Goal: Transaction & Acquisition: Purchase product/service

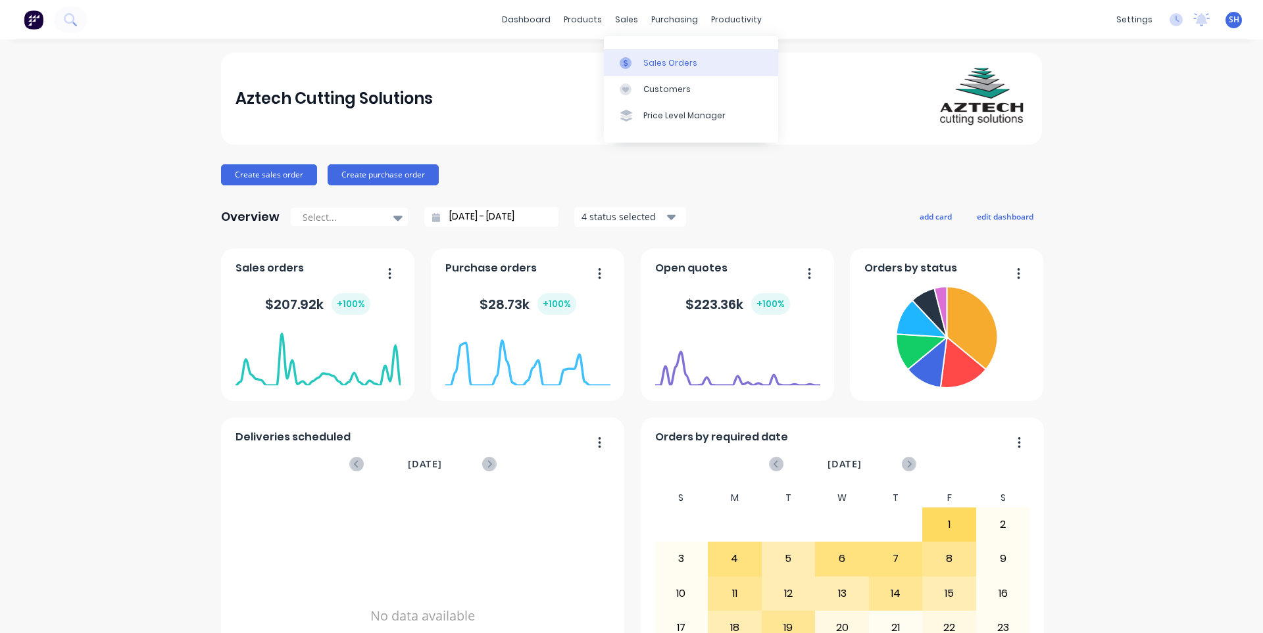
click at [656, 68] on div "Sales Orders" at bounding box center [670, 63] width 54 height 12
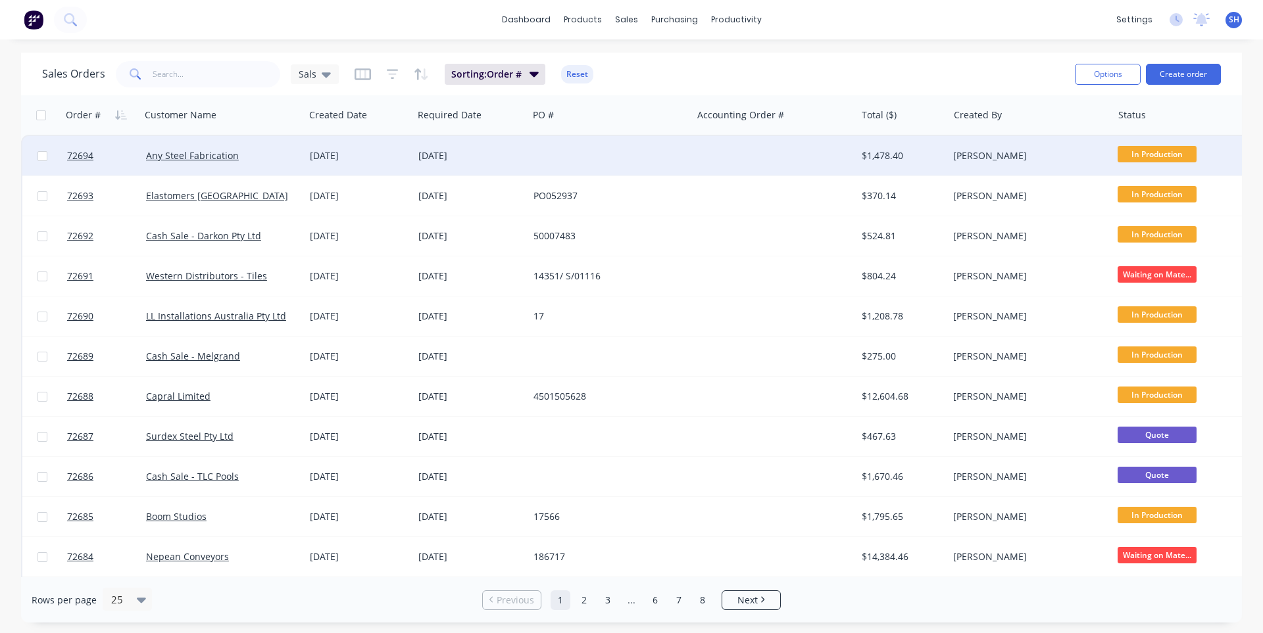
click at [621, 164] on div at bounding box center [610, 155] width 164 height 39
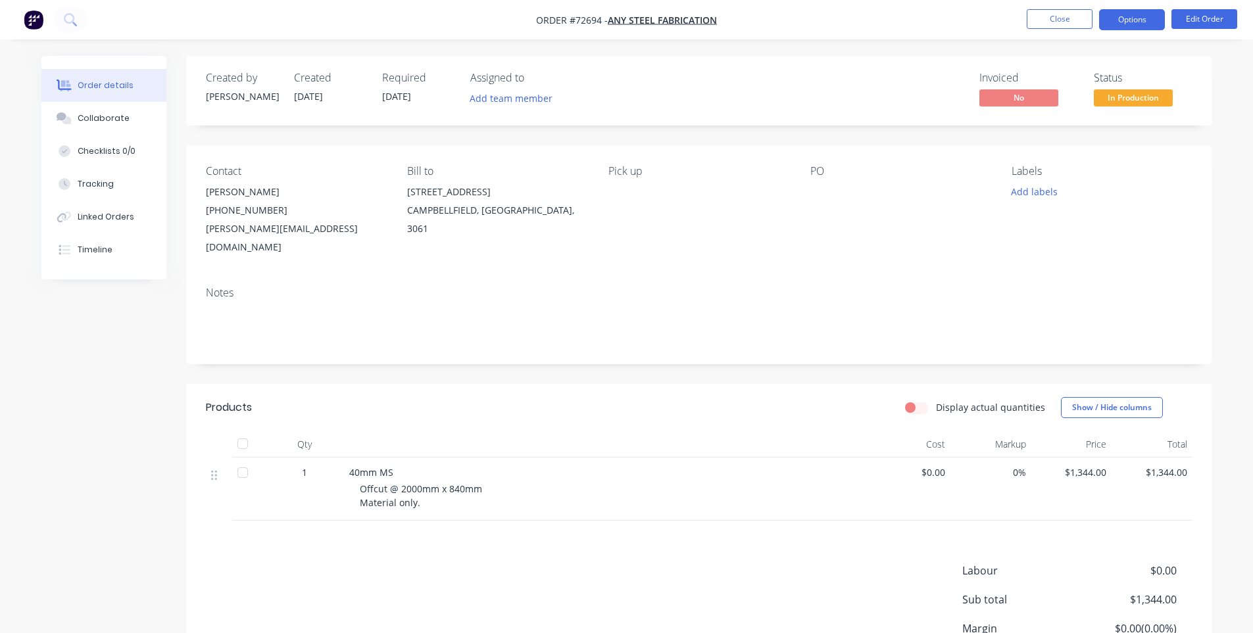
click at [1130, 26] on button "Options" at bounding box center [1132, 19] width 66 height 21
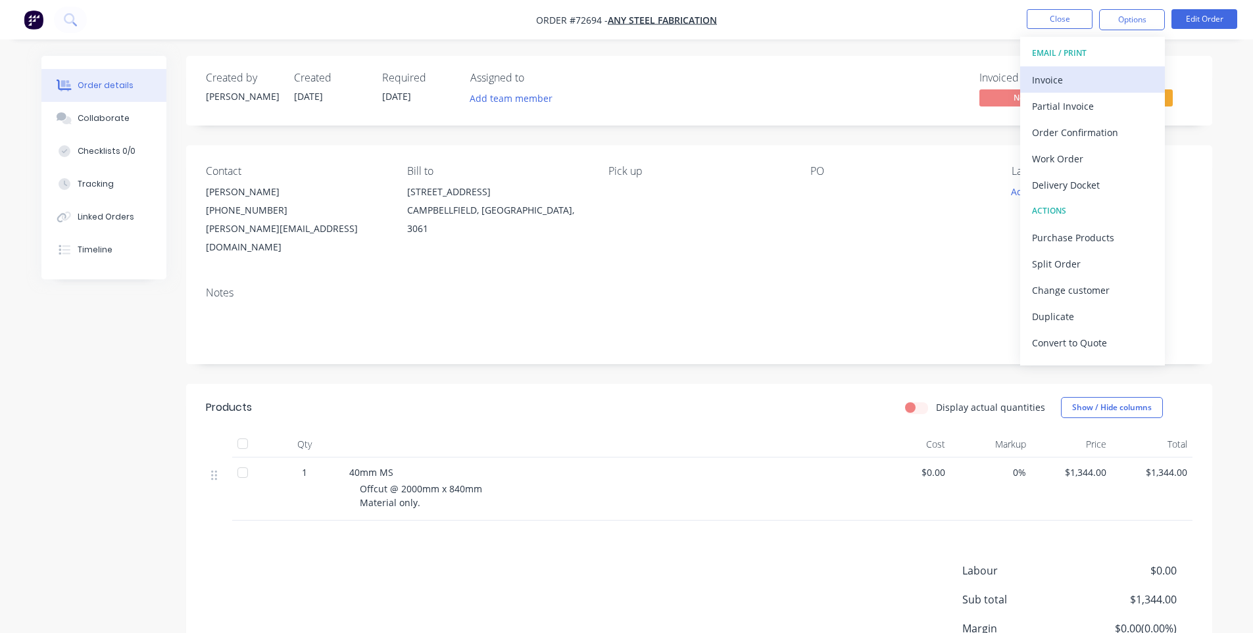
click at [1074, 74] on div "Invoice" at bounding box center [1092, 79] width 121 height 19
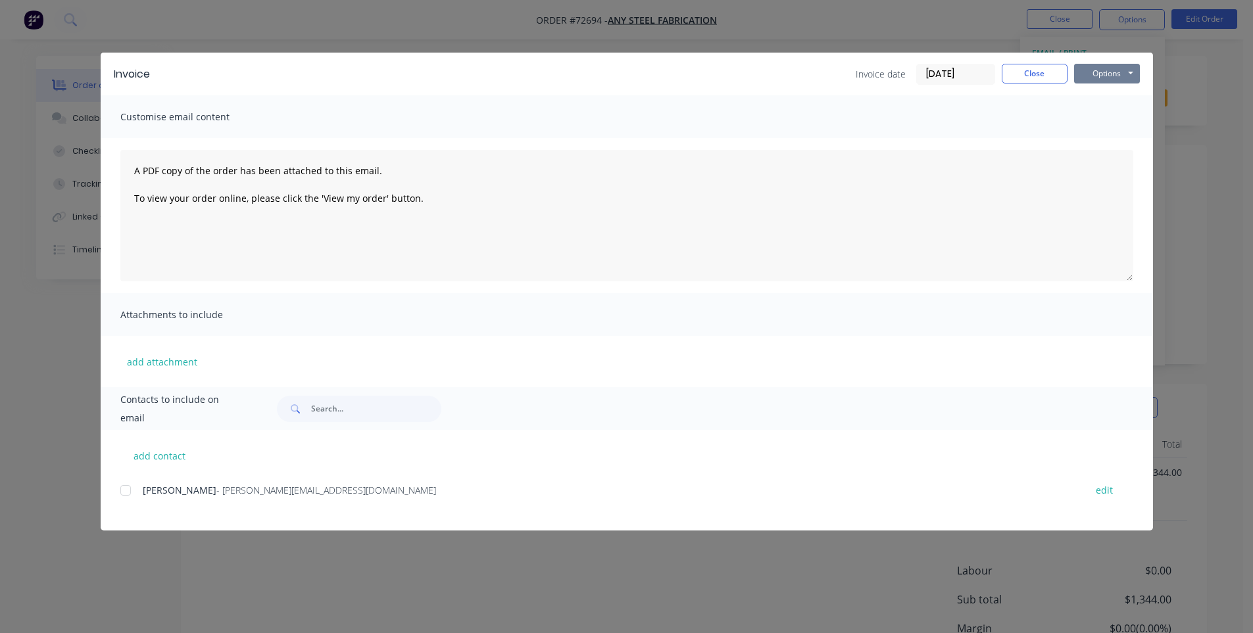
click at [1105, 76] on button "Options" at bounding box center [1107, 74] width 66 height 20
click at [1104, 115] on button "Print" at bounding box center [1116, 119] width 84 height 22
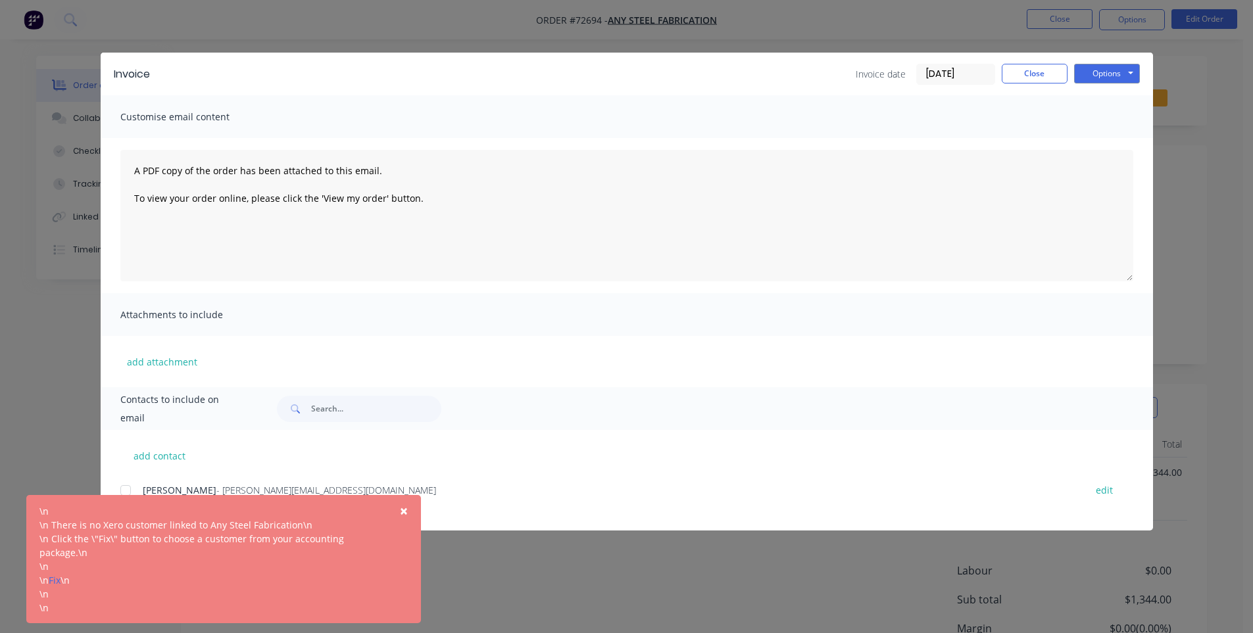
click at [412, 511] on button "×" at bounding box center [404, 511] width 34 height 32
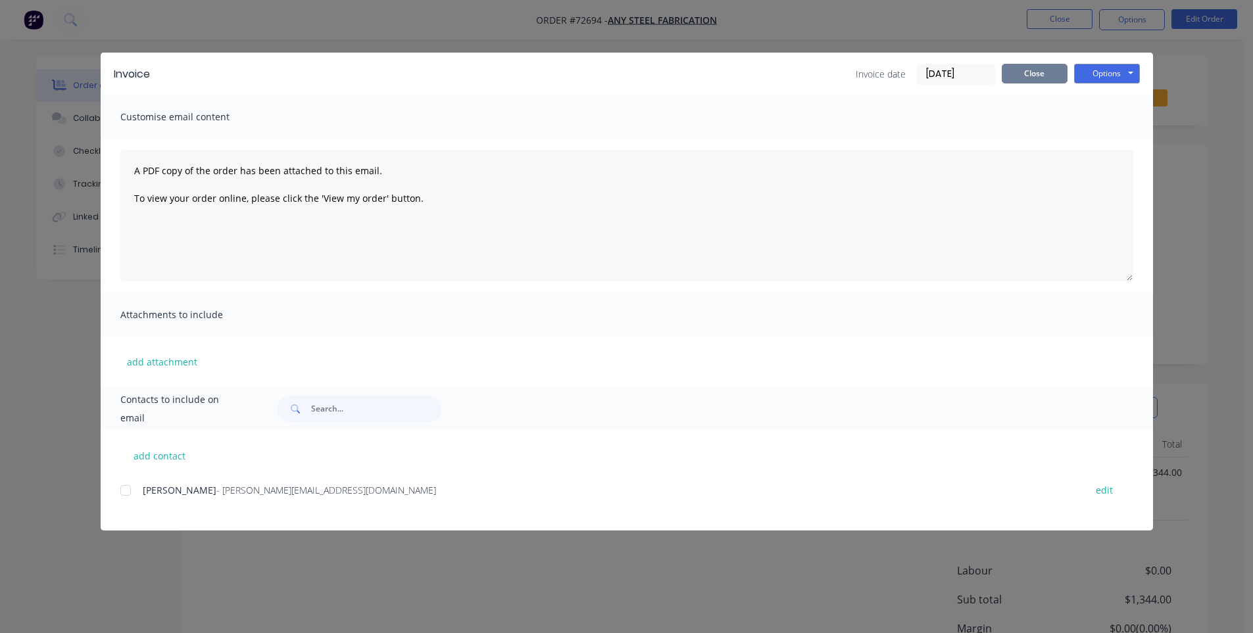
click at [1000, 73] on div "Invoice date [DATE] Close Options Preview Print Email" at bounding box center [998, 74] width 284 height 21
click at [1049, 74] on button "Close" at bounding box center [1034, 74] width 66 height 20
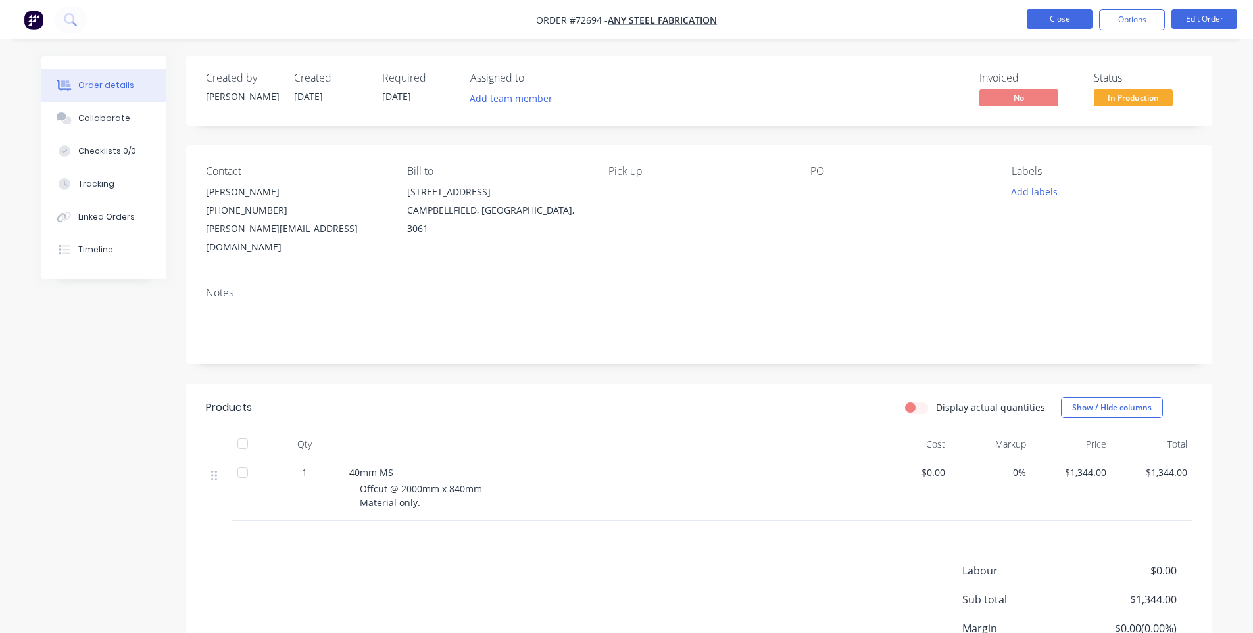
click at [1061, 18] on button "Close" at bounding box center [1059, 19] width 66 height 20
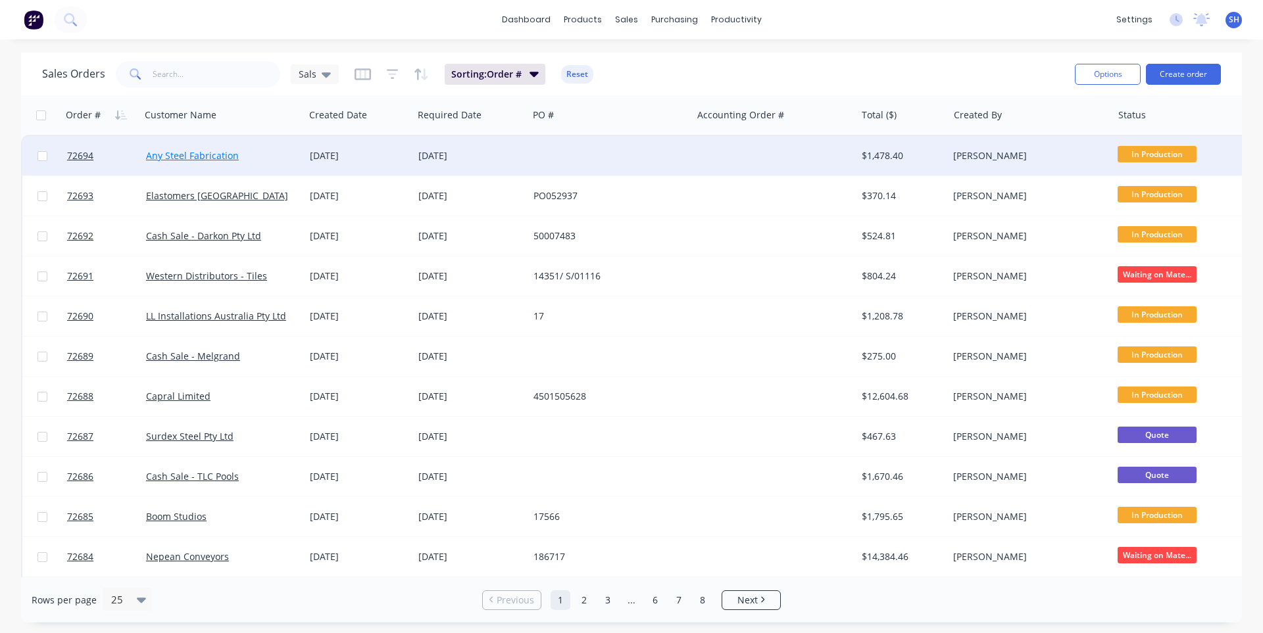
click at [199, 151] on link "Any Steel Fabrication" at bounding box center [192, 155] width 93 height 12
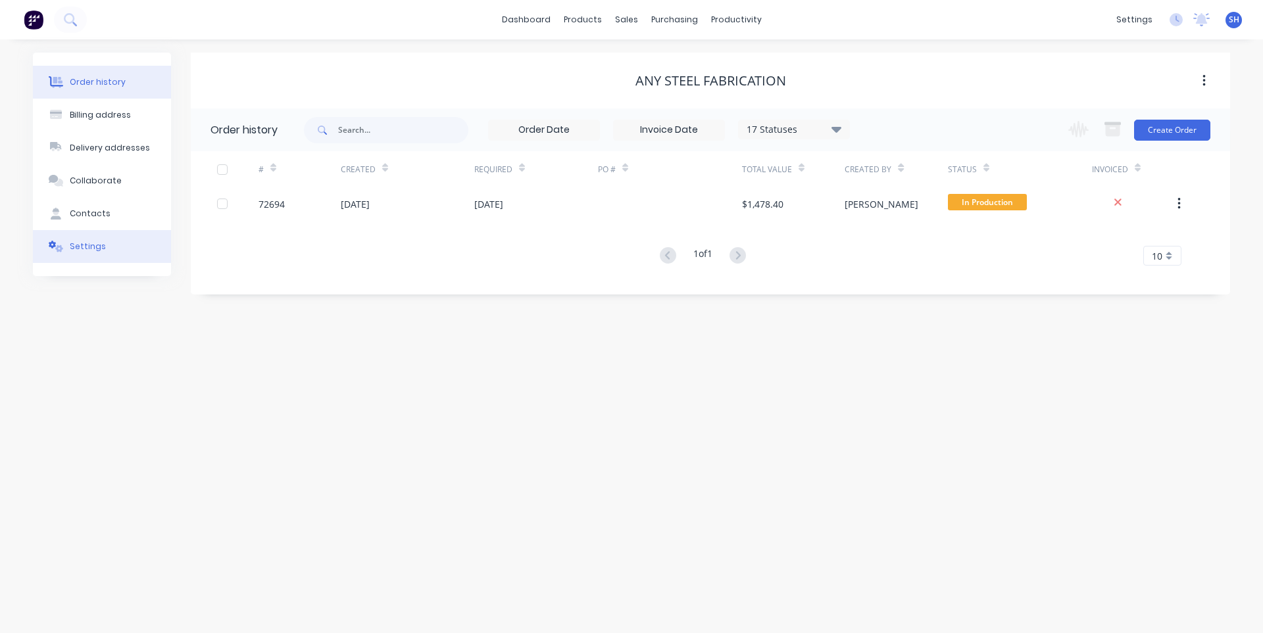
click at [76, 250] on div "Settings" at bounding box center [88, 247] width 36 height 12
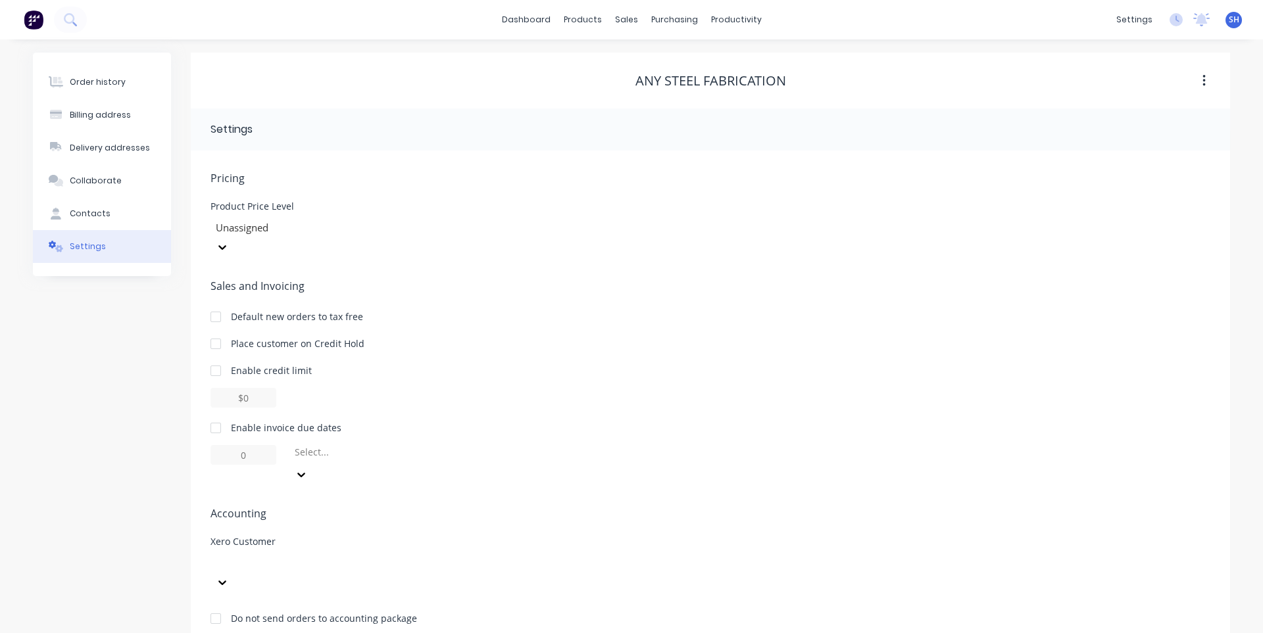
click at [229, 576] on icon at bounding box center [222, 582] width 13 height 13
type input "any"
click at [277, 592] on div "Any Steel Fabrication" at bounding box center [309, 599] width 199 height 14
click at [571, 537] on div "Xero Customer Any Steel Fabrication" at bounding box center [710, 564] width 1000 height 55
click at [87, 149] on div "Delivery addresses" at bounding box center [110, 148] width 80 height 12
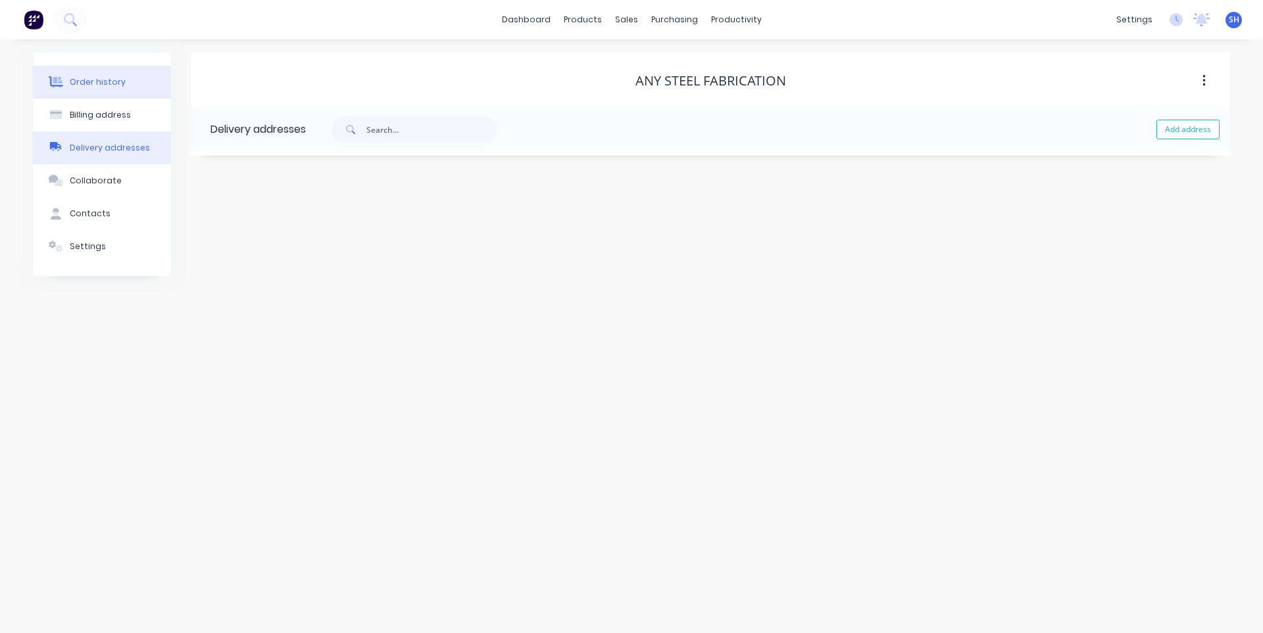
click at [107, 82] on div "Order history" at bounding box center [98, 82] width 56 height 12
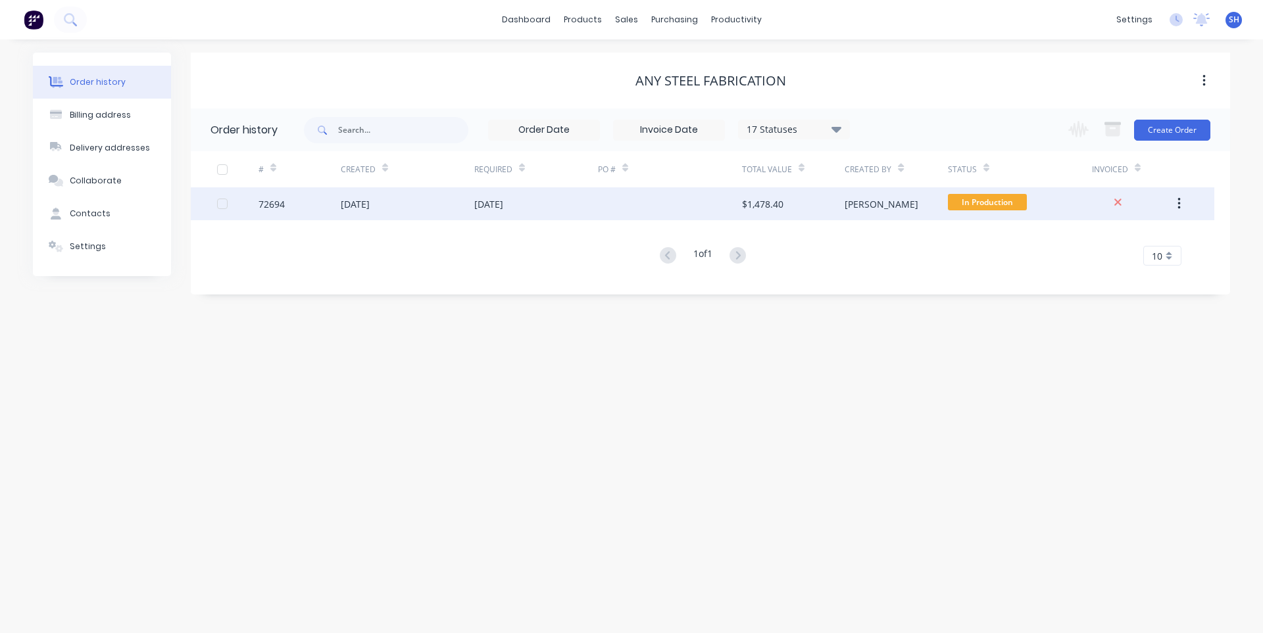
click at [495, 208] on div "[DATE]" at bounding box center [488, 204] width 29 height 14
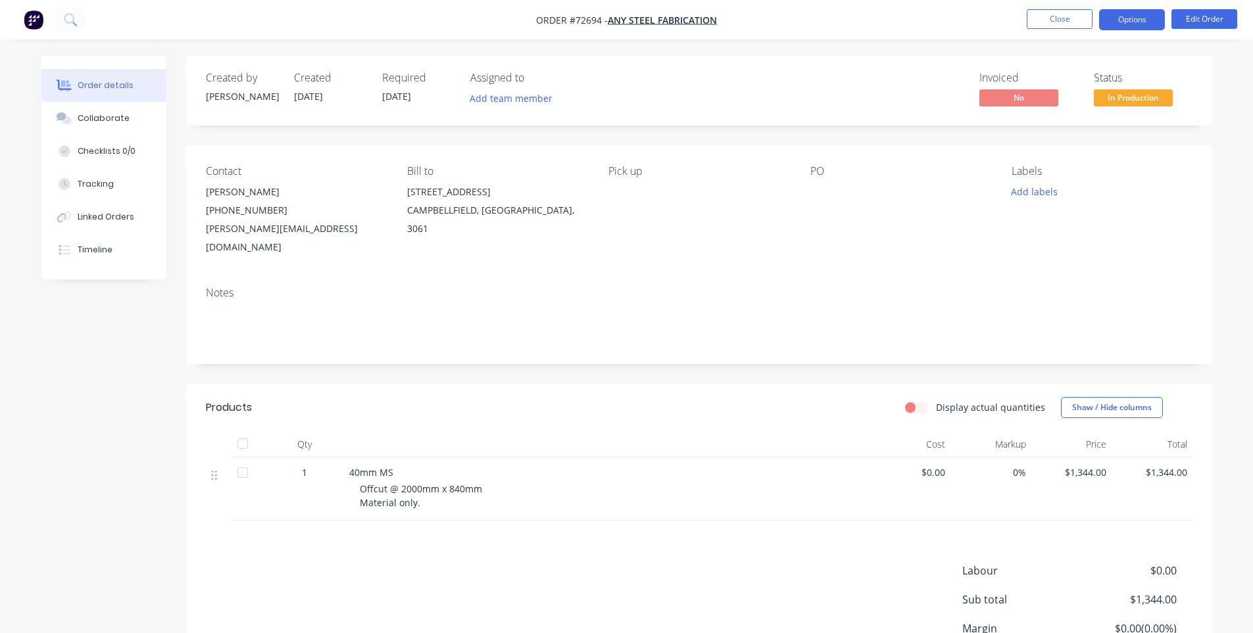
click at [1149, 21] on button "Options" at bounding box center [1132, 19] width 66 height 21
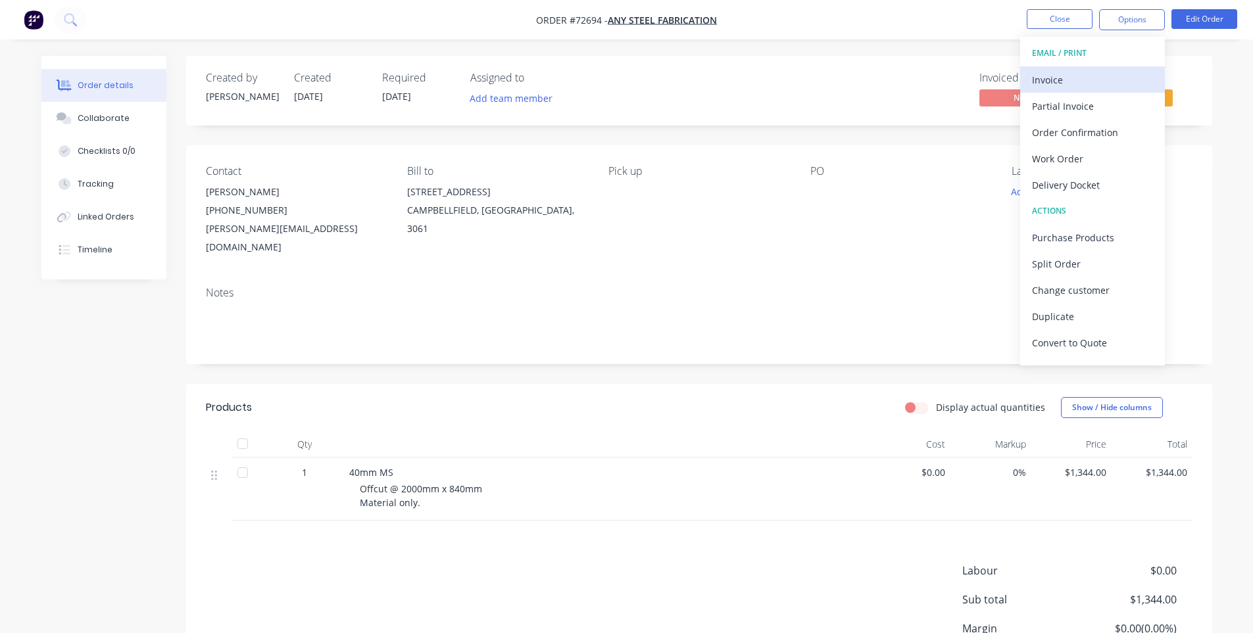
click at [1093, 72] on div "Invoice" at bounding box center [1092, 79] width 121 height 19
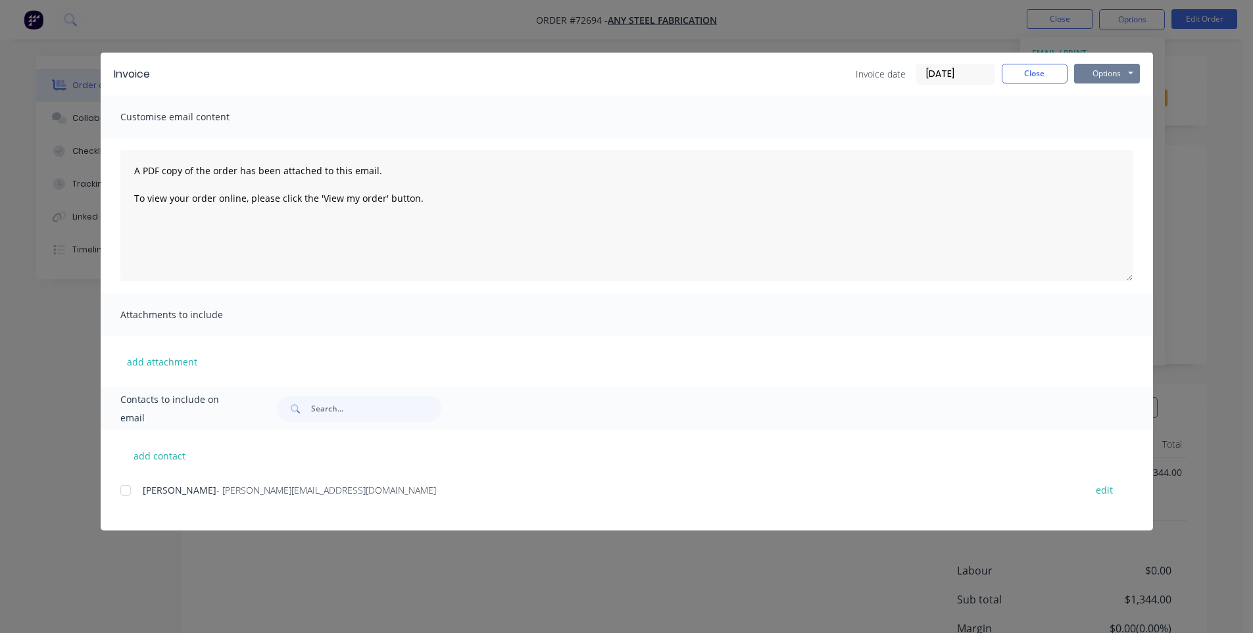
click at [1101, 76] on button "Options" at bounding box center [1107, 74] width 66 height 20
click at [1101, 123] on button "Print" at bounding box center [1116, 119] width 84 height 22
click at [1021, 78] on button "Close" at bounding box center [1034, 74] width 66 height 20
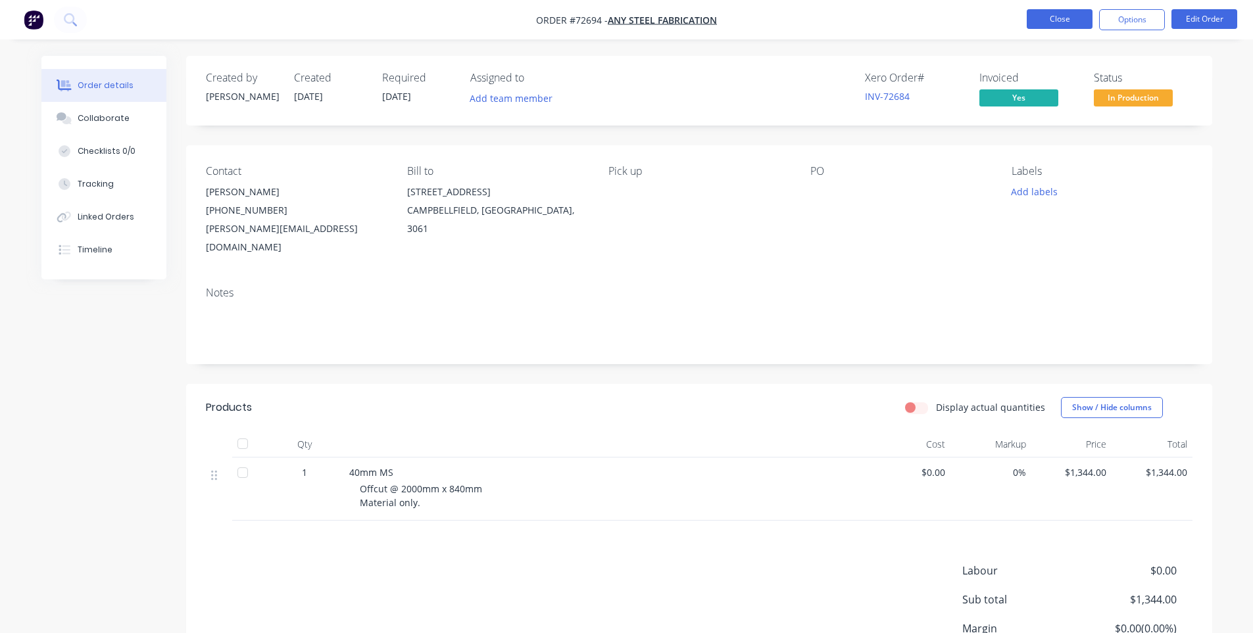
click at [1074, 16] on button "Close" at bounding box center [1059, 19] width 66 height 20
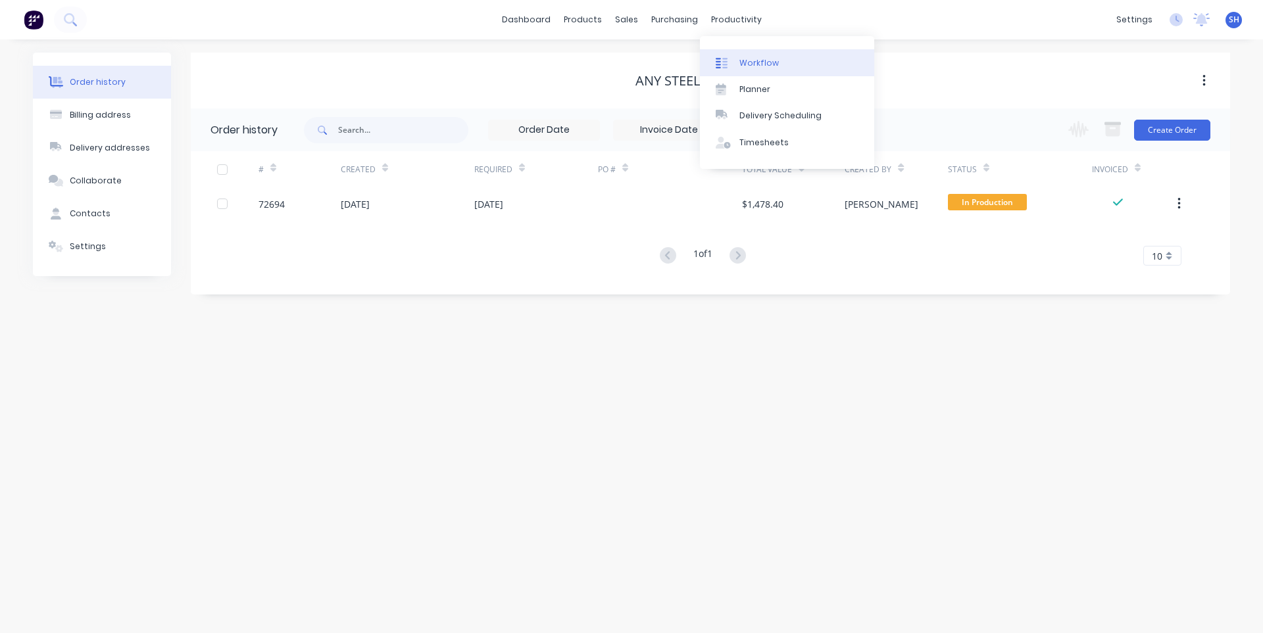
click at [769, 60] on div "Workflow" at bounding box center [758, 63] width 39 height 12
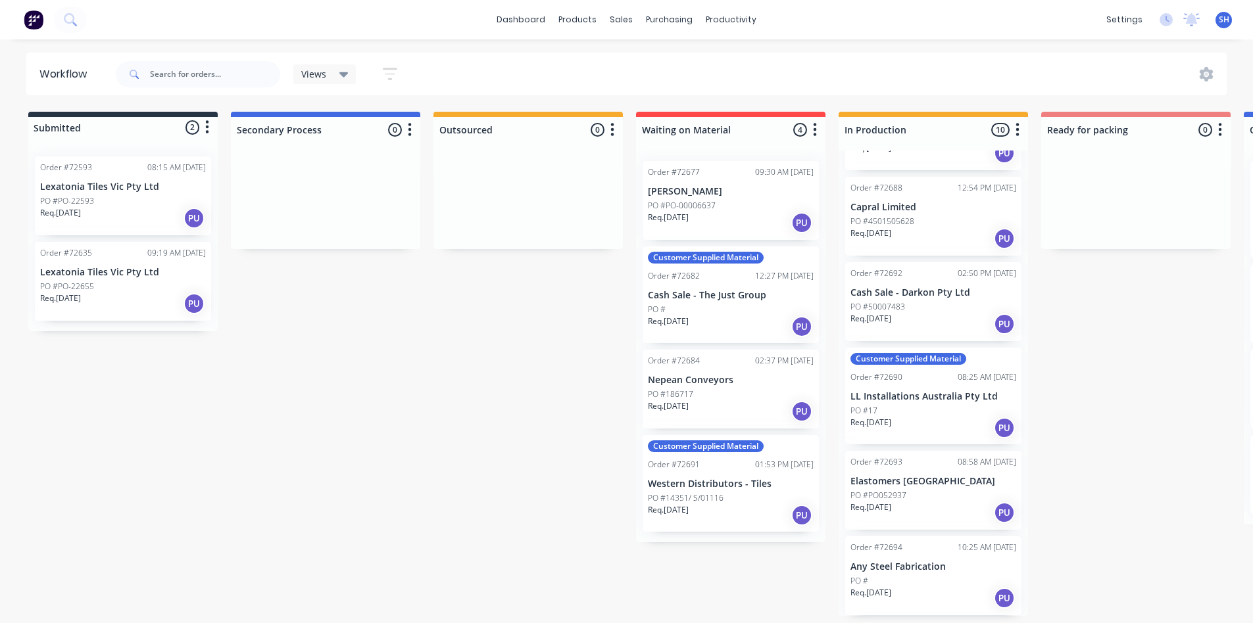
scroll to position [3, 0]
click at [1008, 620] on div "Mark as Picked Up" at bounding box center [985, 623] width 132 height 27
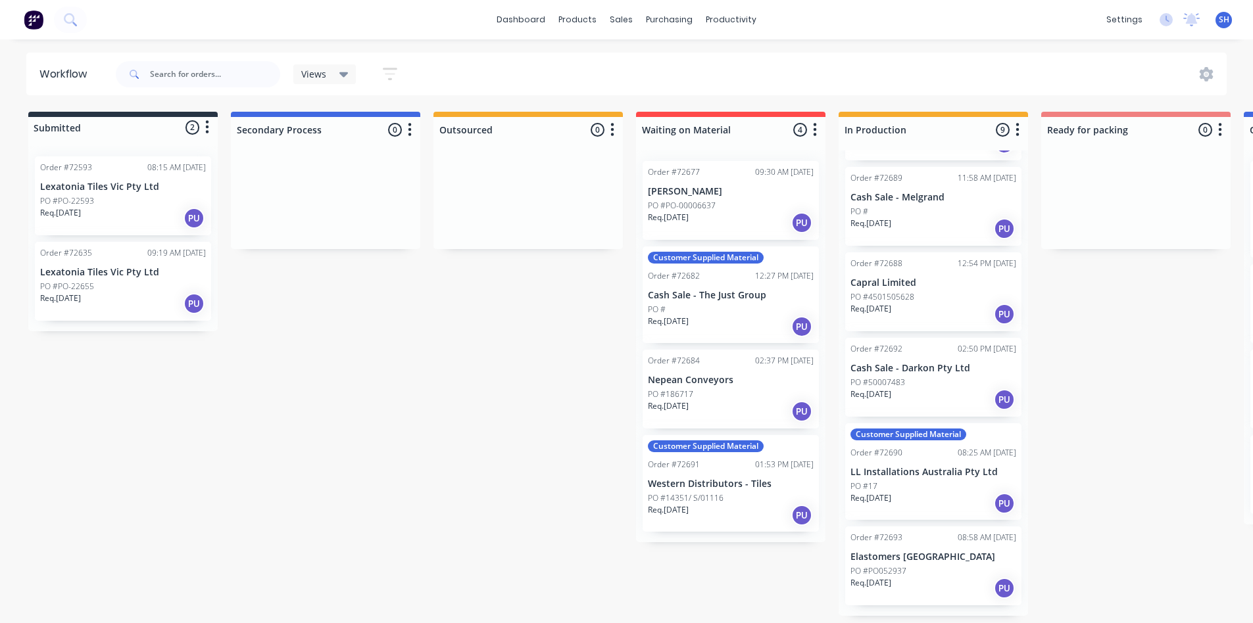
scroll to position [372, 0]
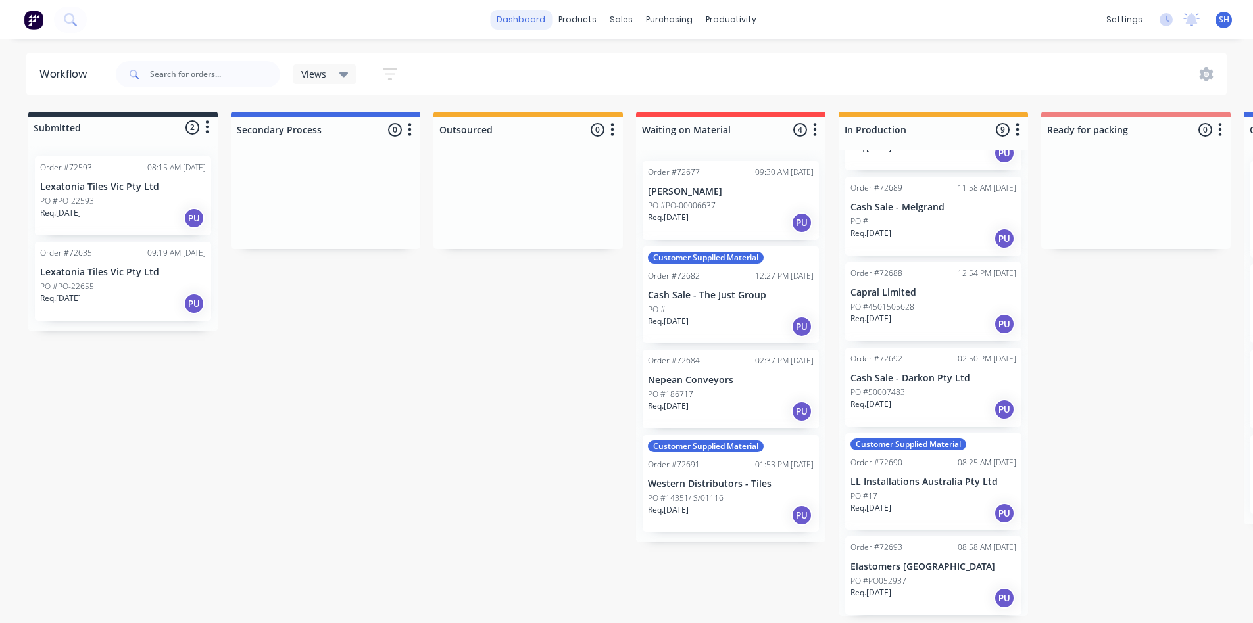
click at [533, 25] on link "dashboard" at bounding box center [521, 20] width 62 height 20
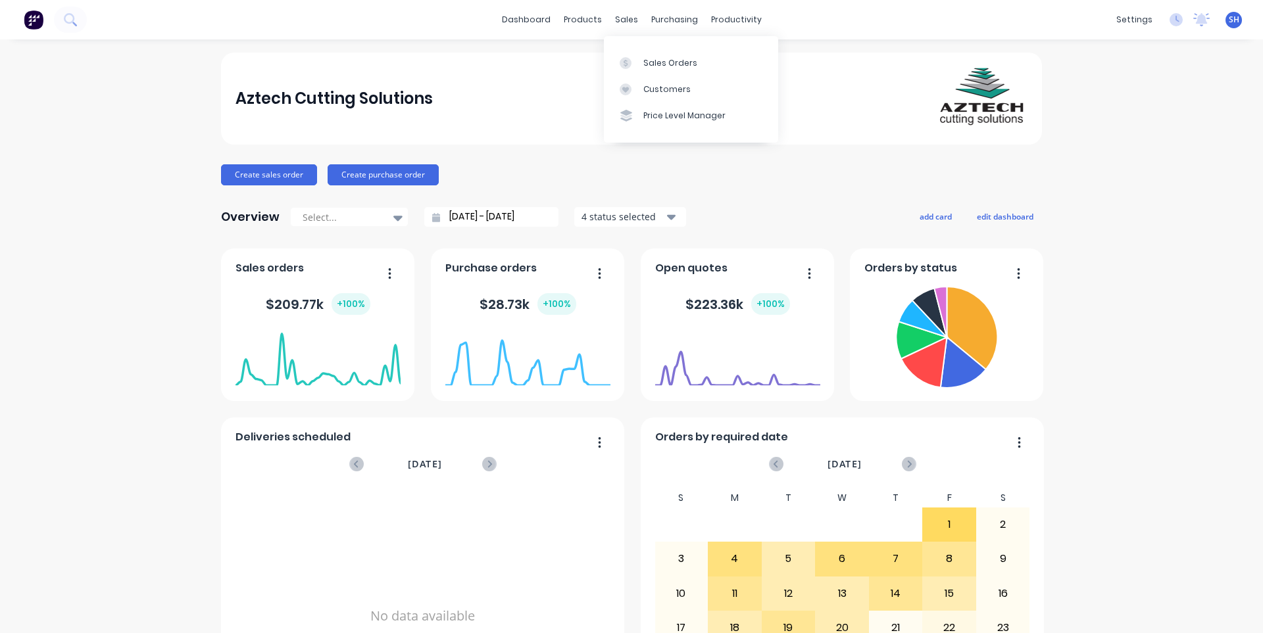
click at [628, 22] on div "sales" at bounding box center [626, 20] width 36 height 20
click at [655, 61] on div "Sales Orders" at bounding box center [670, 63] width 54 height 12
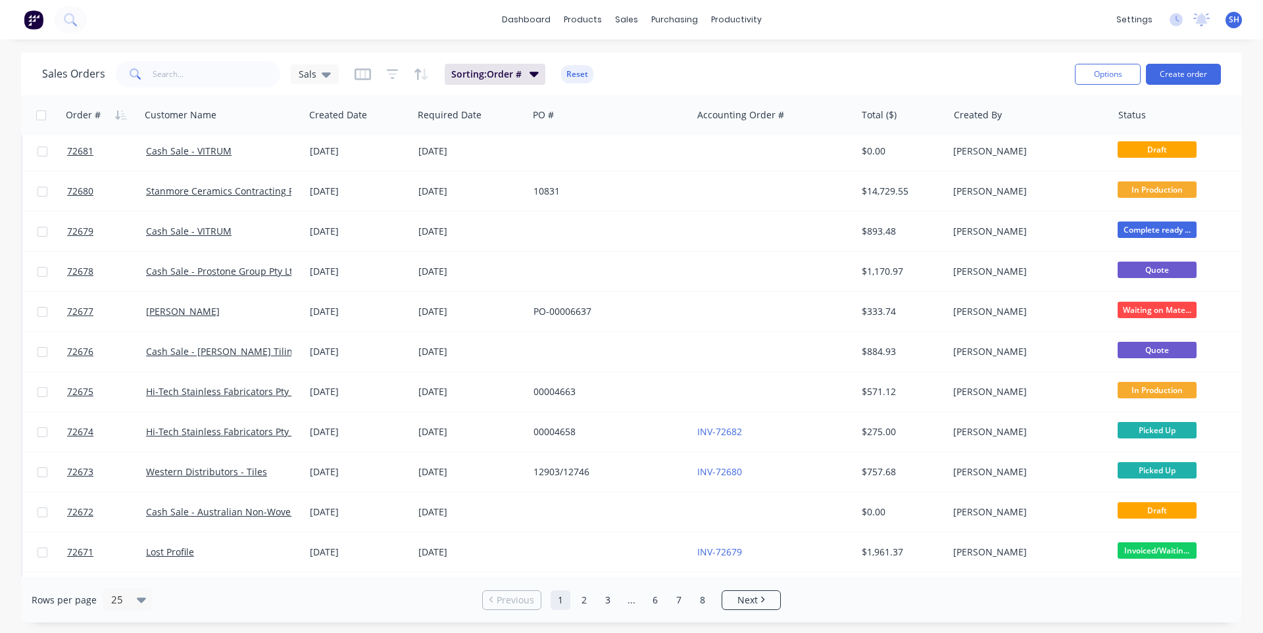
scroll to position [567, 0]
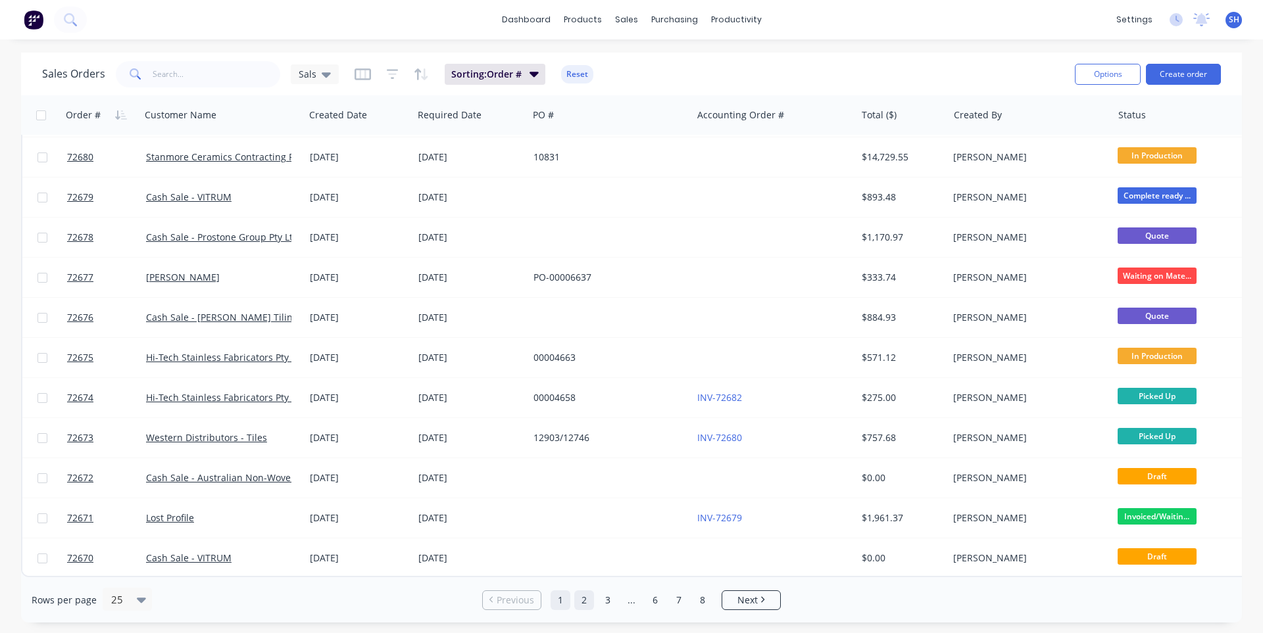
click at [589, 604] on link "2" at bounding box center [584, 601] width 20 height 20
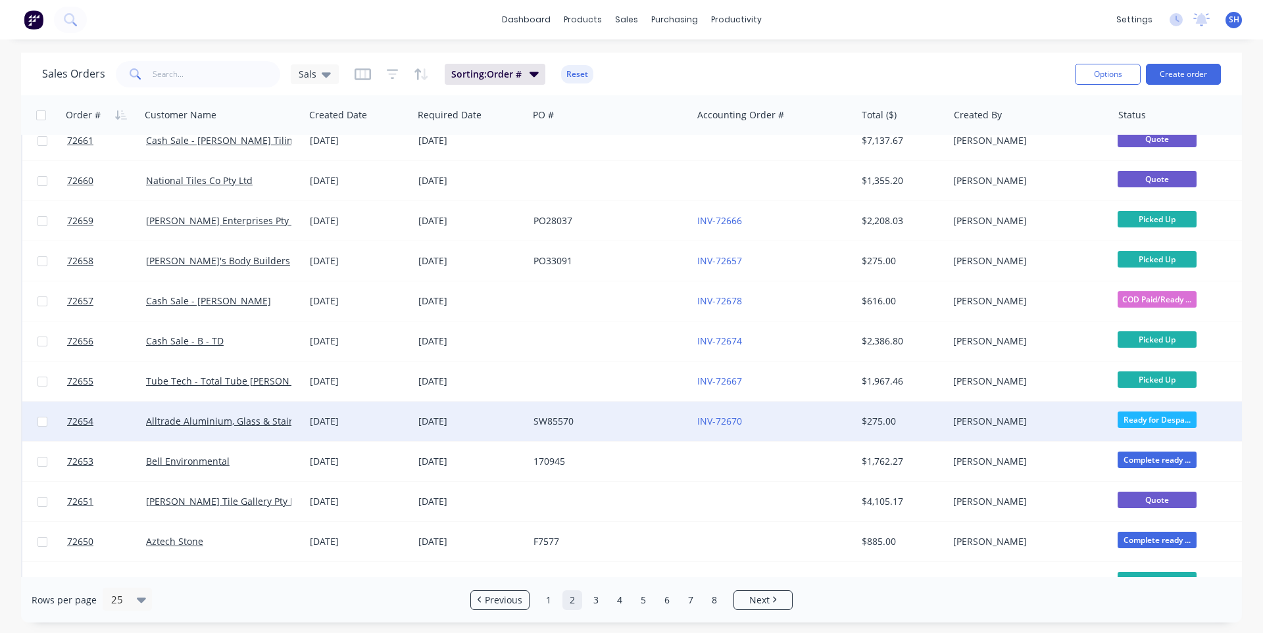
scroll to position [395, 0]
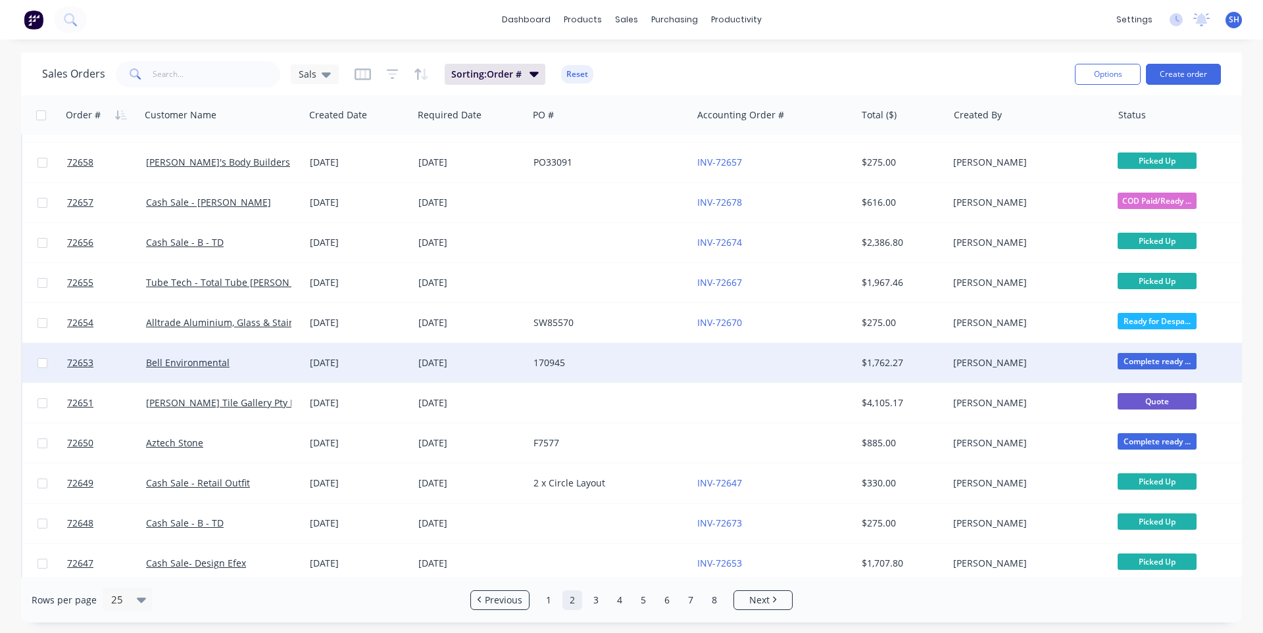
click at [665, 363] on div "170945" at bounding box center [606, 362] width 146 height 13
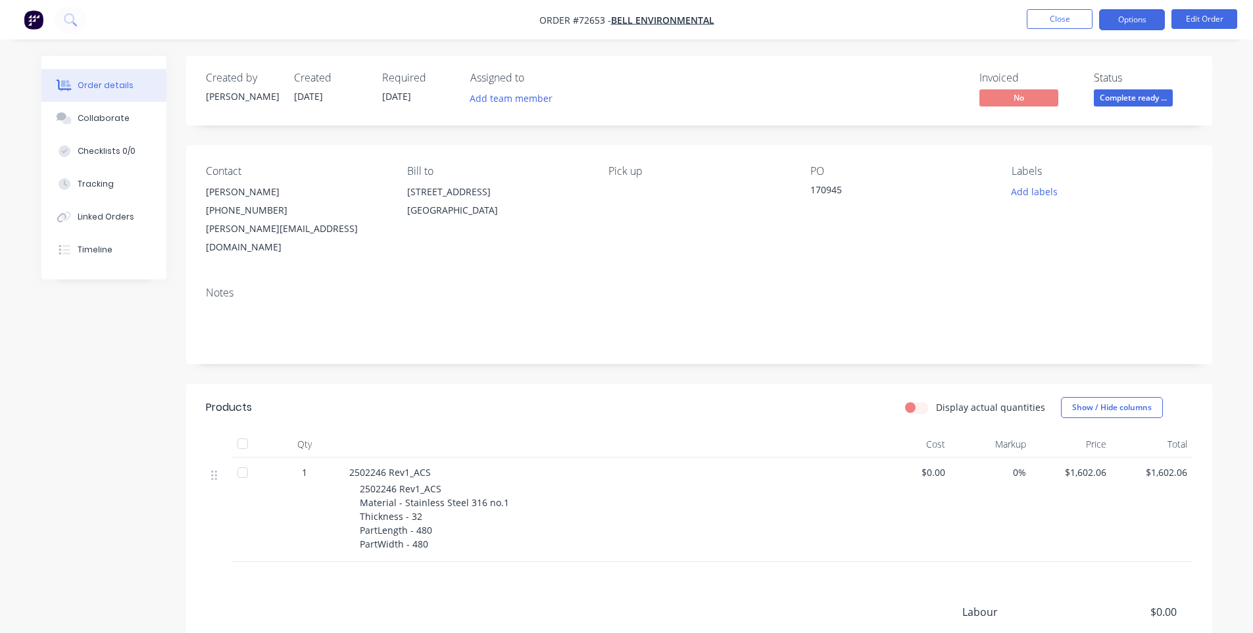
click at [1117, 17] on button "Options" at bounding box center [1132, 19] width 66 height 21
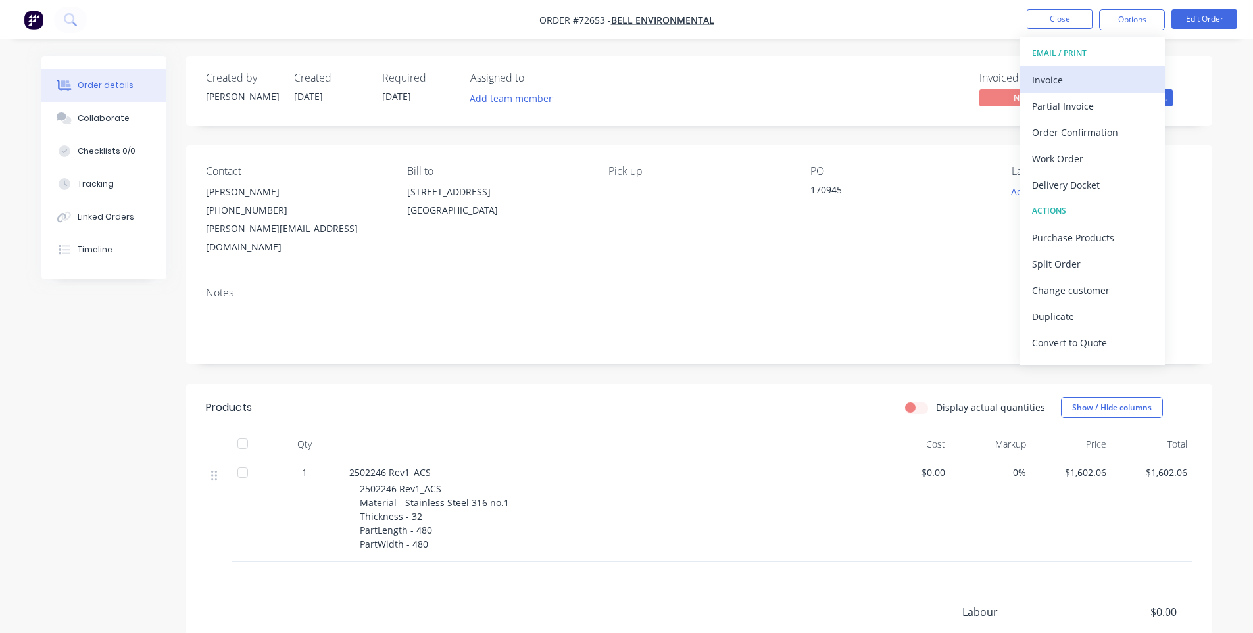
click at [1077, 74] on div "Invoice" at bounding box center [1092, 79] width 121 height 19
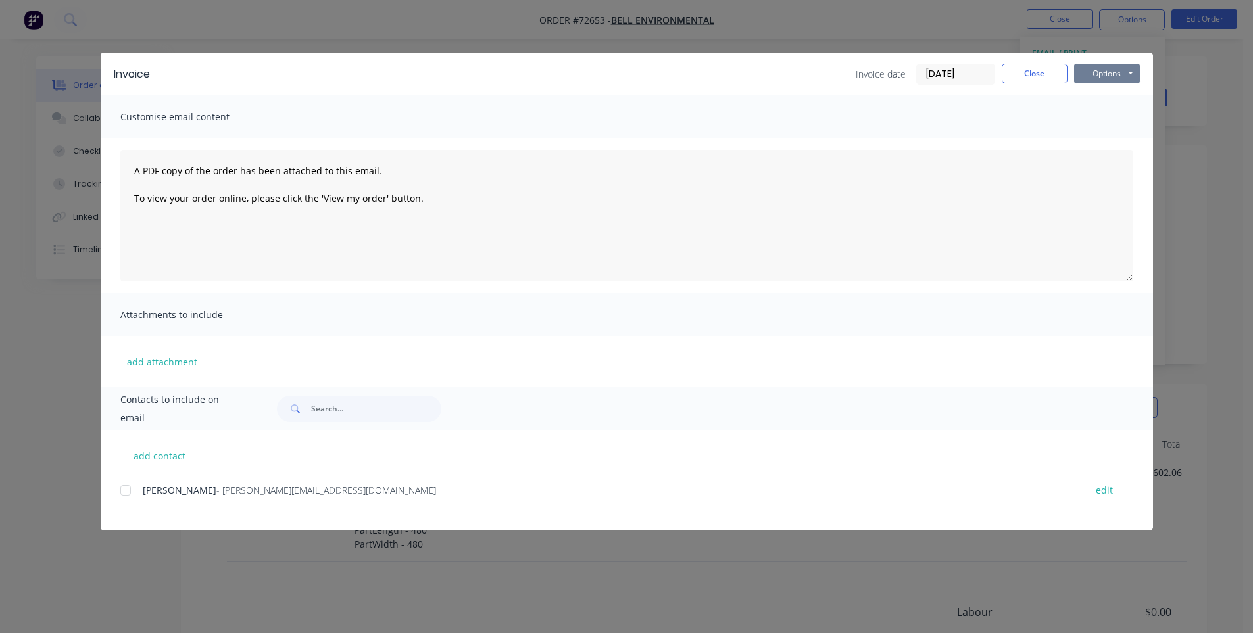
click at [1102, 71] on button "Options" at bounding box center [1107, 74] width 66 height 20
click at [1091, 121] on button "Print" at bounding box center [1116, 119] width 84 height 22
click at [1032, 74] on button "Close" at bounding box center [1034, 74] width 66 height 20
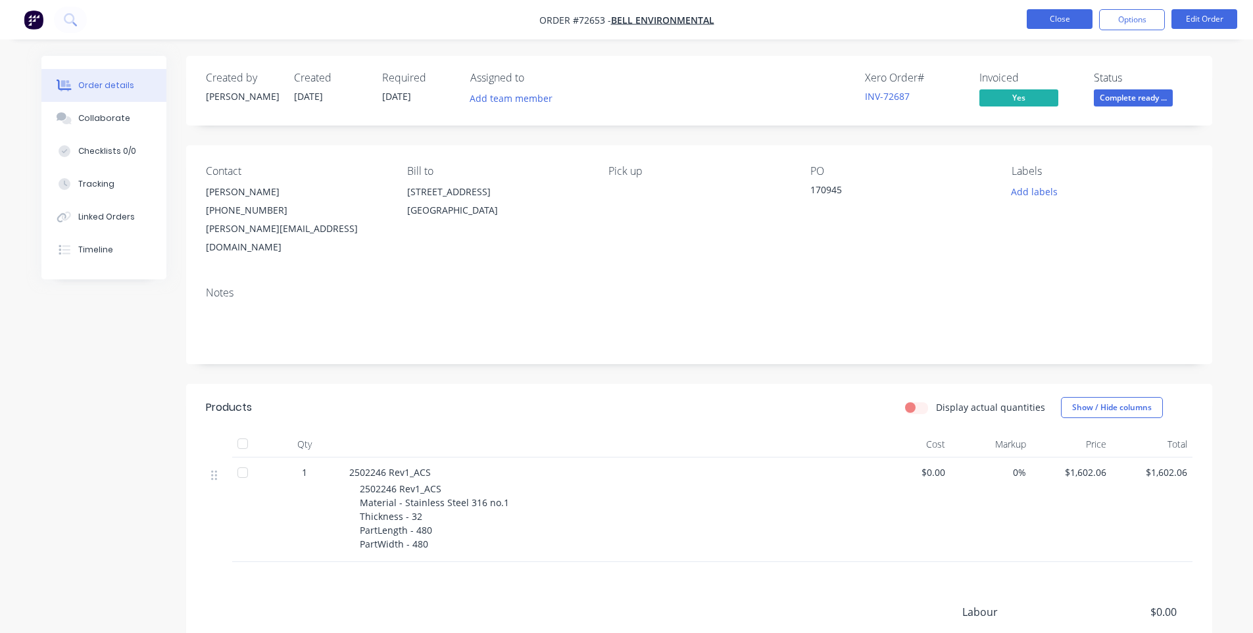
click at [1038, 28] on button "Close" at bounding box center [1059, 19] width 66 height 20
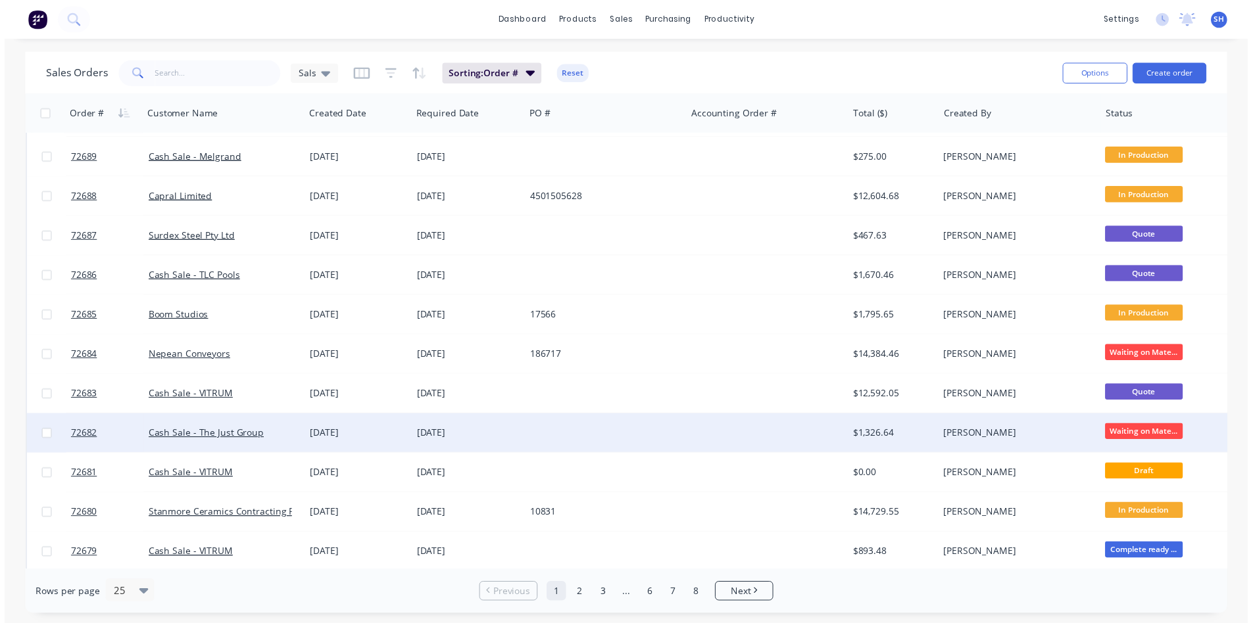
scroll to position [329, 0]
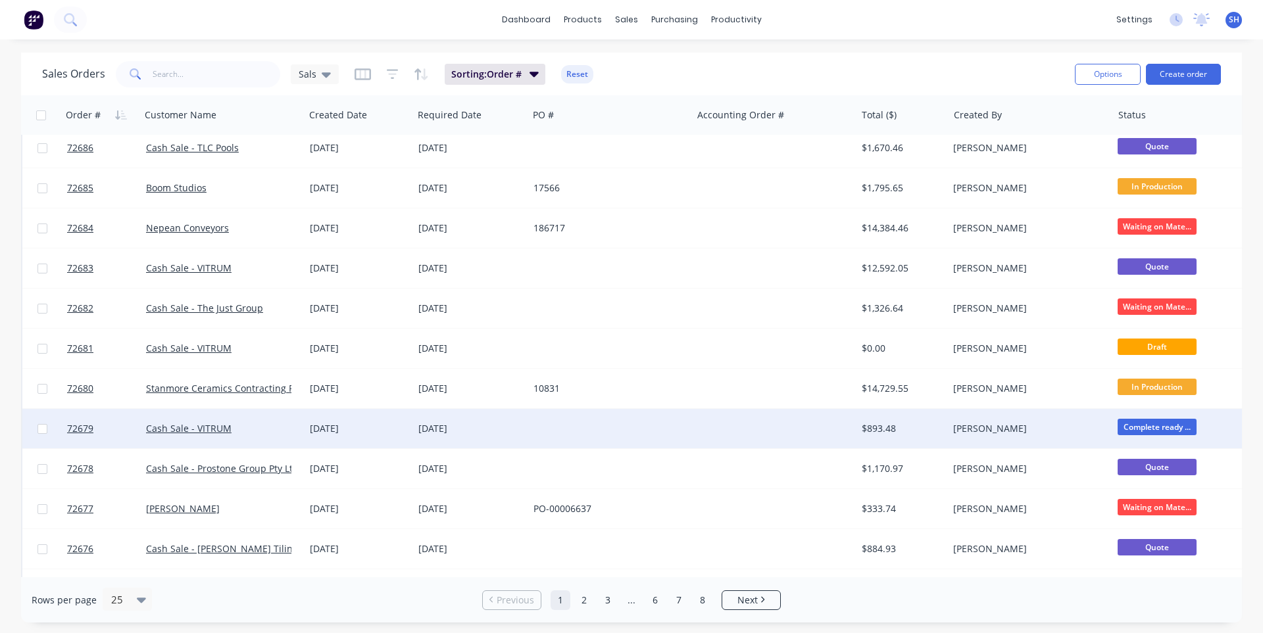
click at [622, 435] on div at bounding box center [610, 428] width 164 height 39
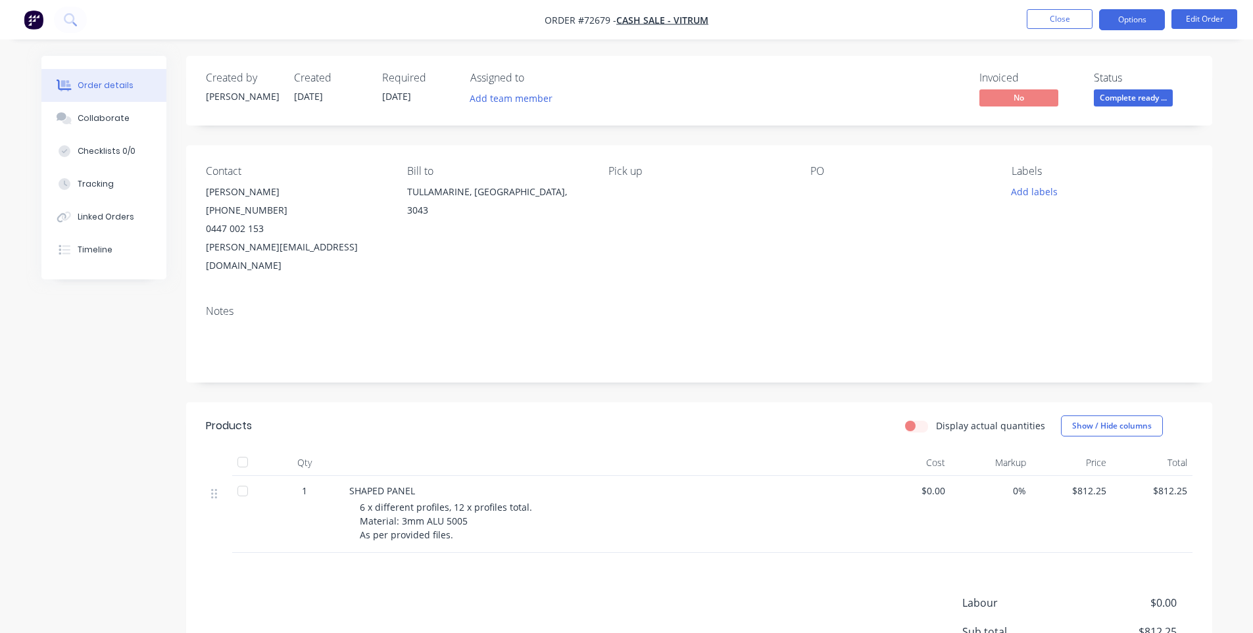
click at [1119, 26] on button "Options" at bounding box center [1132, 19] width 66 height 21
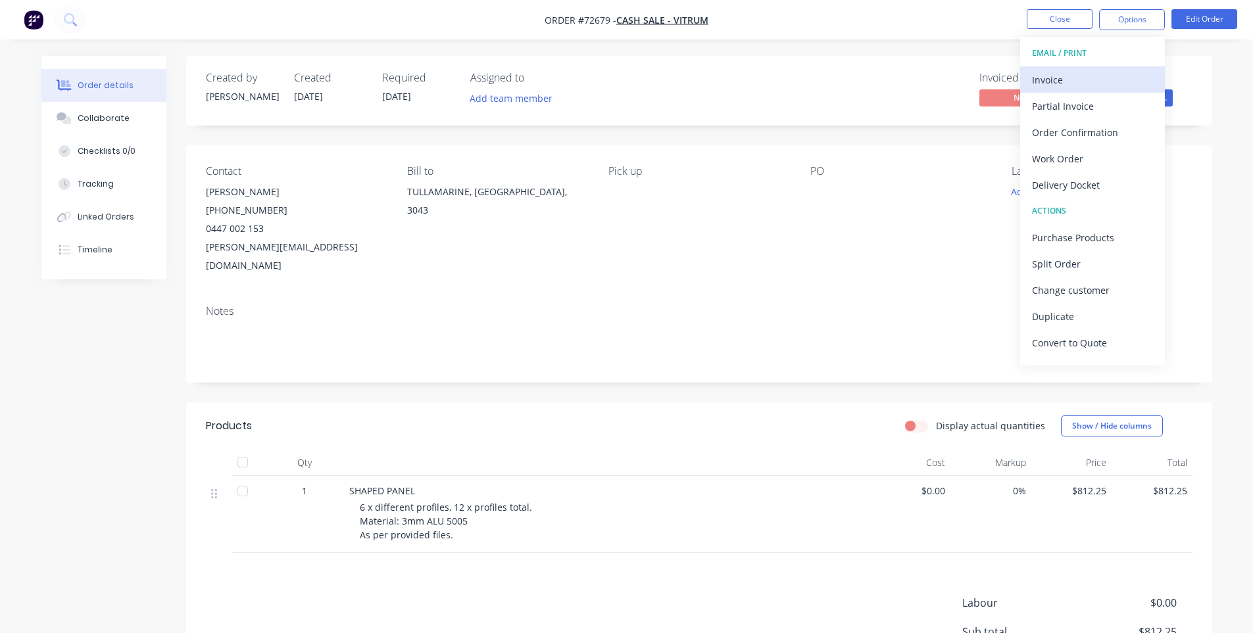
click at [1073, 81] on div "Invoice" at bounding box center [1092, 79] width 121 height 19
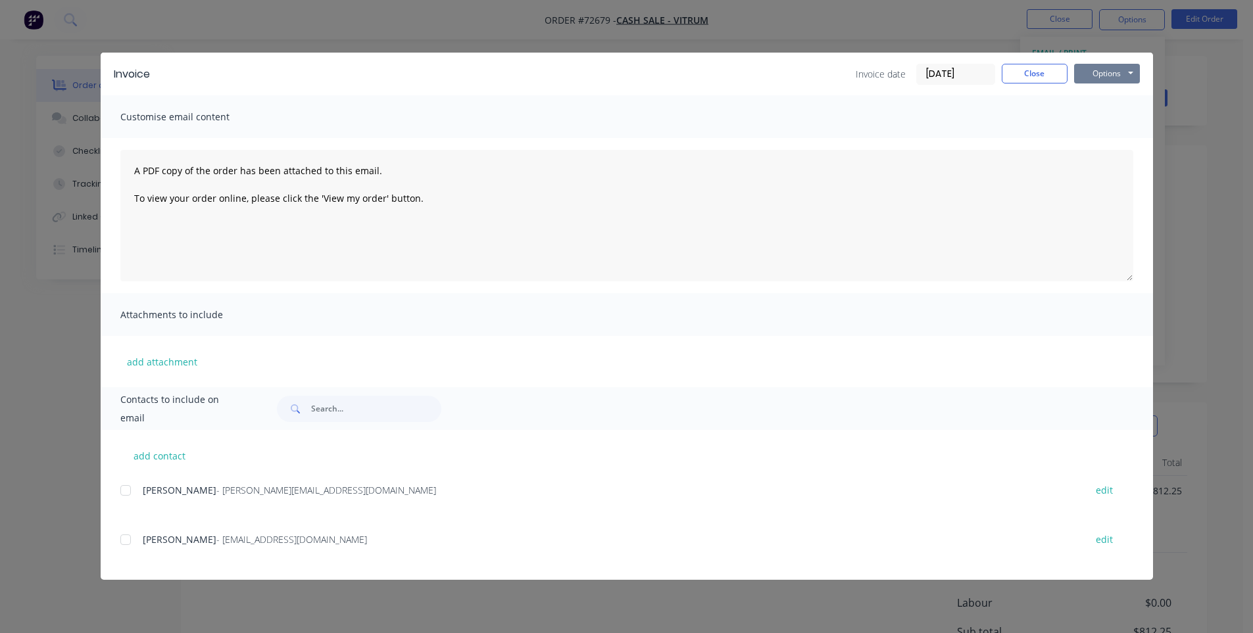
click at [1099, 75] on button "Options" at bounding box center [1107, 74] width 66 height 20
click at [1099, 122] on button "Print" at bounding box center [1116, 119] width 84 height 22
click at [1042, 71] on button "Close" at bounding box center [1034, 74] width 66 height 20
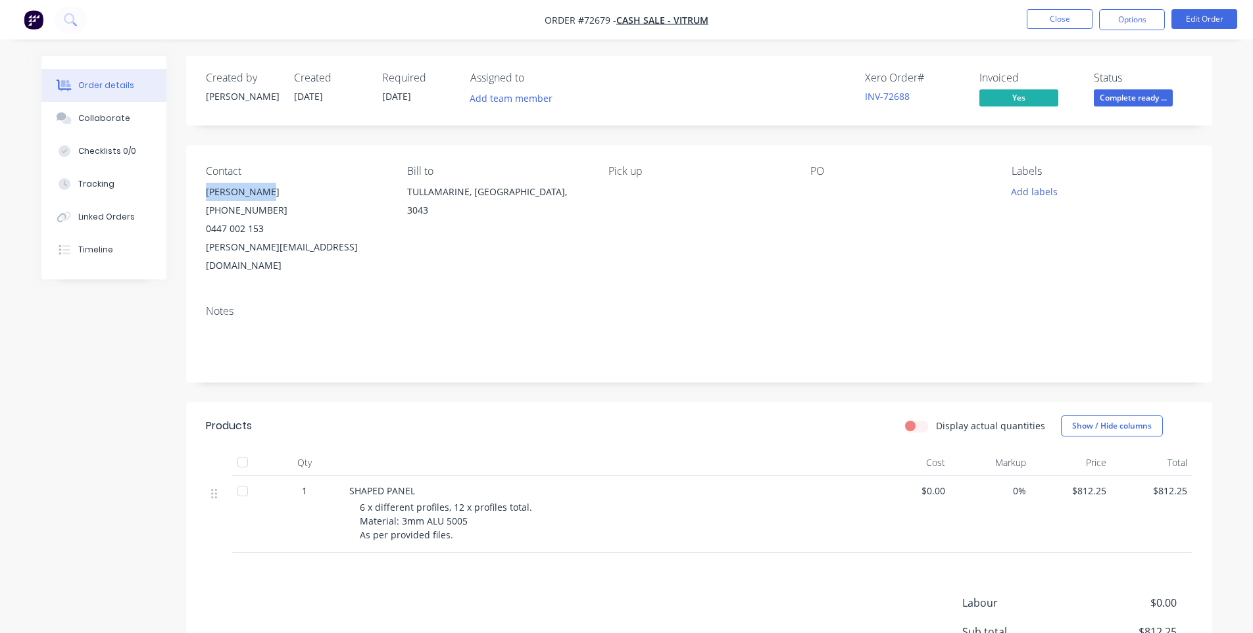
drag, startPoint x: 262, startPoint y: 188, endPoint x: 205, endPoint y: 193, distance: 57.5
click at [206, 193] on div "[PERSON_NAME]" at bounding box center [296, 192] width 180 height 18
copy div "[PERSON_NAME]"
drag, startPoint x: 325, startPoint y: 249, endPoint x: 194, endPoint y: 262, distance: 131.5
click at [194, 262] on div "Contact [PERSON_NAME] [PHONE_NUMBER] [PERSON_NAME][EMAIL_ADDRESS][DOMAIN_NAME] …" at bounding box center [699, 219] width 1026 height 149
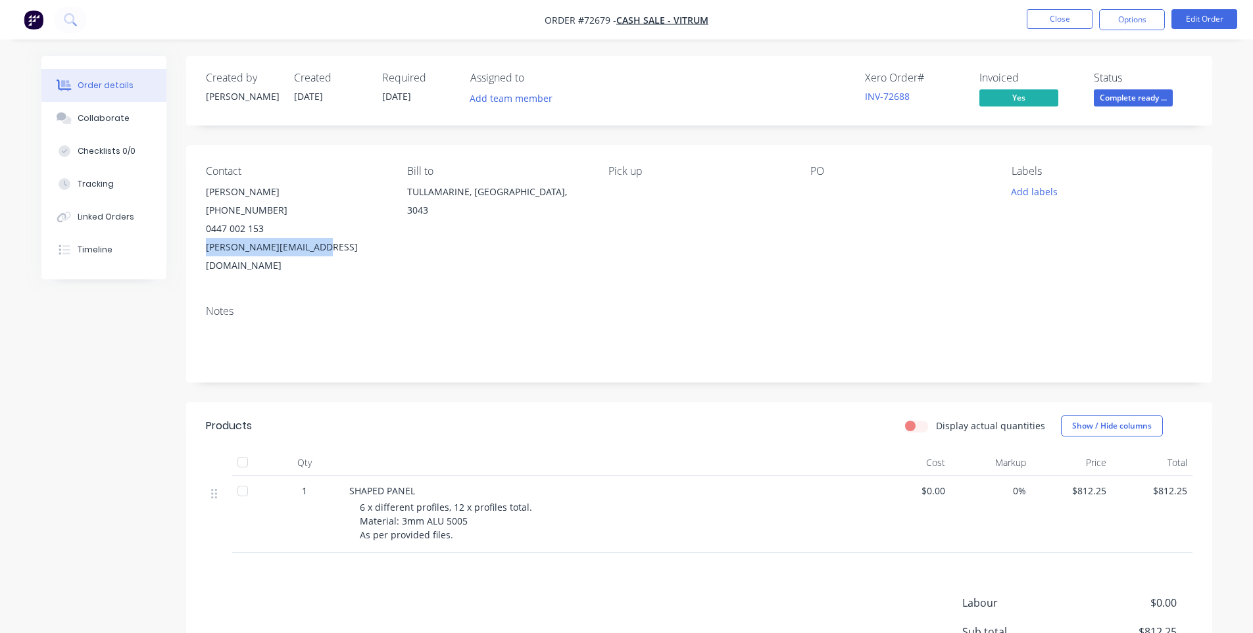
copy div "[PERSON_NAME][EMAIL_ADDRESS][DOMAIN_NAME]"
drag, startPoint x: 238, startPoint y: 217, endPoint x: 205, endPoint y: 217, distance: 33.5
click at [205, 217] on div "Contact [PERSON_NAME] [PHONE_NUMBER] [PERSON_NAME][EMAIL_ADDRESS][DOMAIN_NAME] …" at bounding box center [699, 219] width 1026 height 149
copy div "[PHONE_NUMBER]"
drag, startPoint x: 257, startPoint y: 230, endPoint x: 202, endPoint y: 231, distance: 55.3
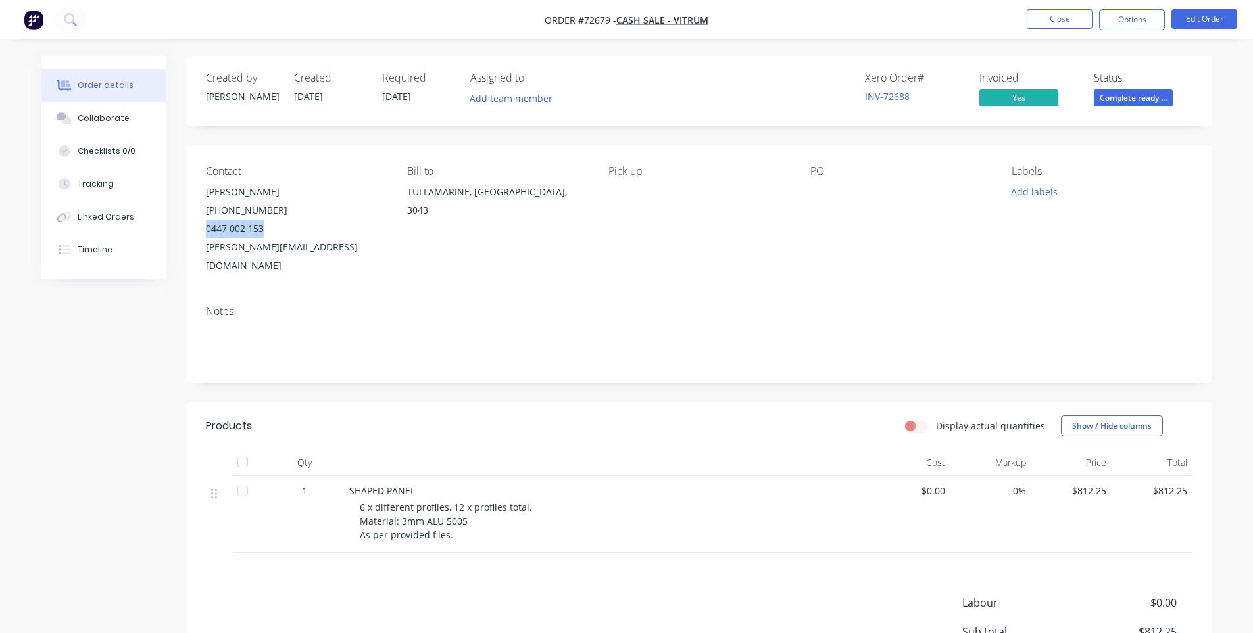
click at [202, 231] on div "Contact [PERSON_NAME] [PHONE_NUMBER] [PERSON_NAME][EMAIL_ADDRESS][DOMAIN_NAME] …" at bounding box center [699, 219] width 1026 height 149
copy div "0447 002 153"
click at [1063, 24] on button "Close" at bounding box center [1059, 19] width 66 height 20
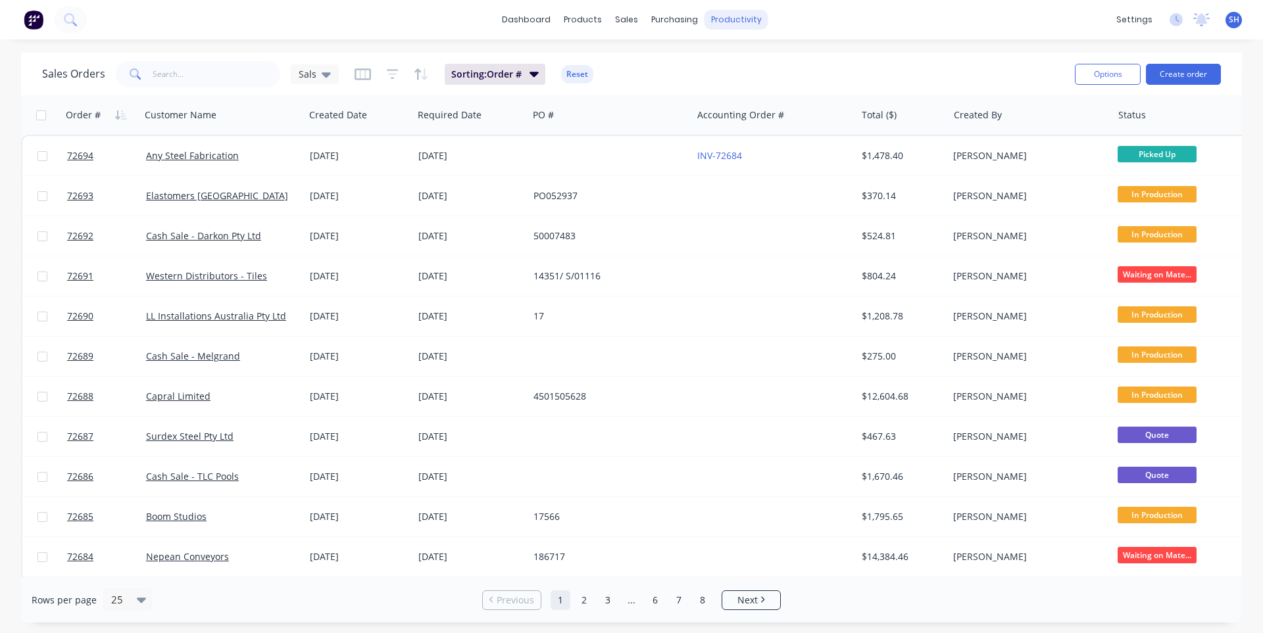
click at [736, 18] on div "productivity" at bounding box center [736, 20] width 64 height 20
click at [748, 56] on link "Workflow" at bounding box center [787, 62] width 174 height 26
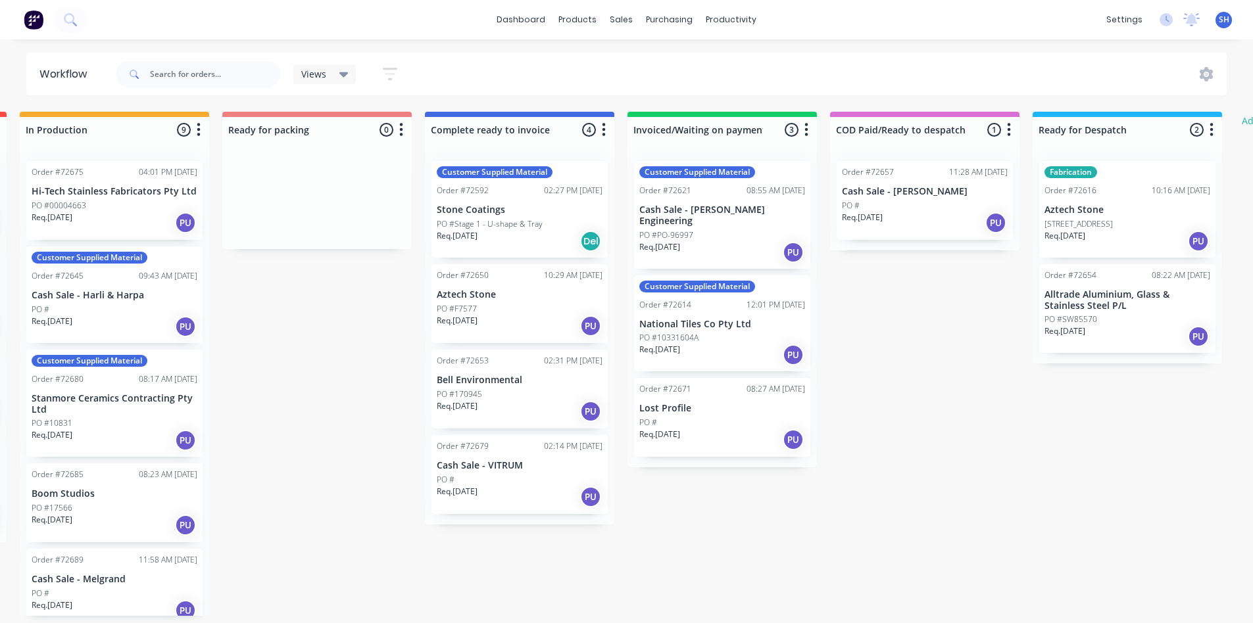
scroll to position [0, 882]
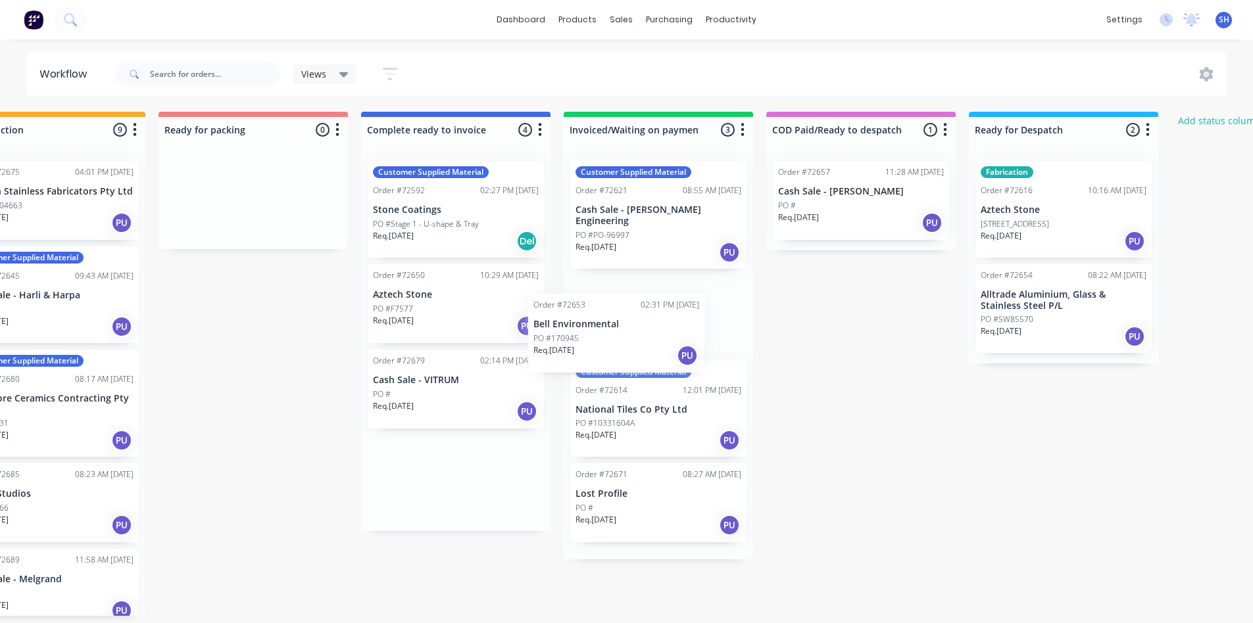
drag, startPoint x: 453, startPoint y: 393, endPoint x: 638, endPoint y: 326, distance: 196.6
click at [638, 326] on div "Submitted 2 Status colour #273444 hex #273444 Save Cancel Summaries Total order…" at bounding box center [300, 364] width 2384 height 504
click at [639, 326] on div "Customer Supplied Material Order #72621 08:55 AM [DATE] Cash Sale - [PERSON_NAM…" at bounding box center [658, 355] width 189 height 409
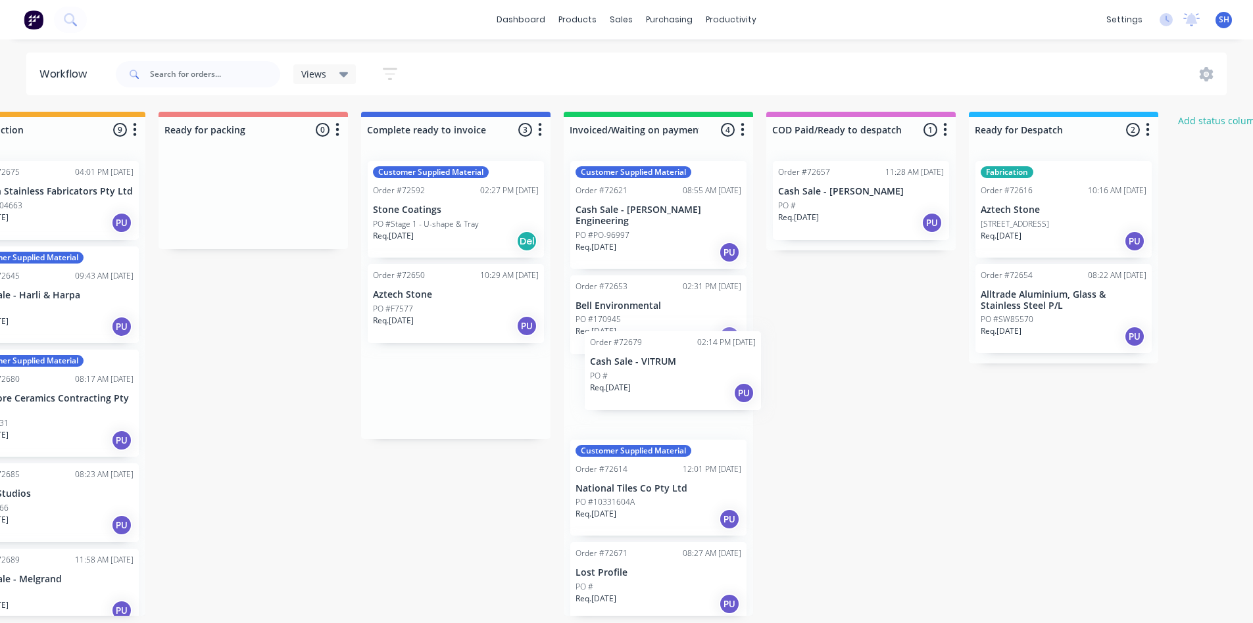
drag, startPoint x: 439, startPoint y: 408, endPoint x: 682, endPoint y: 389, distance: 243.4
click at [682, 389] on div "Submitted 2 Status colour #273444 hex #273444 Save Cancel Summaries Total order…" at bounding box center [300, 364] width 2384 height 504
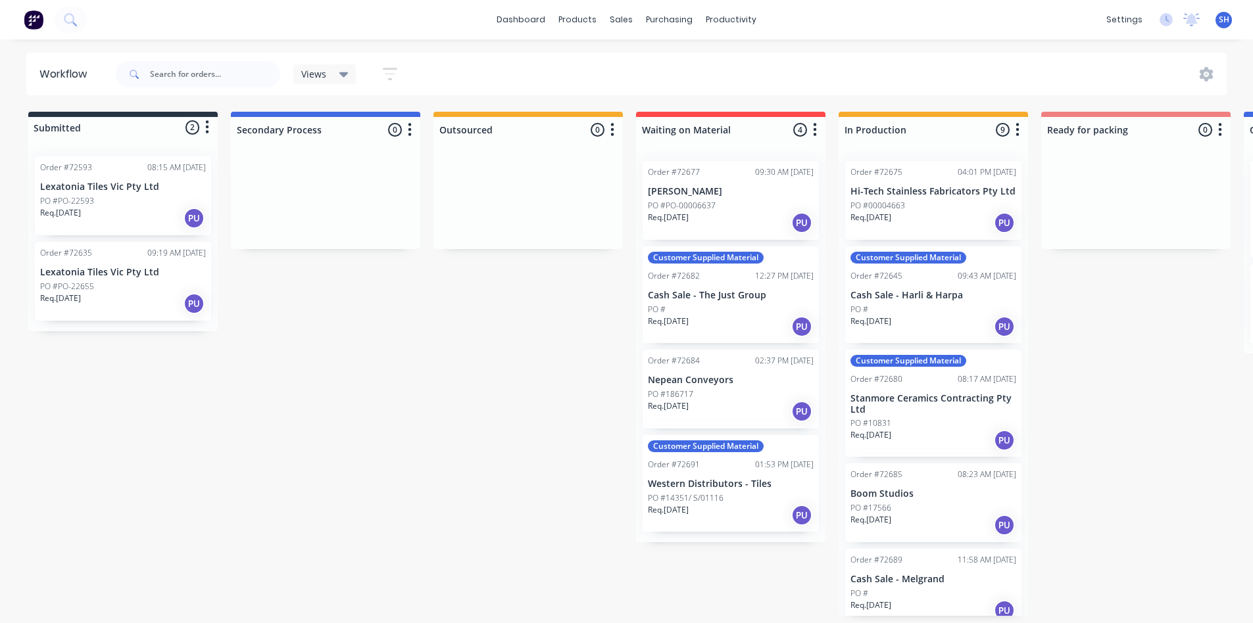
scroll to position [3, 0]
click at [120, 197] on div "PO #PO-22593" at bounding box center [123, 201] width 166 height 12
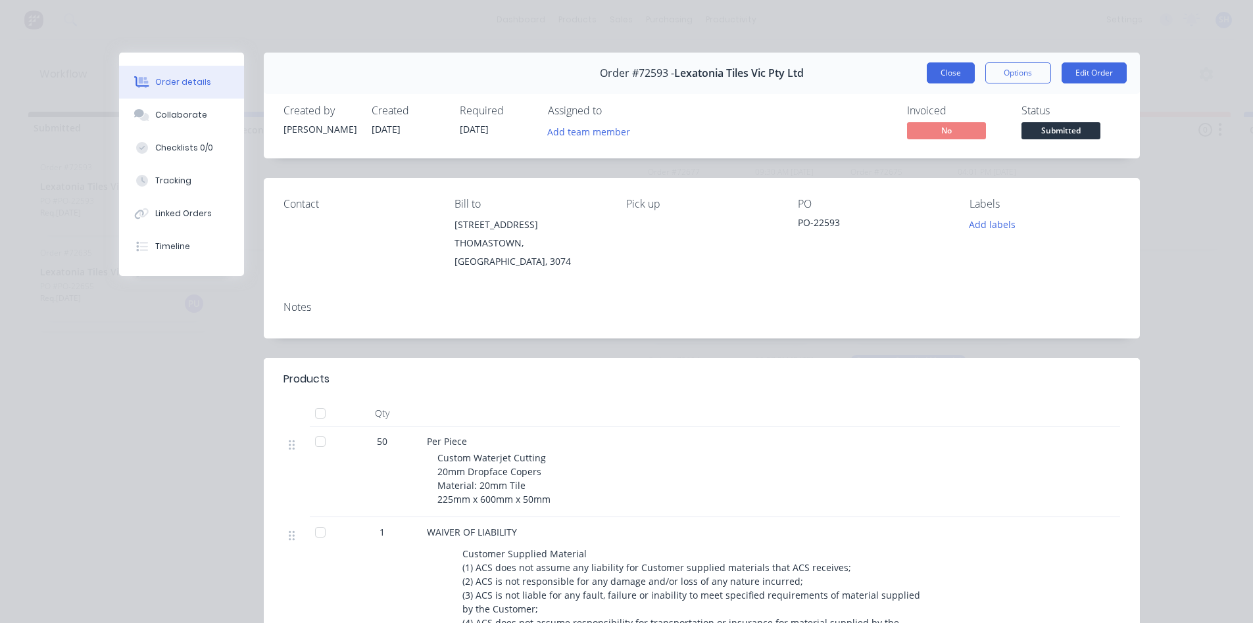
click at [952, 78] on button "Close" at bounding box center [951, 72] width 48 height 21
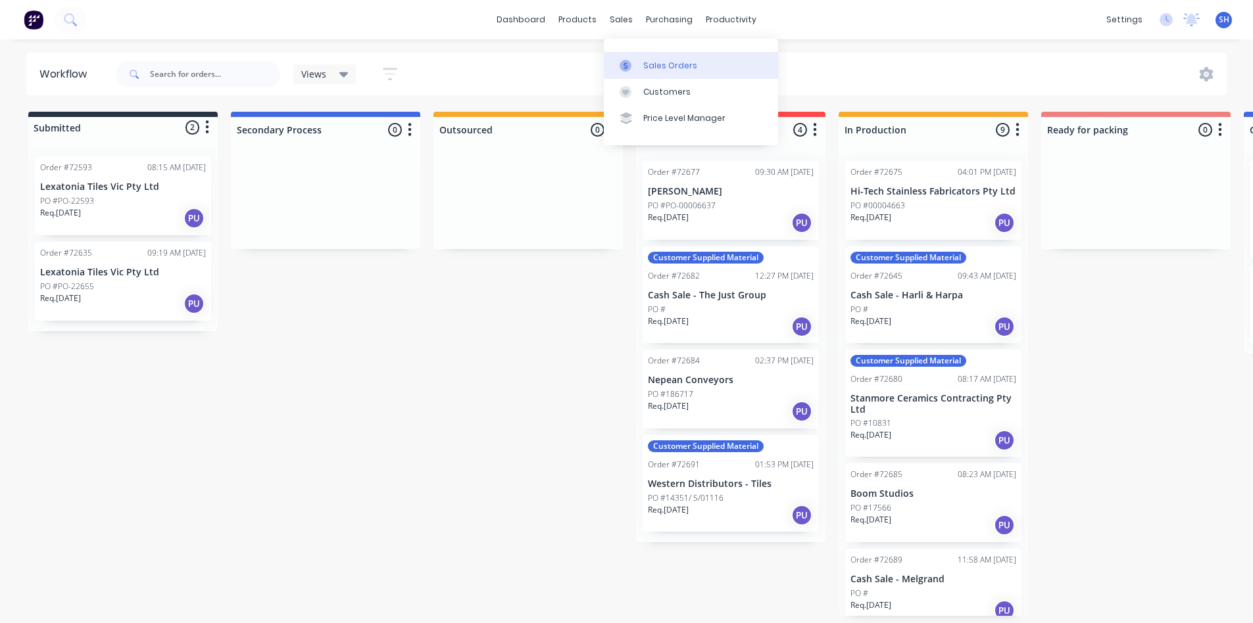
click at [644, 61] on div "Sales Orders" at bounding box center [670, 66] width 54 height 12
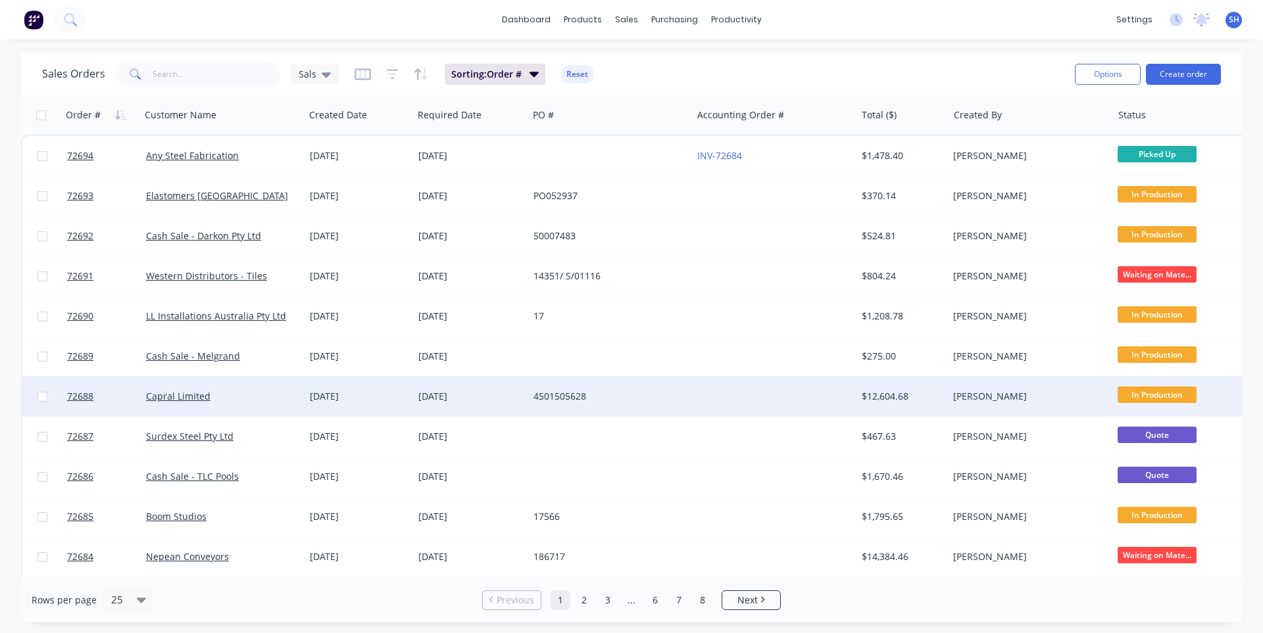
scroll to position [66, 0]
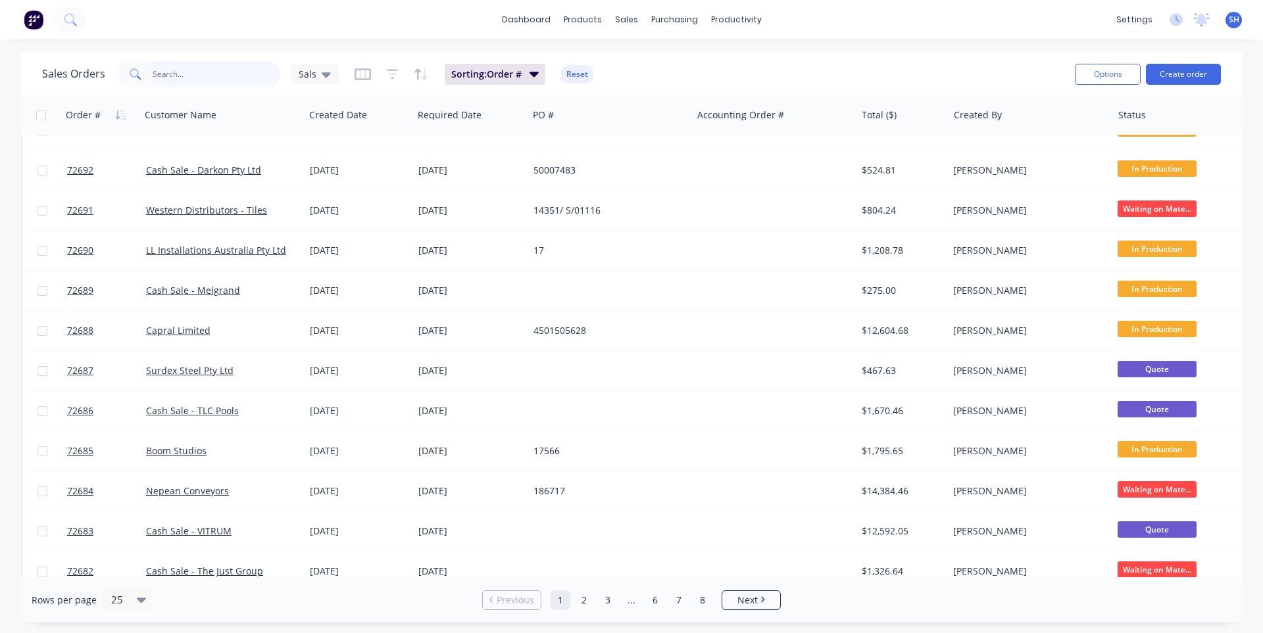
click at [241, 75] on input "text" at bounding box center [217, 74] width 128 height 26
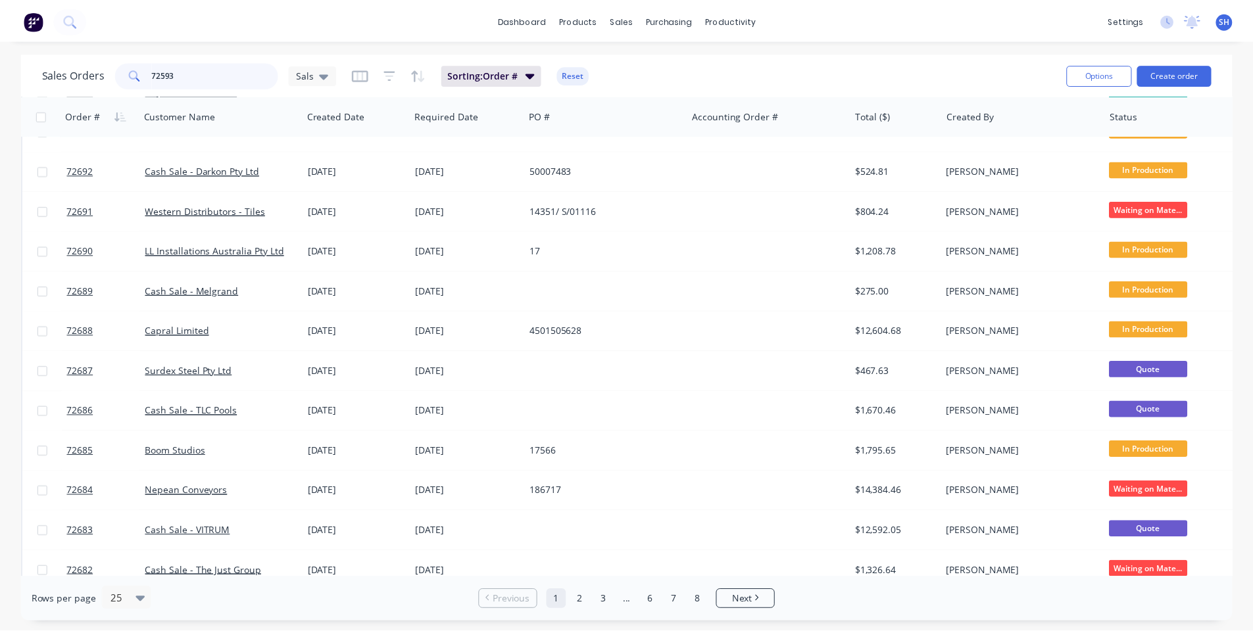
scroll to position [0, 0]
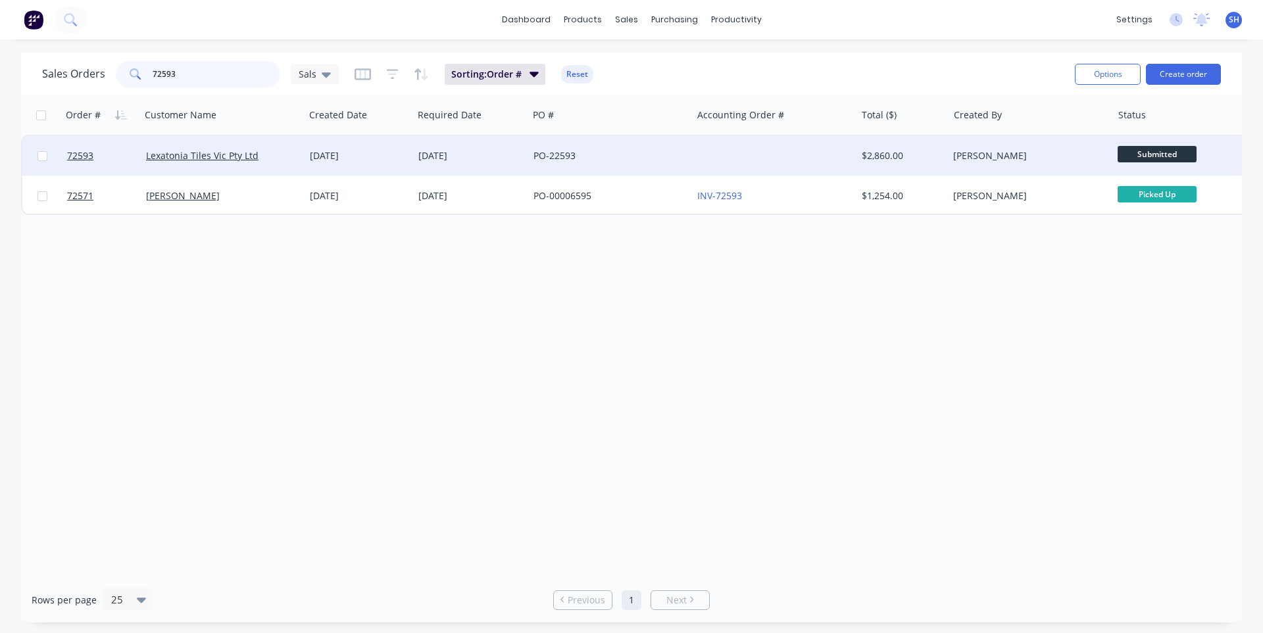
type input "72593"
click at [639, 155] on div "PO-22593" at bounding box center [606, 155] width 146 height 13
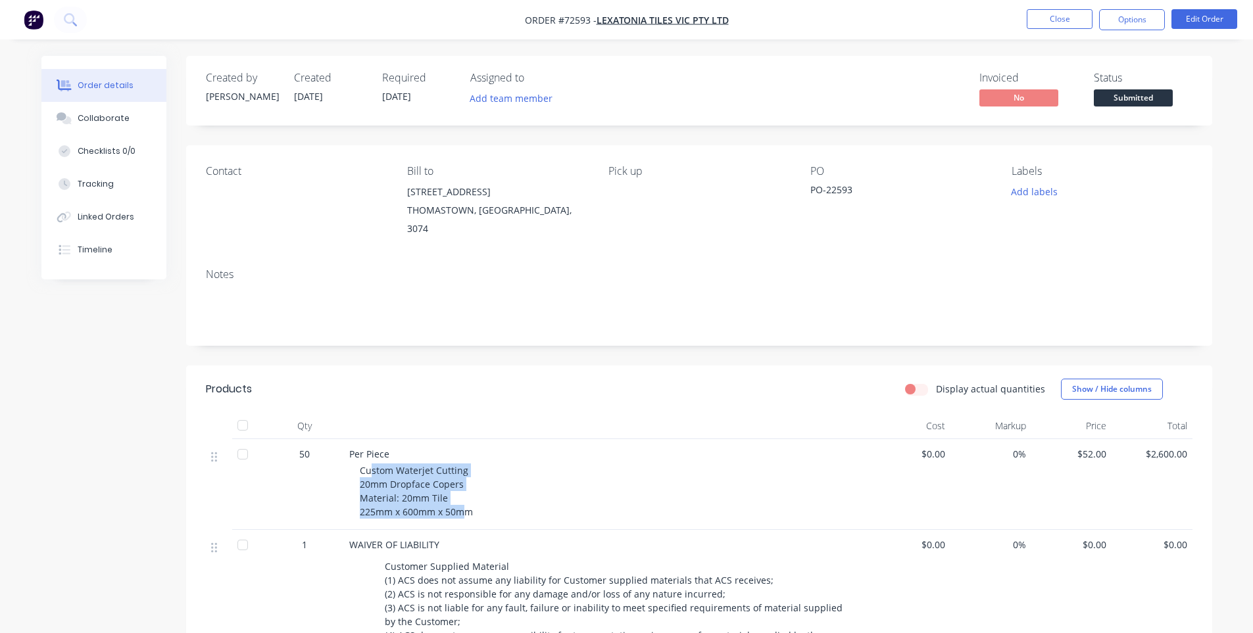
drag, startPoint x: 373, startPoint y: 459, endPoint x: 473, endPoint y: 510, distance: 112.3
click at [464, 507] on div "Per Piece Custom Waterjet Cutting 20mm Dropface Copers Material: 20mm Tile 225m…" at bounding box center [607, 484] width 526 height 91
click at [494, 508] on div "Per Piece Custom Waterjet Cutting 20mm Dropface Copers Material: 20mm Tile 225m…" at bounding box center [607, 484] width 526 height 91
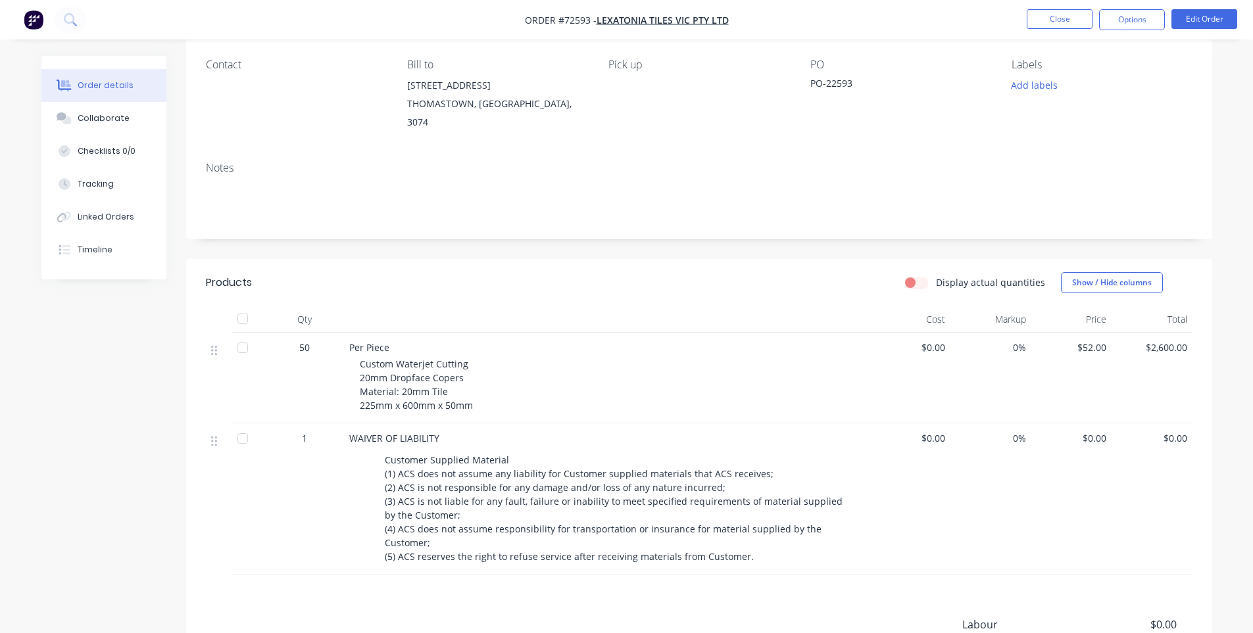
scroll to position [132, 0]
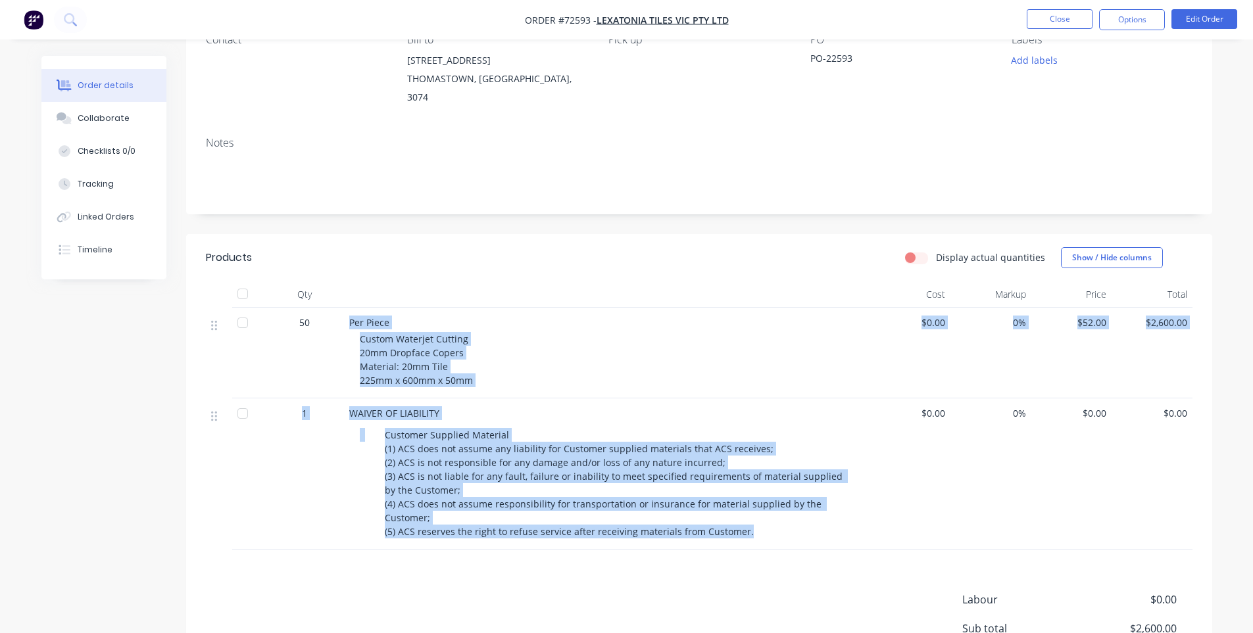
drag, startPoint x: 742, startPoint y: 523, endPoint x: 335, endPoint y: 345, distance: 444.9
click at [335, 345] on div "50 Per Piece Custom Waterjet Cutting 20mm Dropface Copers Material: 20mm Tile 2…" at bounding box center [699, 429] width 986 height 242
click at [433, 447] on div "Customer Supplied Material (1) ACS does not assume any liability for Customer s…" at bounding box center [616, 483] width 475 height 116
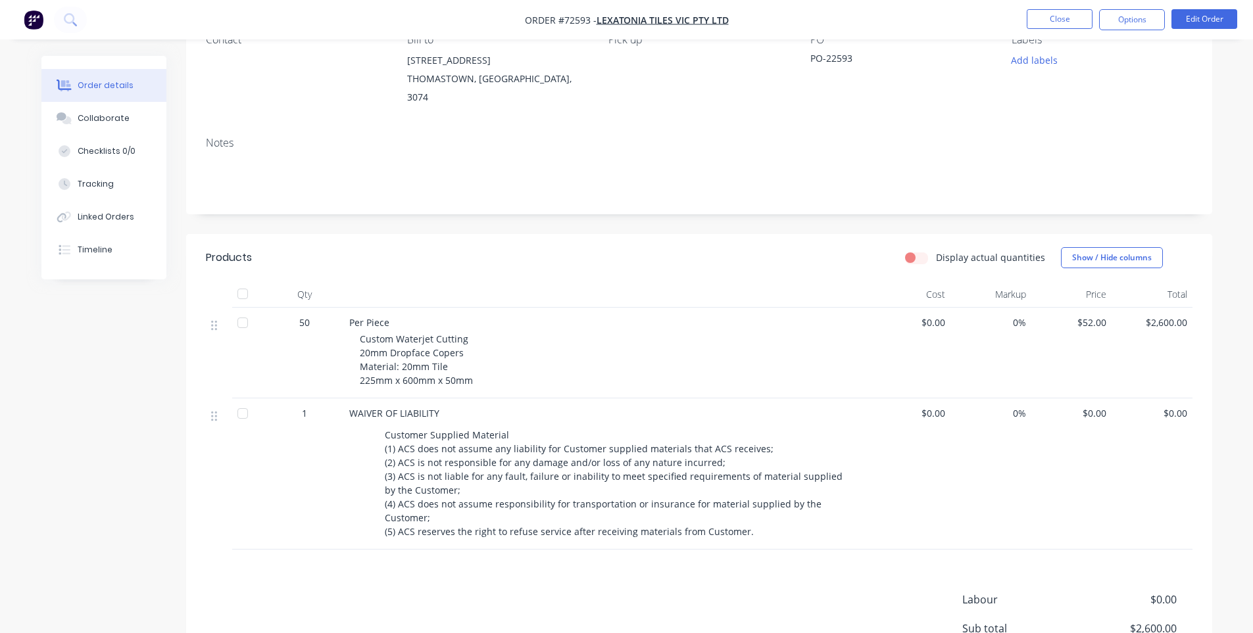
scroll to position [0, 0]
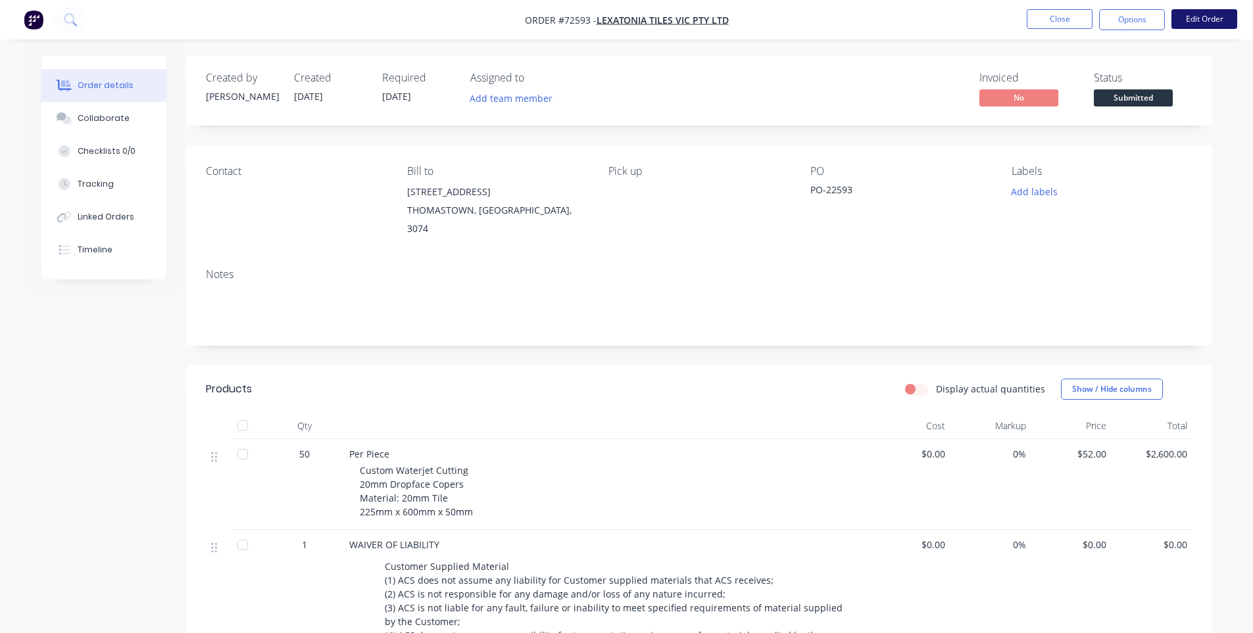
click at [1213, 18] on button "Edit Order" at bounding box center [1204, 19] width 66 height 20
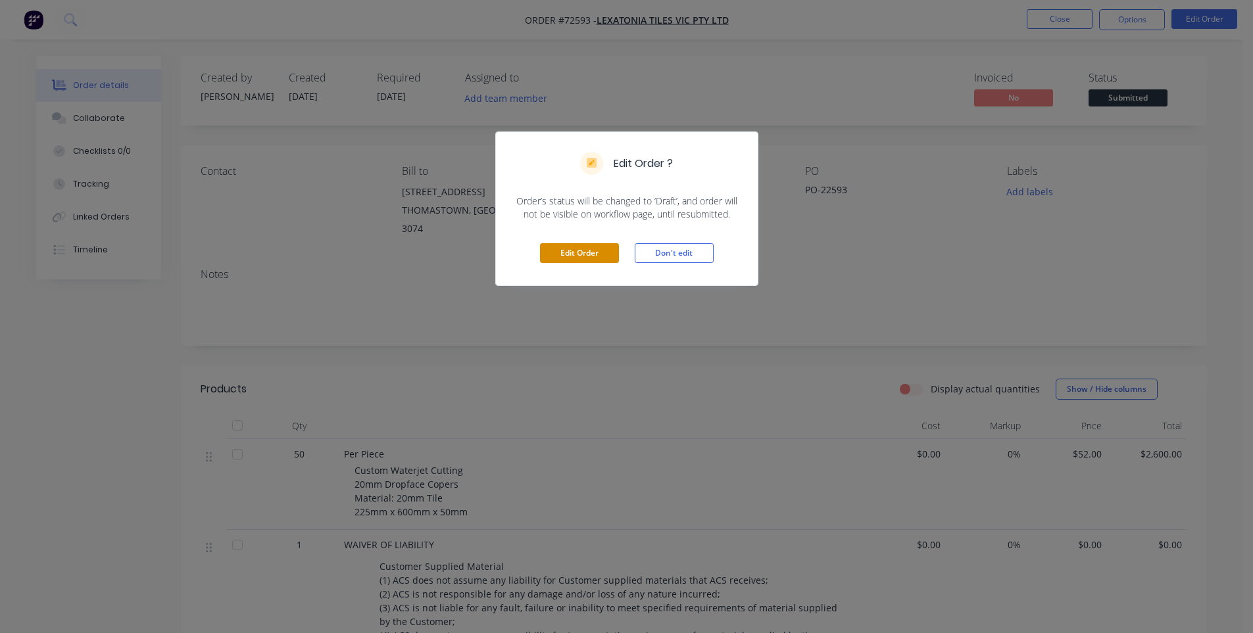
click at [573, 255] on button "Edit Order" at bounding box center [579, 253] width 79 height 20
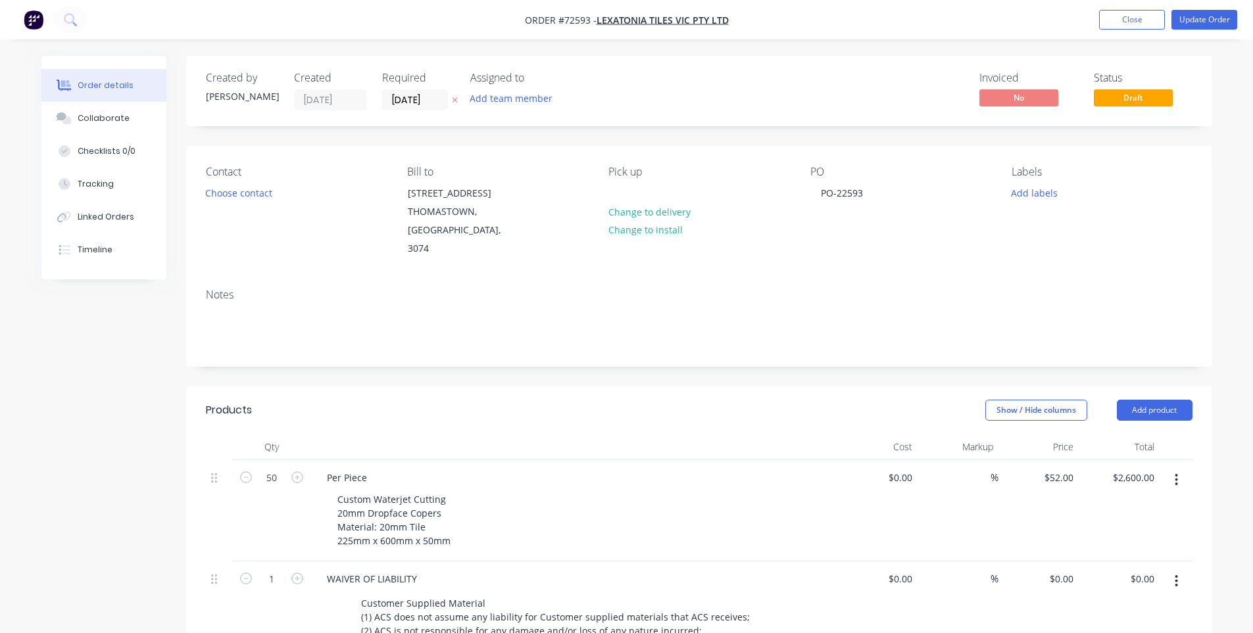
click at [465, 522] on div "Custom Waterjet Cutting 20mm Dropface Copers Material: 20mm Tile 225mm x 600mm …" at bounding box center [579, 520] width 505 height 60
click at [452, 525] on div "Custom Waterjet Cutting 20mm Dropface Copers Material: 20mm Tile 225mm x 600mm …" at bounding box center [394, 520] width 134 height 60
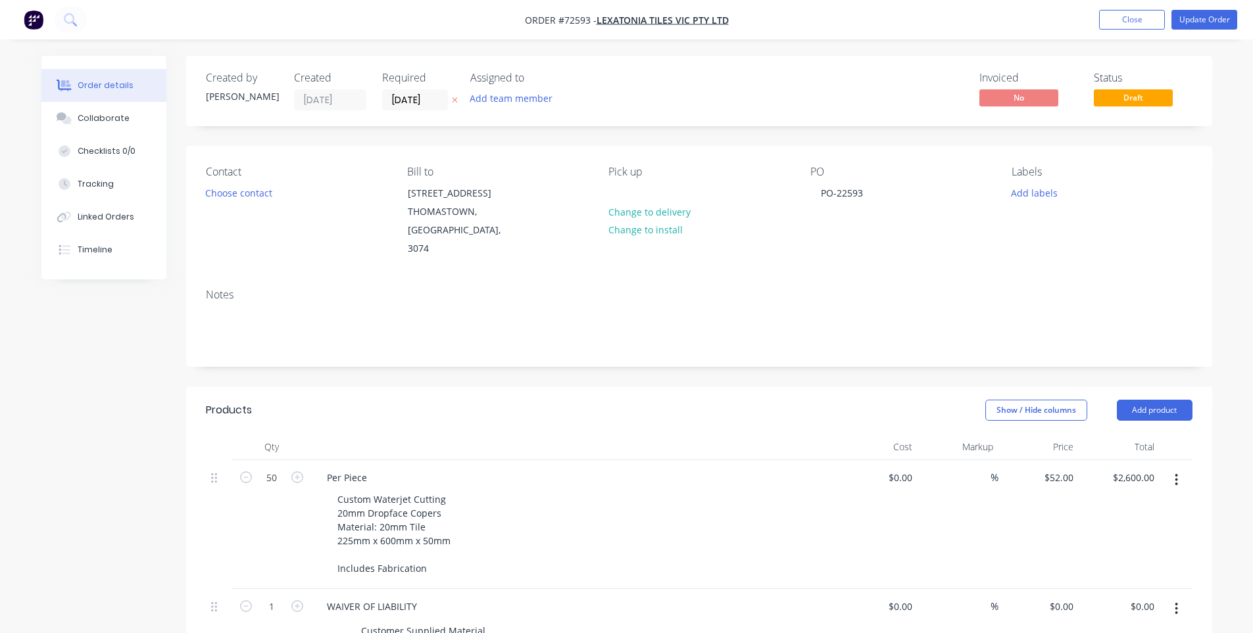
click at [1226, 435] on div "Order details Collaborate Checklists 0/0 Tracking Linked Orders Timeline Order …" at bounding box center [626, 562] width 1253 height 1124
drag, startPoint x: 1215, startPoint y: 20, endPoint x: 1209, endPoint y: 99, distance: 79.1
click at [1215, 19] on button "Update Order" at bounding box center [1204, 20] width 66 height 20
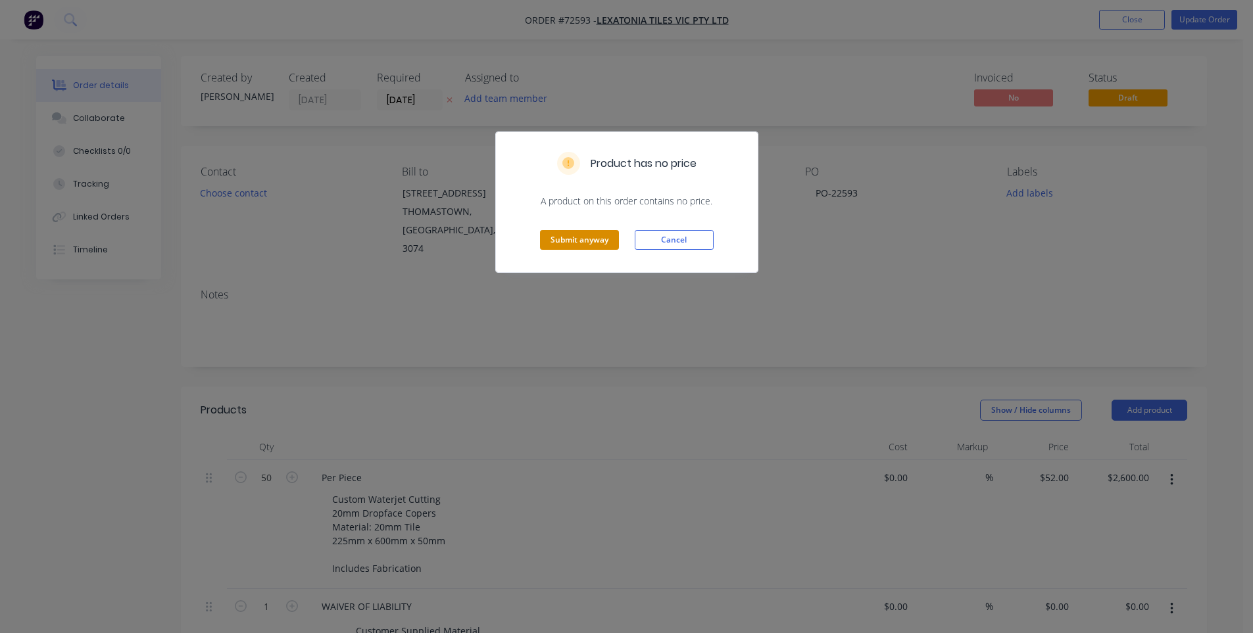
click at [564, 245] on button "Submit anyway" at bounding box center [579, 240] width 79 height 20
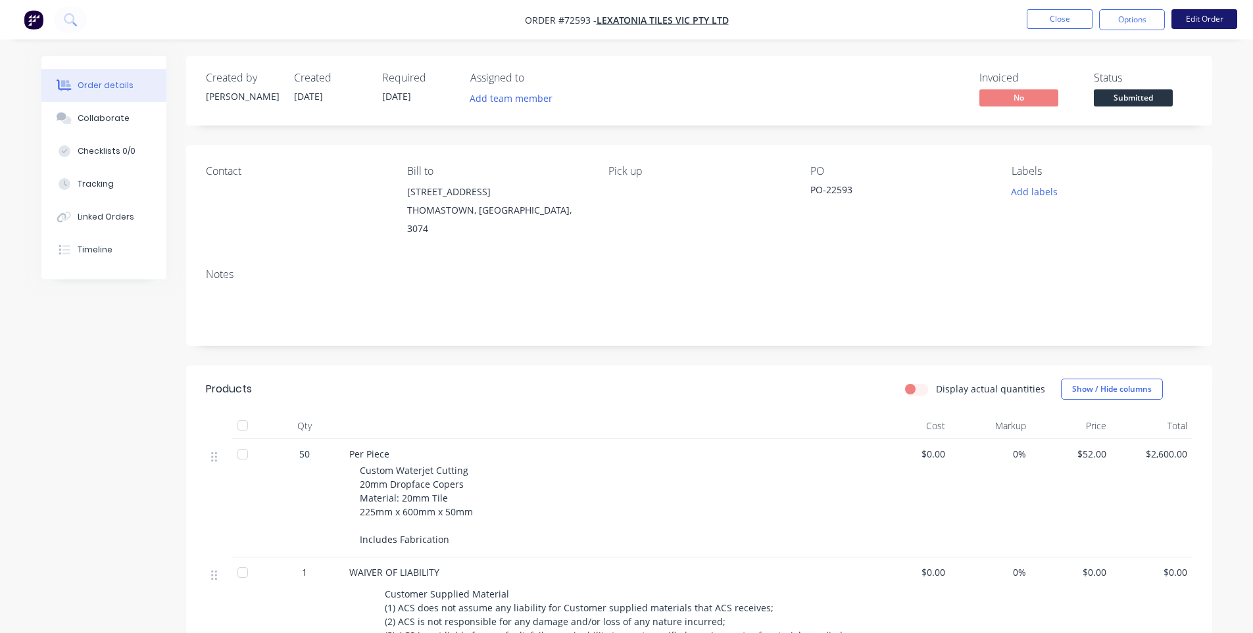
click at [1202, 20] on button "Edit Order" at bounding box center [1204, 19] width 66 height 20
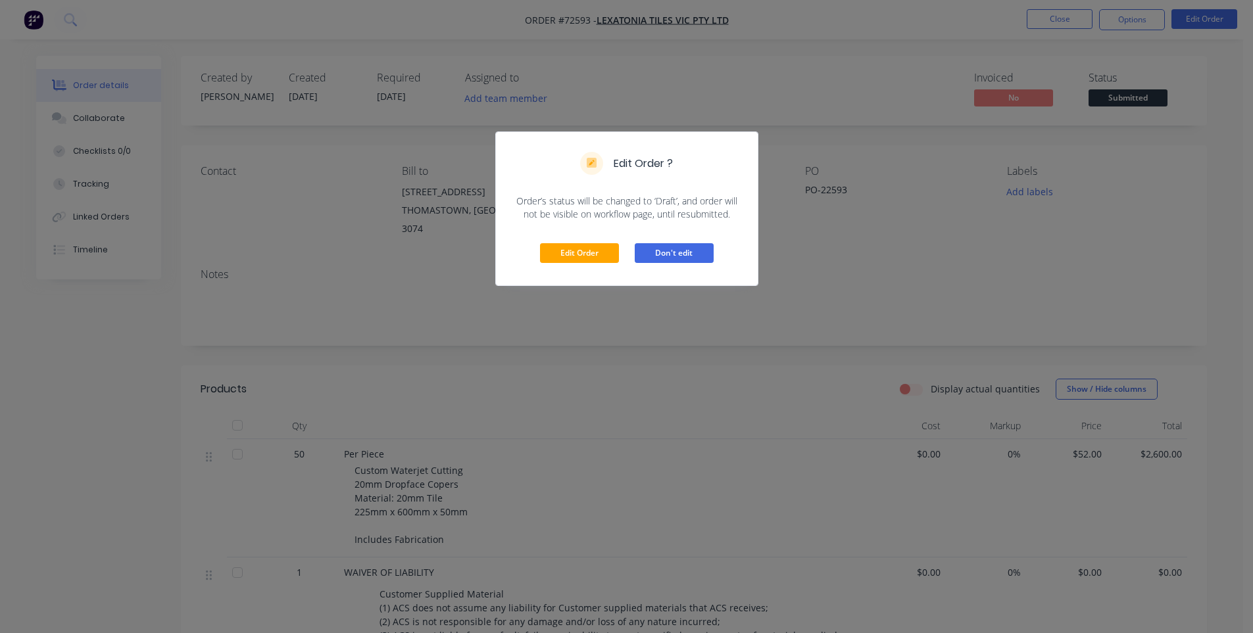
click at [655, 255] on button "Don't edit" at bounding box center [674, 253] width 79 height 20
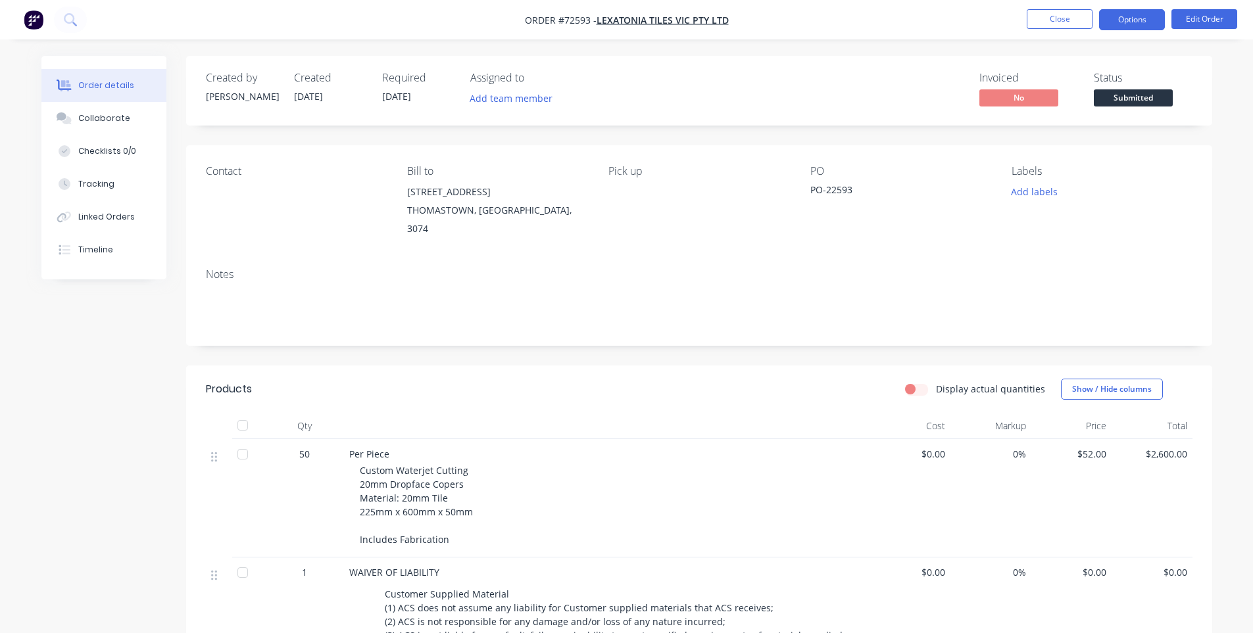
click at [1122, 21] on button "Options" at bounding box center [1132, 19] width 66 height 21
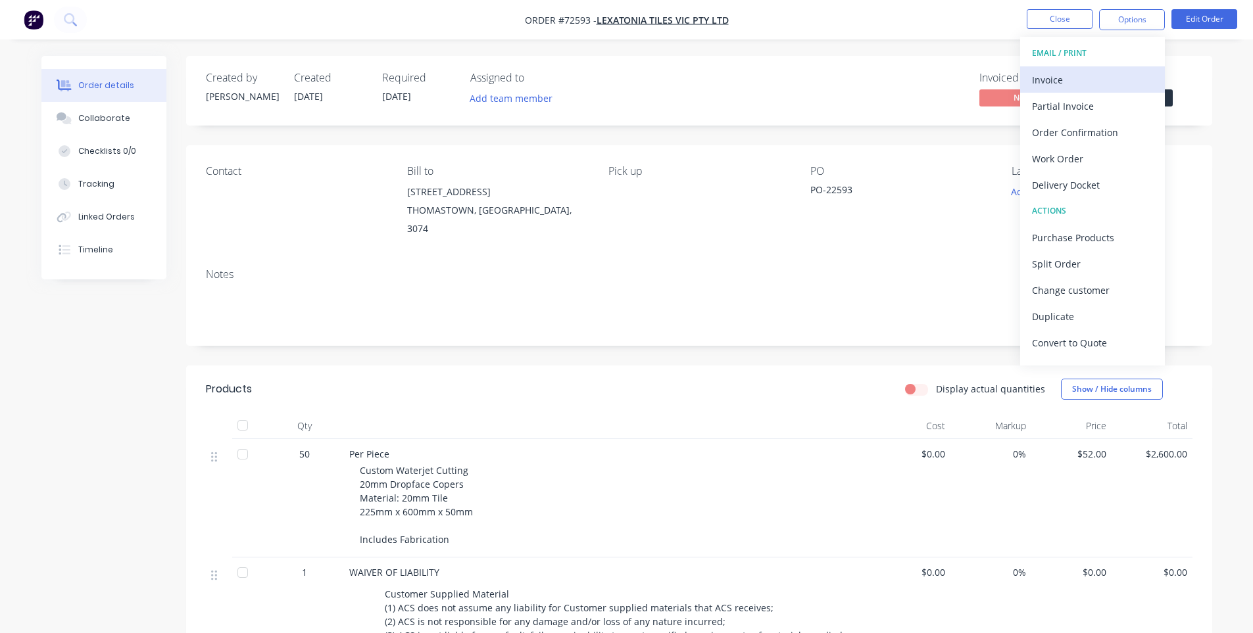
click at [1090, 76] on div "Invoice" at bounding box center [1092, 79] width 121 height 19
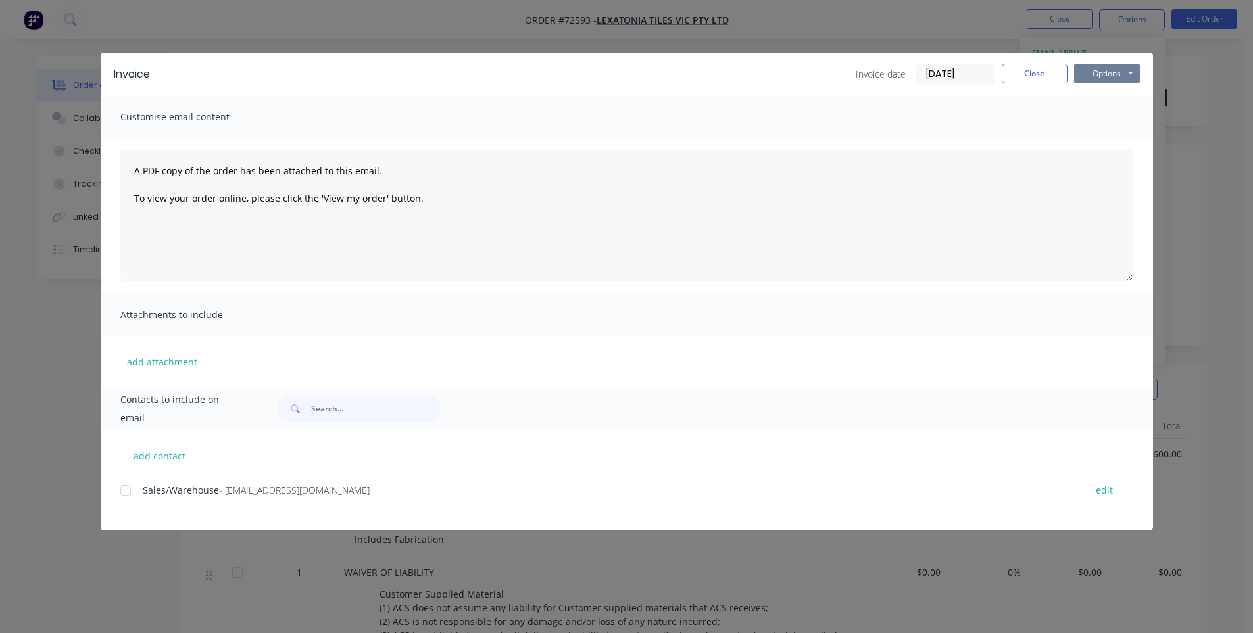
click at [1098, 77] on button "Options" at bounding box center [1107, 74] width 66 height 20
click at [1098, 118] on button "Print" at bounding box center [1116, 119] width 84 height 22
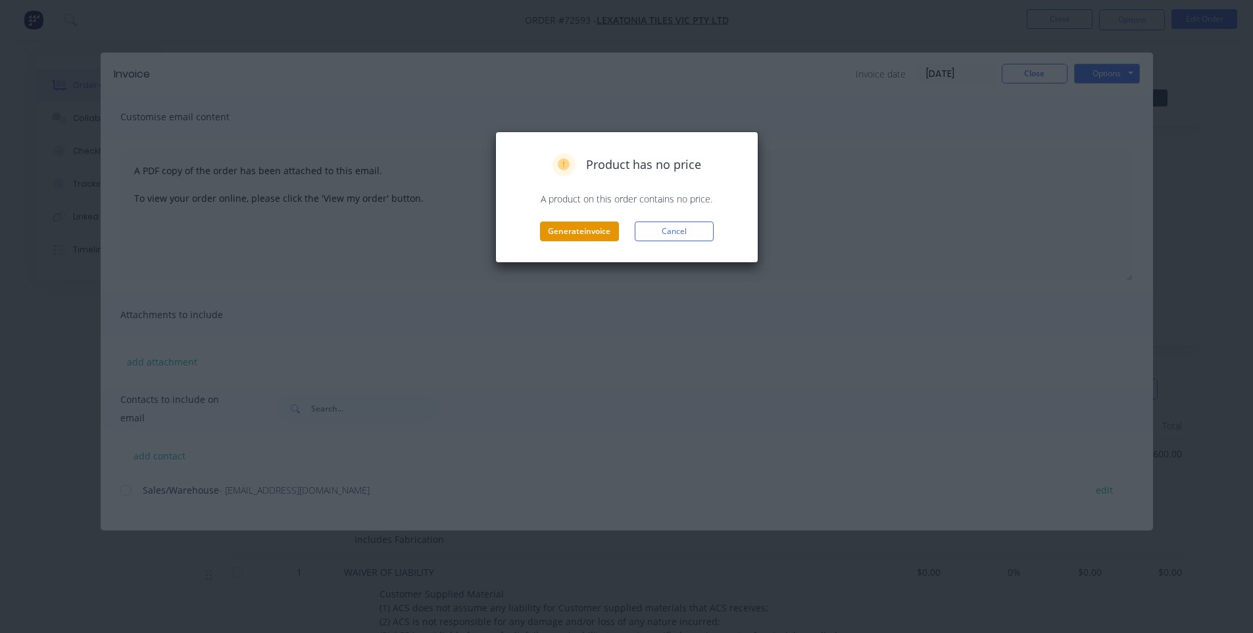
click at [573, 235] on button "Generate invoice" at bounding box center [579, 232] width 79 height 20
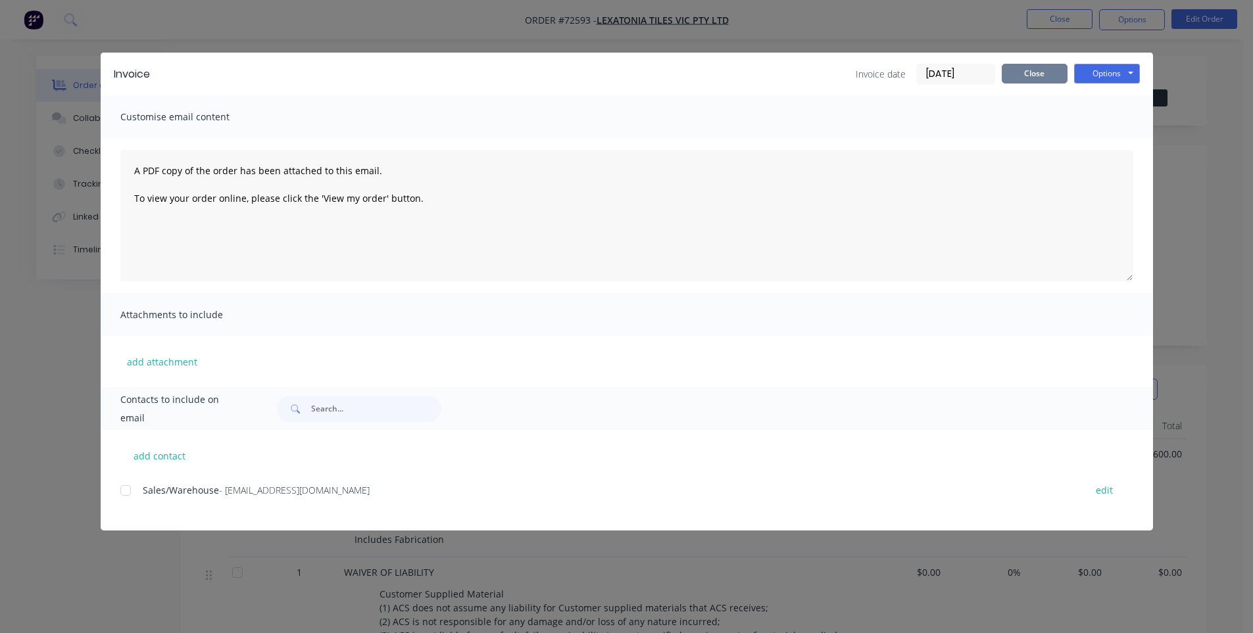
click at [1011, 82] on button "Close" at bounding box center [1034, 74] width 66 height 20
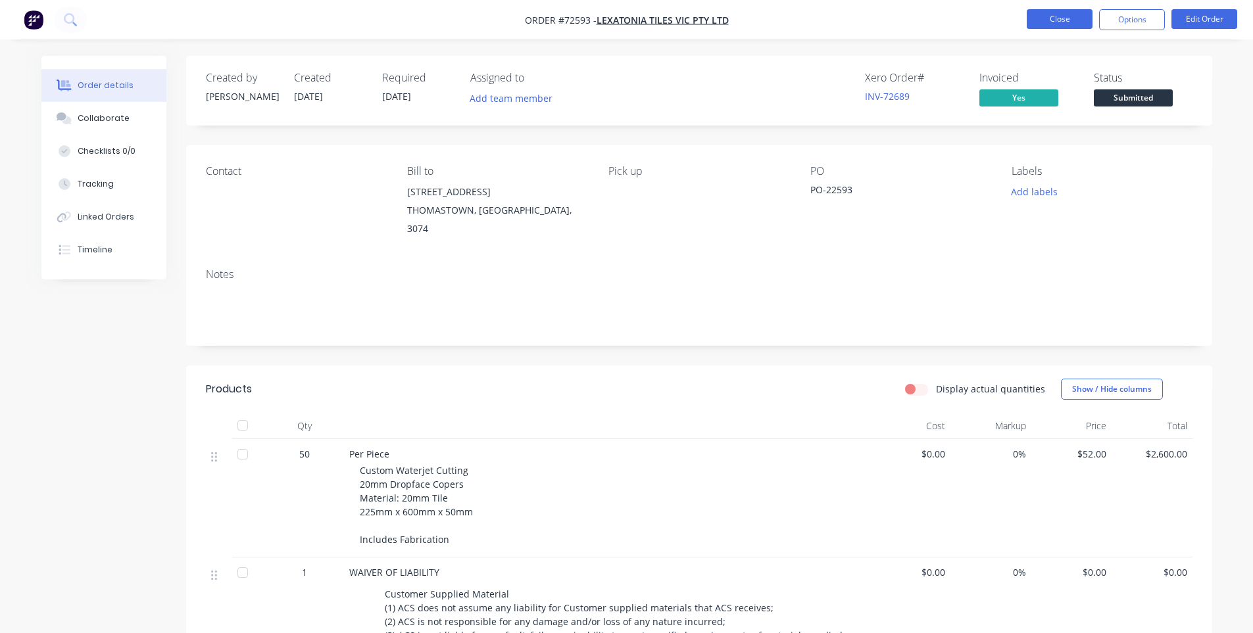
click at [1045, 22] on button "Close" at bounding box center [1059, 19] width 66 height 20
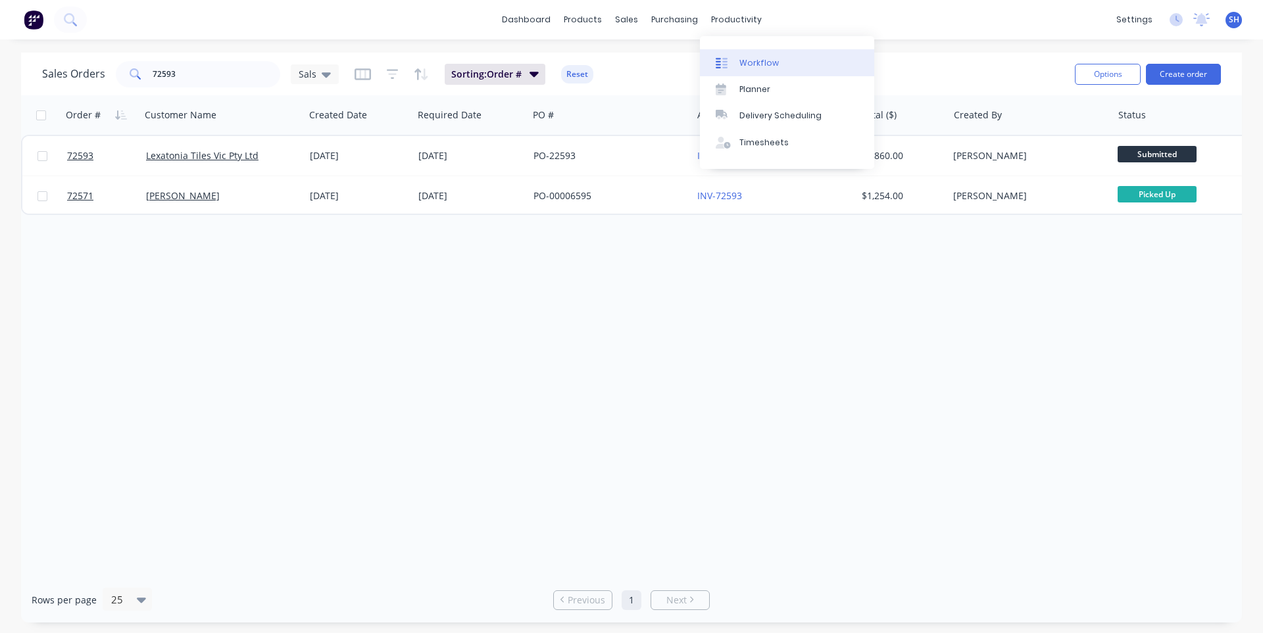
click at [748, 60] on div "Workflow" at bounding box center [758, 63] width 39 height 12
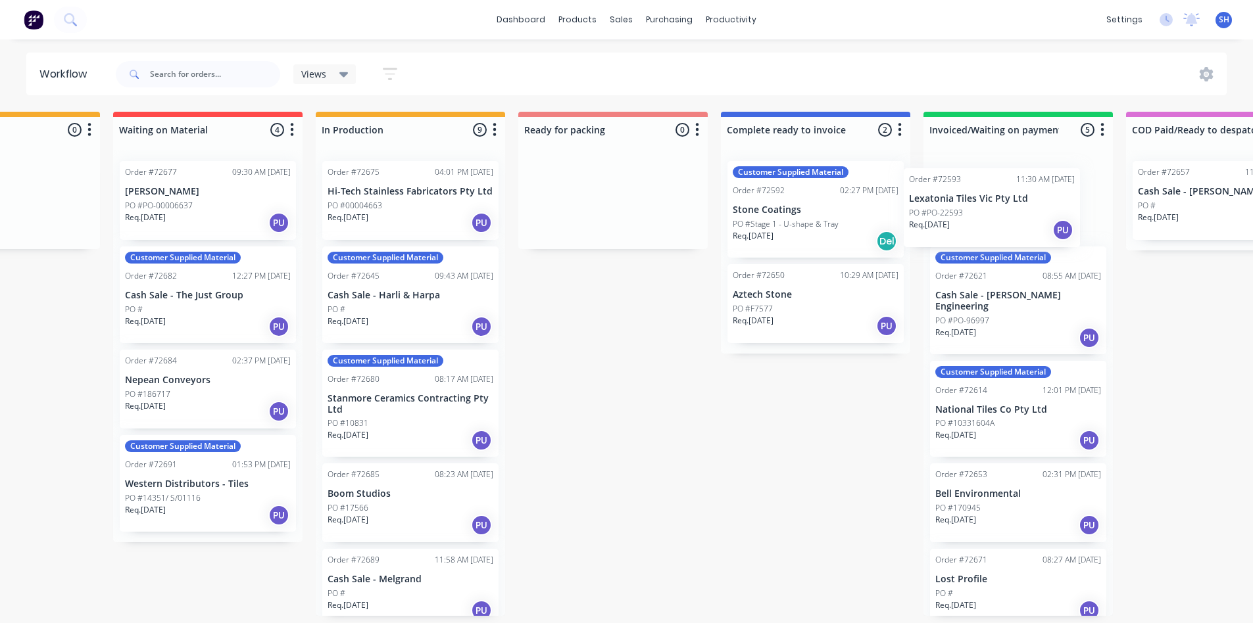
scroll to position [0, 536]
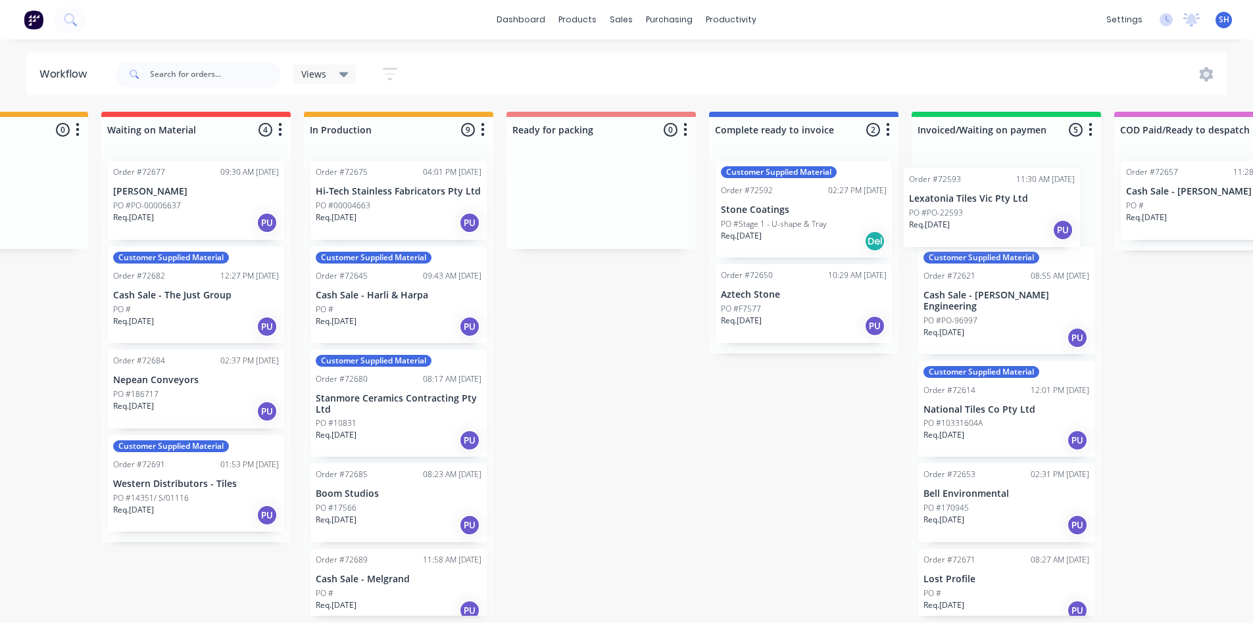
drag, startPoint x: 85, startPoint y: 205, endPoint x: 959, endPoint y: 216, distance: 874.0
click at [959, 216] on div "Submitted 2 Status colour #273444 hex #273444 Save Cancel Summaries Total order…" at bounding box center [648, 364] width 2384 height 504
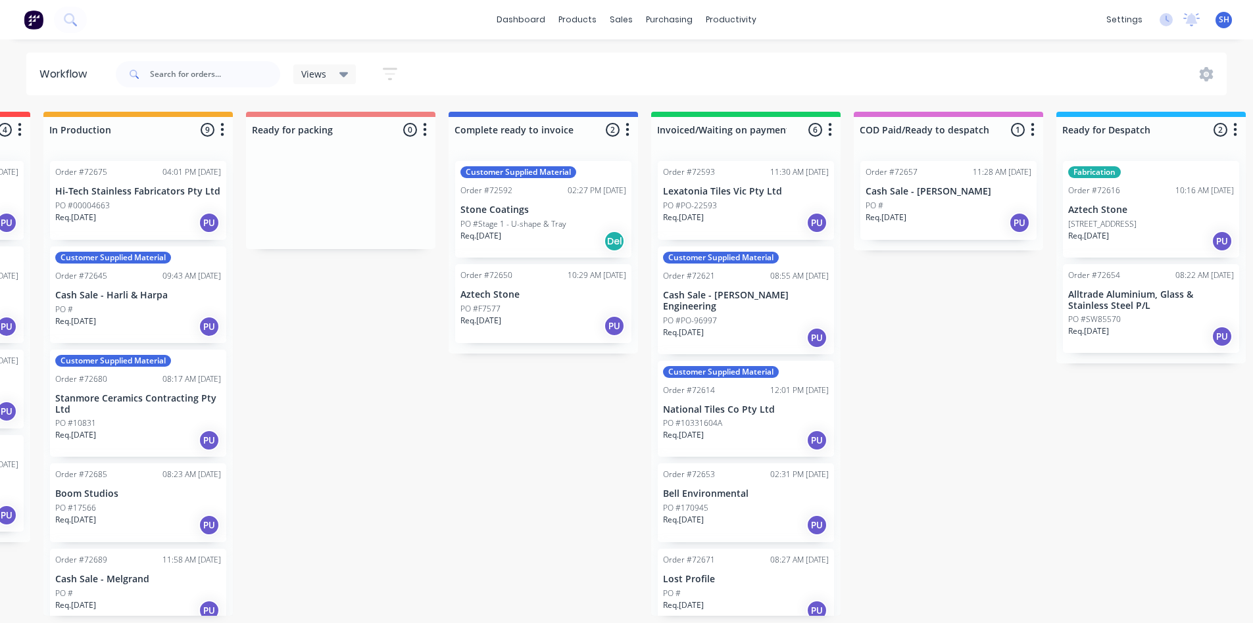
scroll to position [0, 833]
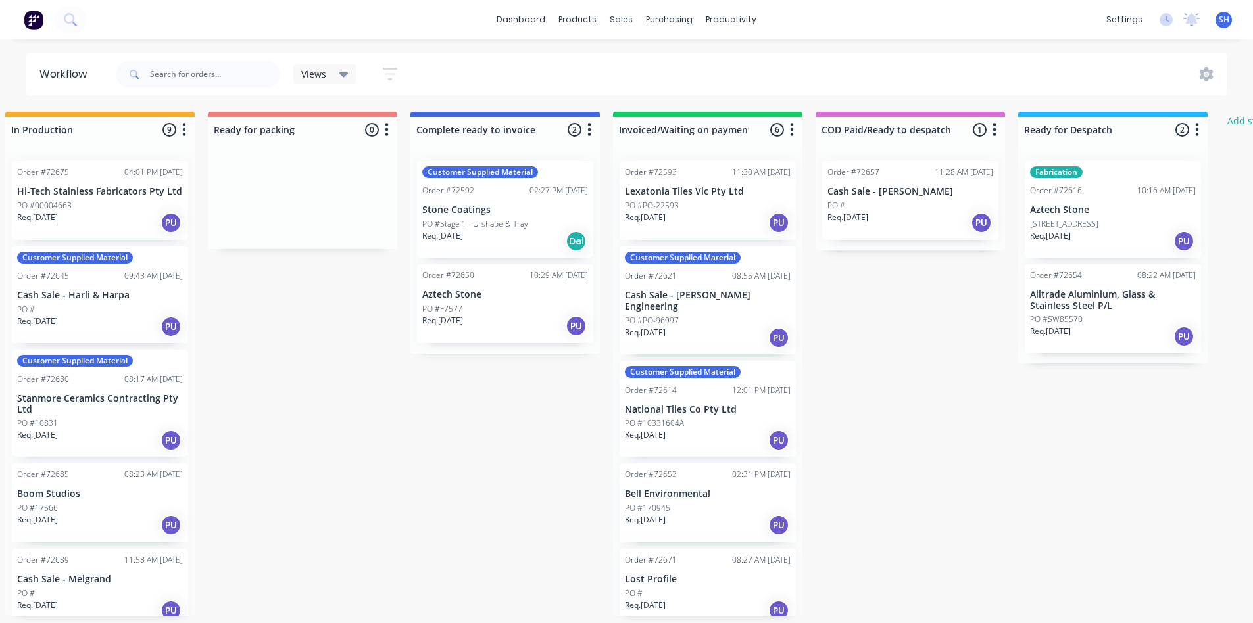
drag, startPoint x: 775, startPoint y: 628, endPoint x: 928, endPoint y: 617, distance: 153.6
click at [928, 616] on div "Submitted 1 Status colour #273444 hex #273444 Save Cancel Summaries Total order…" at bounding box center [349, 364] width 2384 height 504
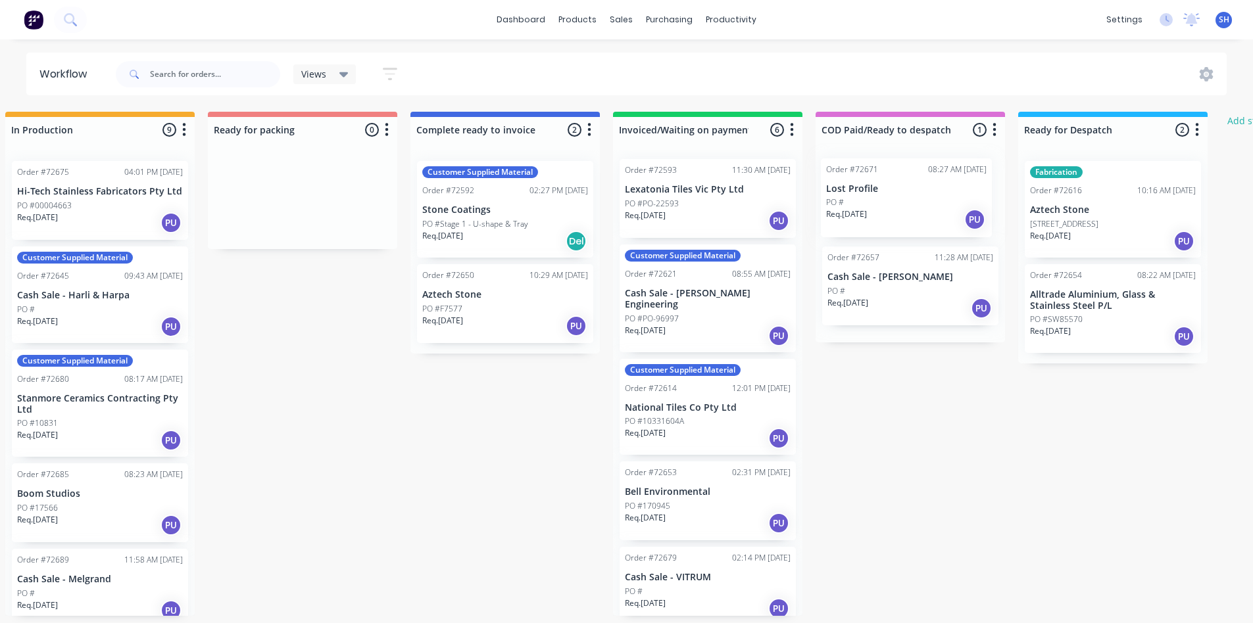
drag, startPoint x: 720, startPoint y: 590, endPoint x: 922, endPoint y: 196, distance: 442.6
click at [922, 196] on div "Submitted 1 Status colour #273444 hex #273444 Save Cancel Summaries Total order…" at bounding box center [349, 364] width 2384 height 504
click at [922, 196] on div "Order #72657 11:28 AM [DATE] Cash Sale - [PERSON_NAME] PO # Req. [DATE] PU" at bounding box center [909, 247] width 189 height 192
click at [704, 427] on div "Req. [DATE] PU" at bounding box center [708, 438] width 166 height 22
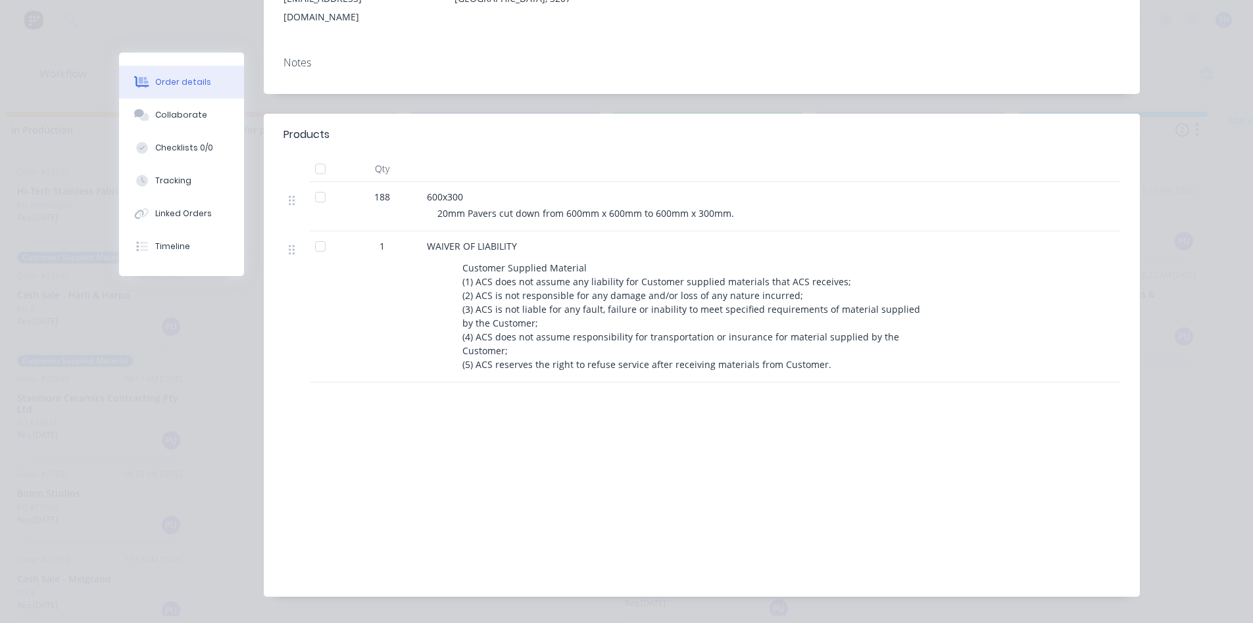
scroll to position [0, 0]
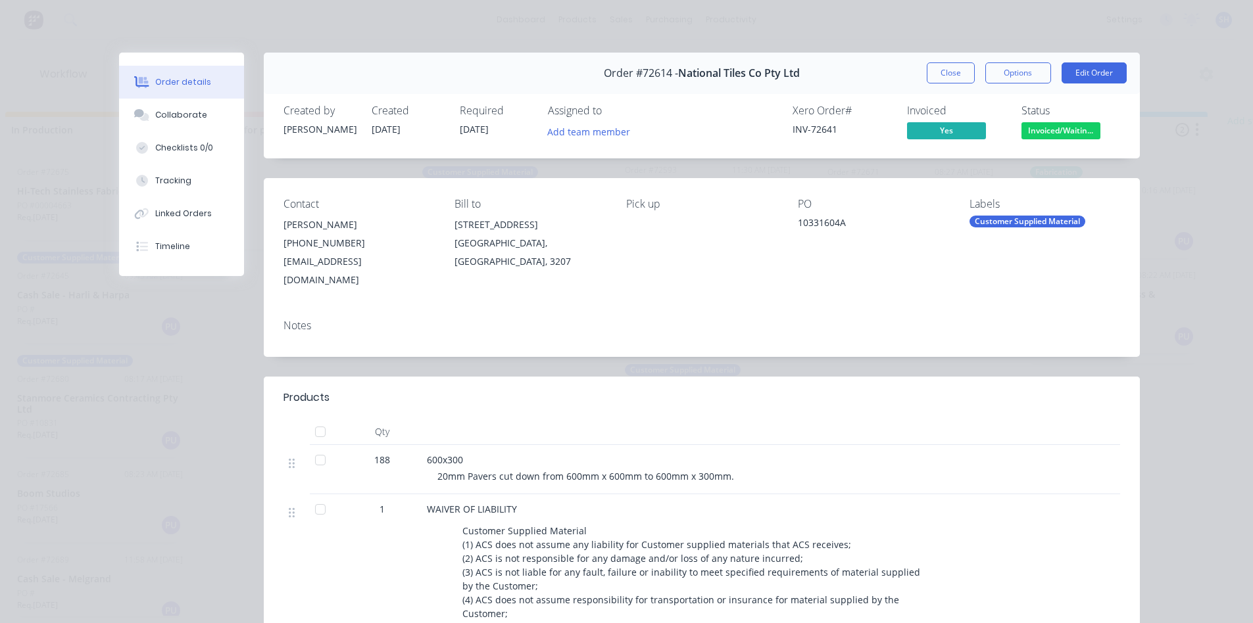
click at [934, 76] on button "Close" at bounding box center [951, 72] width 48 height 21
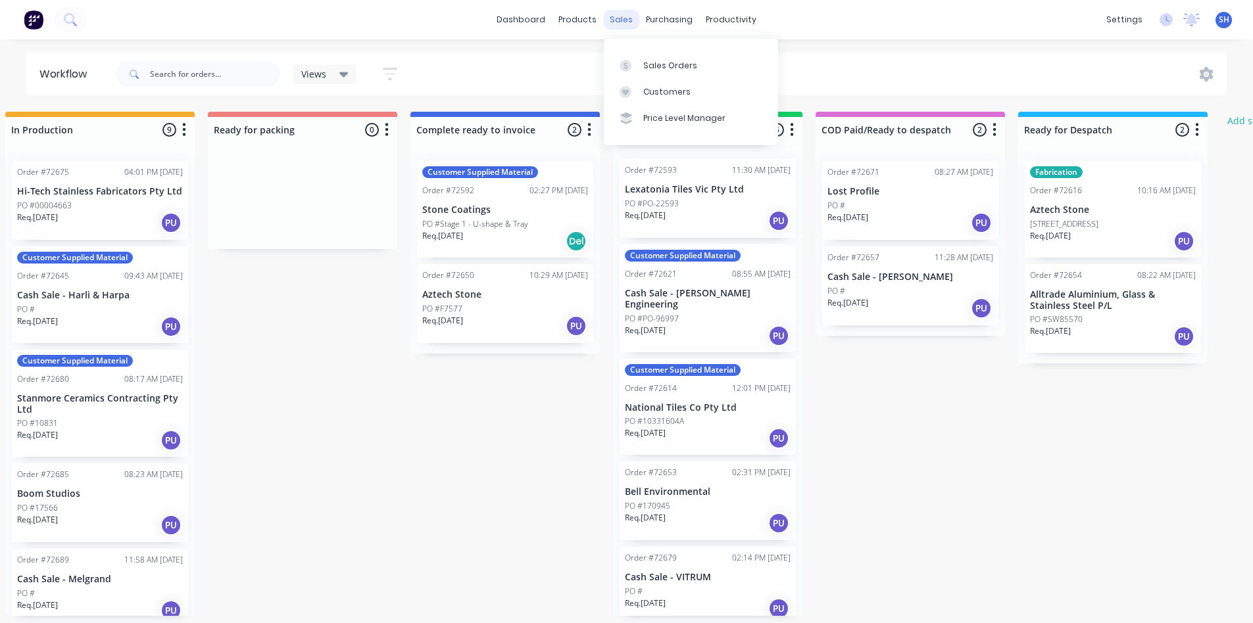
click at [621, 20] on div "sales" at bounding box center [621, 20] width 36 height 20
click at [660, 72] on link "Sales Orders" at bounding box center [691, 65] width 174 height 26
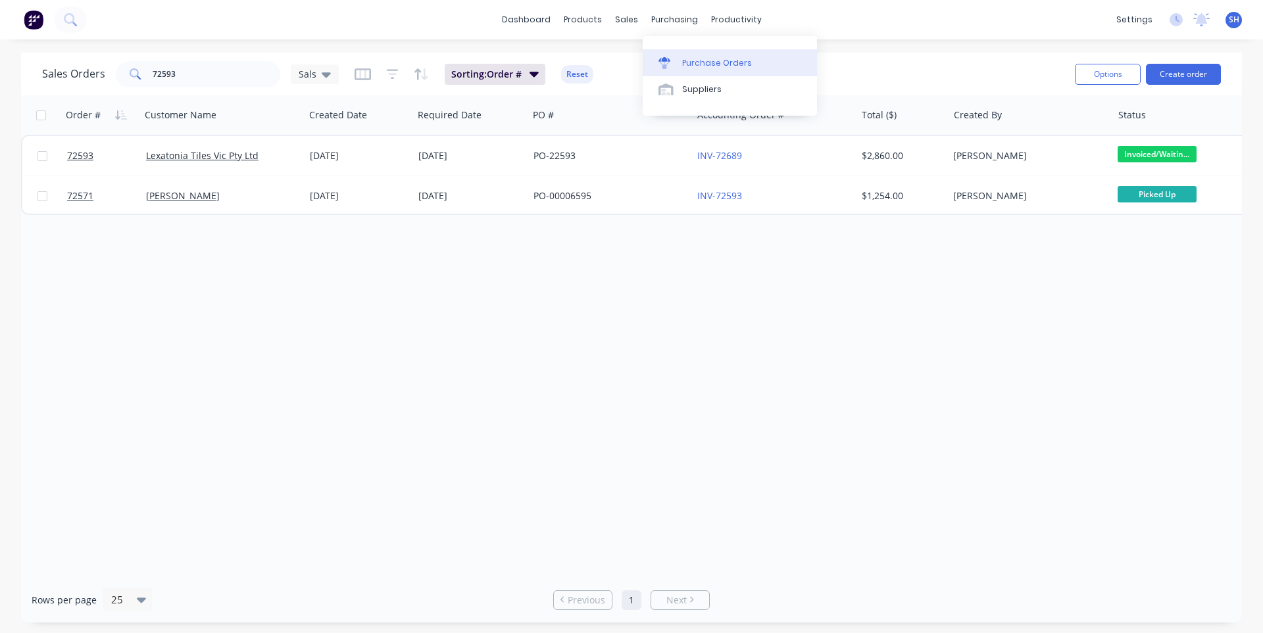
click at [719, 61] on div "Purchase Orders" at bounding box center [717, 63] width 70 height 12
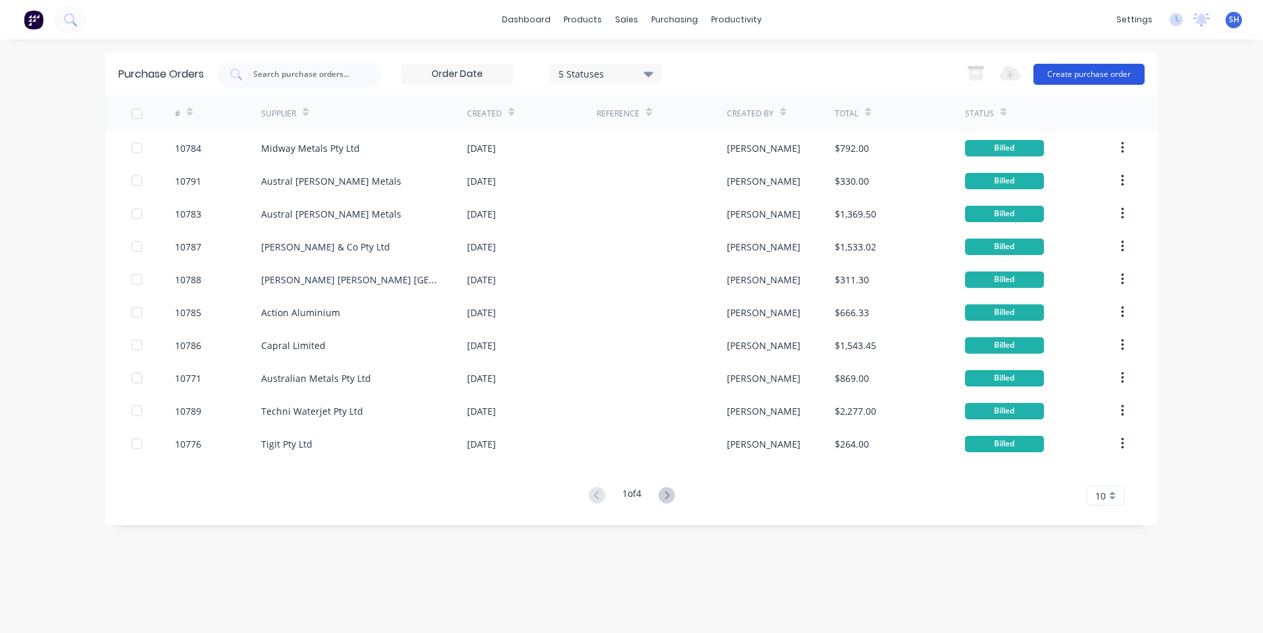
click at [1085, 70] on button "Create purchase order" at bounding box center [1088, 74] width 111 height 21
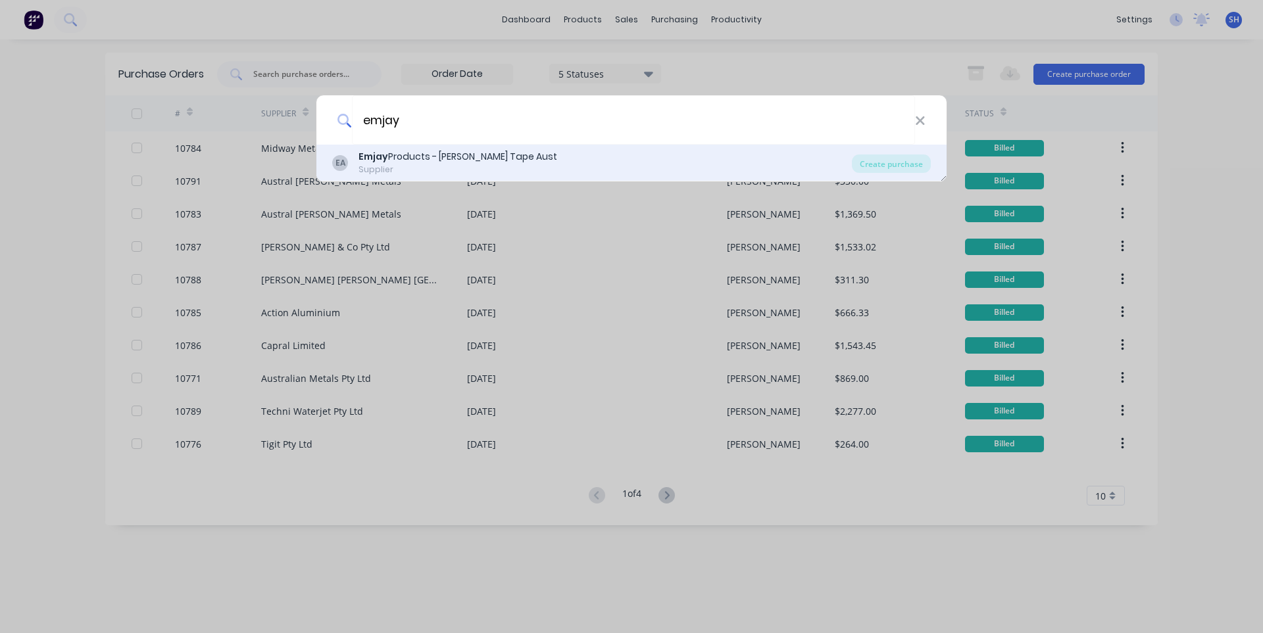
type input "emjay"
click at [412, 154] on div "Emjay Products - [PERSON_NAME] Tape Aust" at bounding box center [457, 157] width 199 height 14
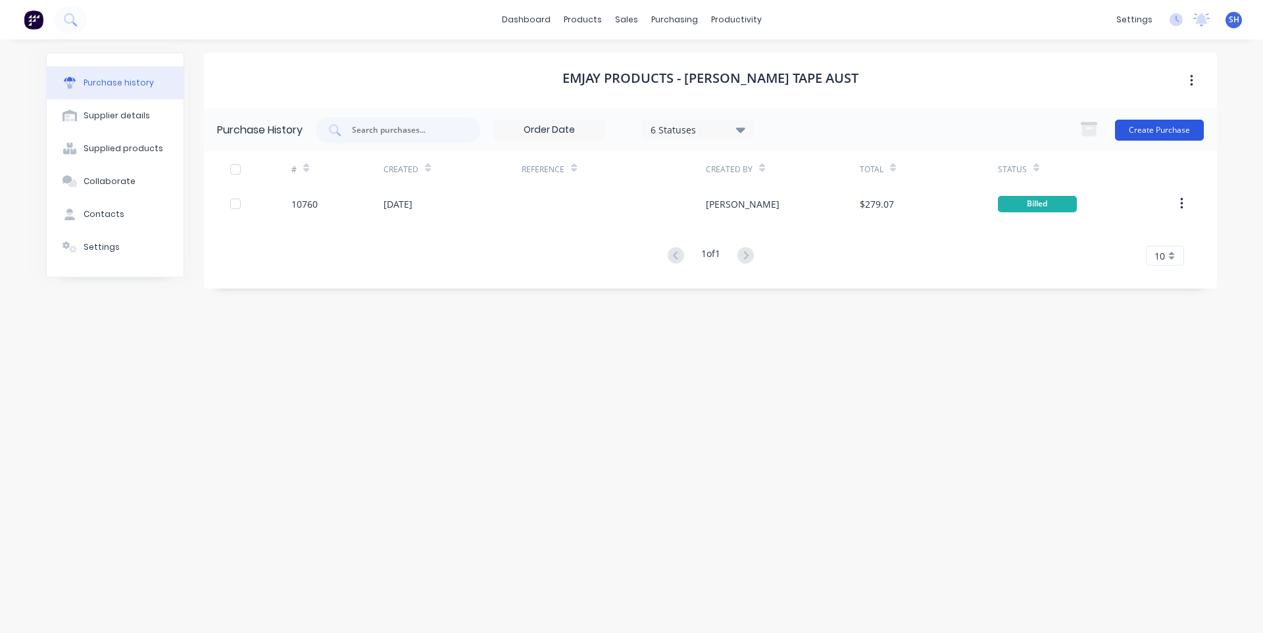
click at [1133, 131] on button "Create Purchase" at bounding box center [1159, 130] width 89 height 21
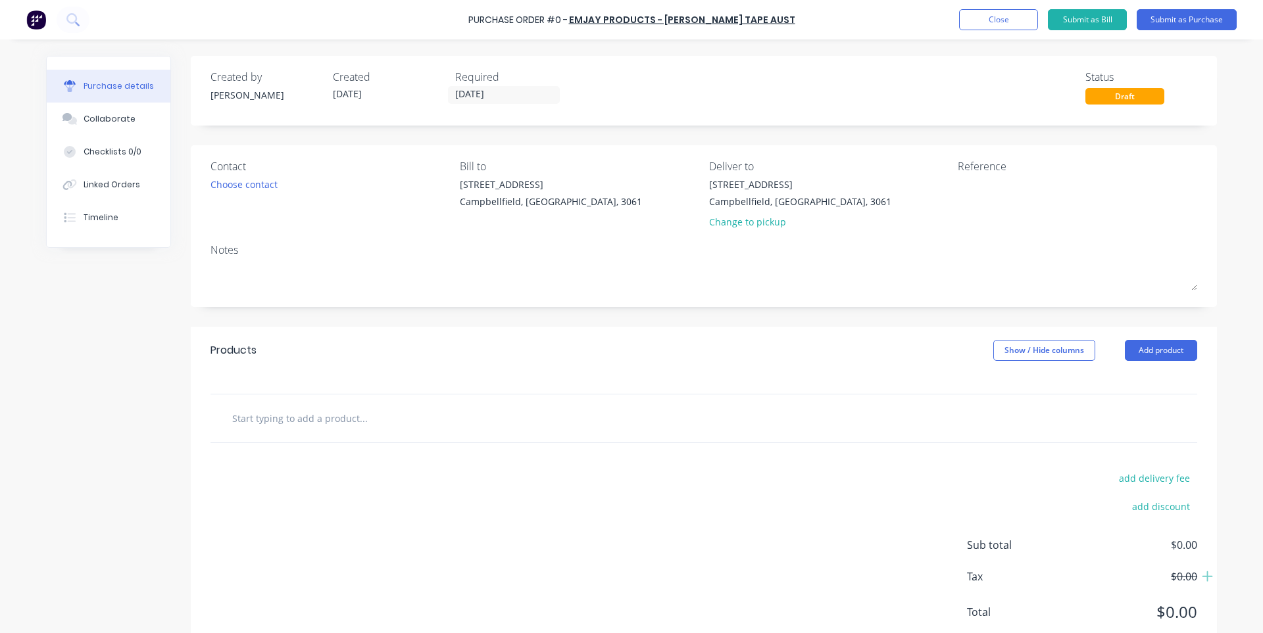
click at [331, 427] on input "text" at bounding box center [362, 418] width 263 height 26
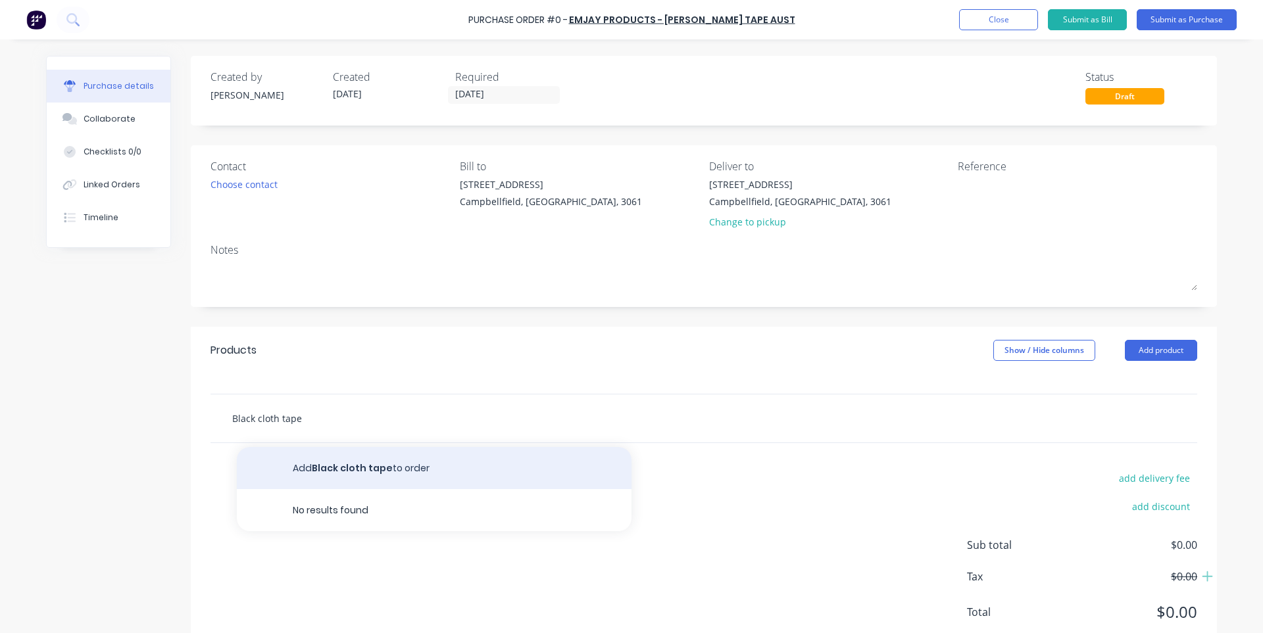
type input "Black cloth tape"
click at [364, 470] on button "Add Black cloth tape to order" at bounding box center [434, 468] width 395 height 42
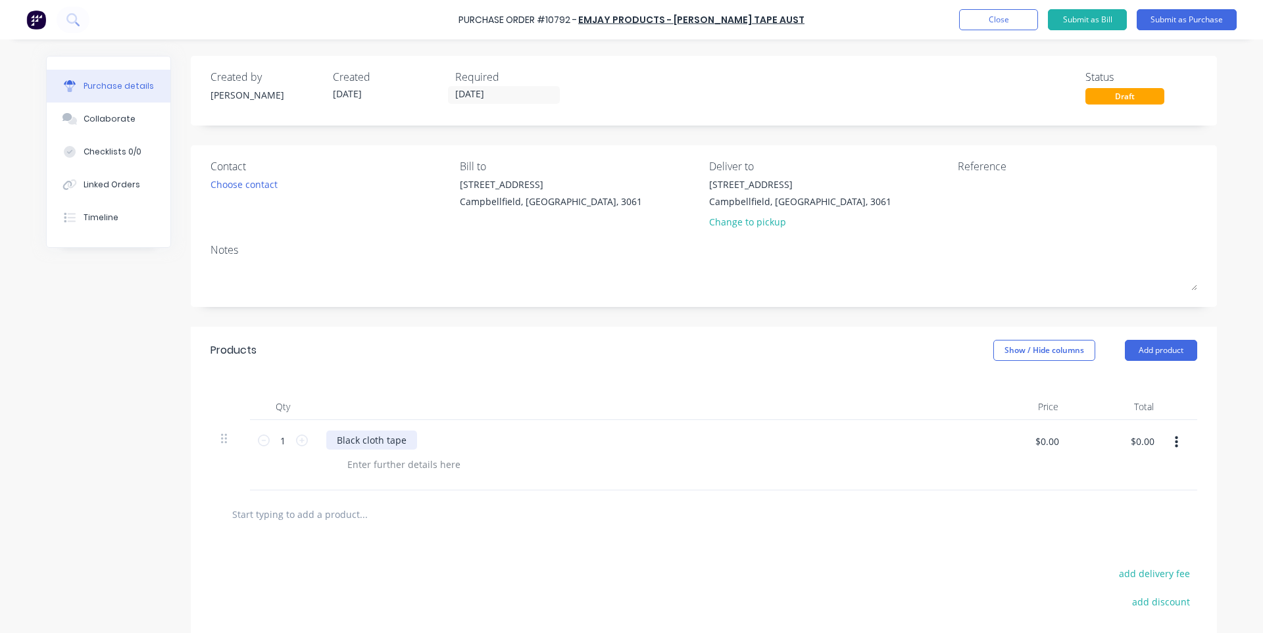
click at [402, 447] on div "Black cloth tape" at bounding box center [371, 440] width 91 height 19
click at [409, 457] on div at bounding box center [404, 464] width 134 height 19
paste div
click at [361, 439] on div "Black cloth tape" at bounding box center [371, 440] width 91 height 19
click at [296, 443] on icon at bounding box center [302, 441] width 12 height 12
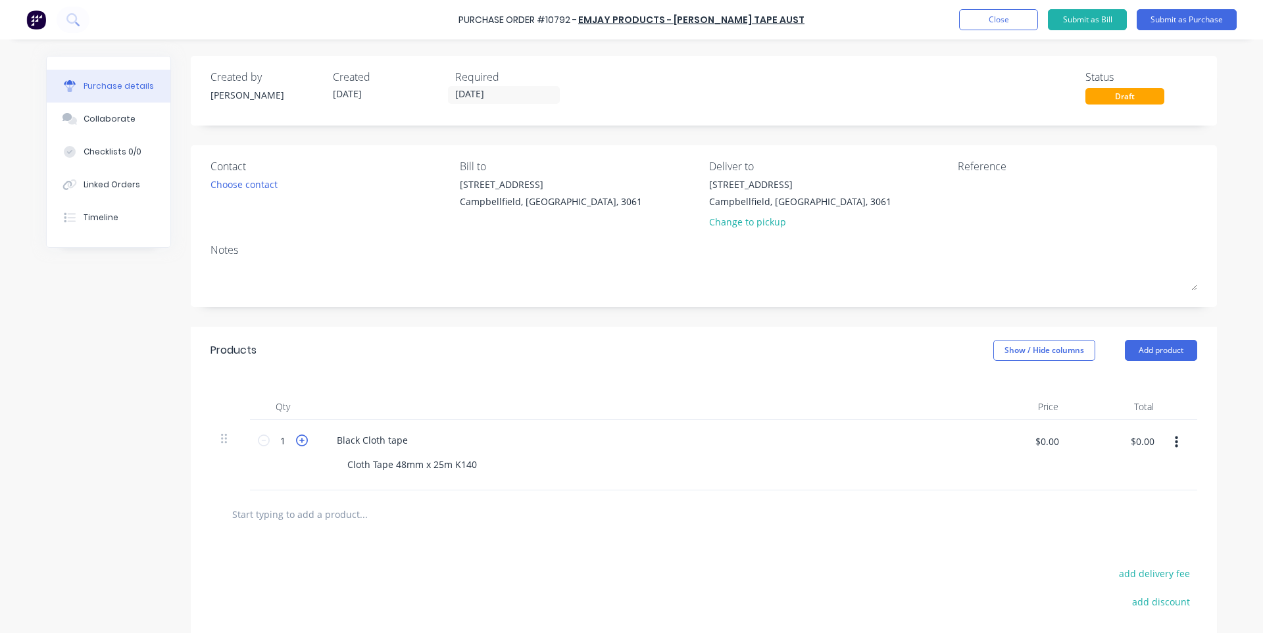
type input "2"
click at [500, 463] on div "Cloth Tape 48mm x 25m K140" at bounding box center [650, 464] width 626 height 19
click at [483, 469] on div "Cloth Tape 48mm x 25m K140" at bounding box center [650, 464] width 626 height 19
click at [477, 466] on div "Cloth Tape 48mm x 25m K140" at bounding box center [412, 464] width 151 height 19
click at [584, 502] on div at bounding box center [418, 514] width 395 height 26
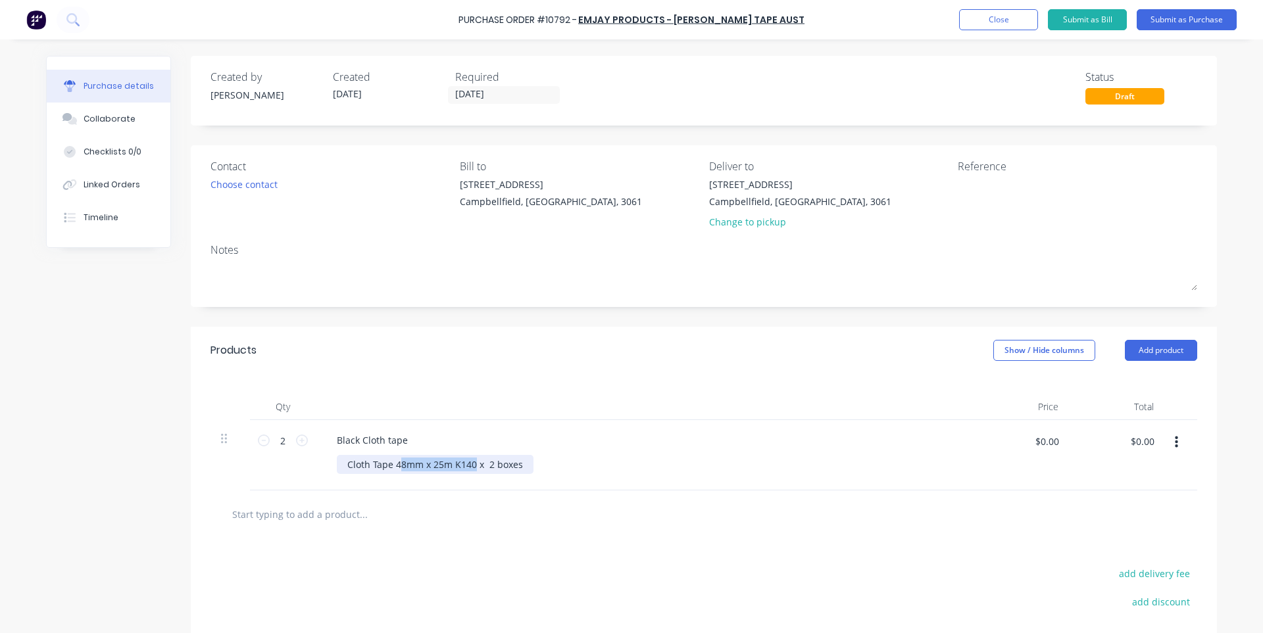
drag, startPoint x: 470, startPoint y: 466, endPoint x: 394, endPoint y: 465, distance: 75.6
click at [394, 465] on div "Cloth Tape 48mm x 25m K140 x 2 boxes" at bounding box center [435, 464] width 197 height 19
click at [470, 465] on div "Cloth Tape 48mm x 25m K140 x 2 boxes" at bounding box center [435, 464] width 197 height 19
drag, startPoint x: 470, startPoint y: 465, endPoint x: 389, endPoint y: 468, distance: 80.9
click at [389, 468] on div "Cloth Tape 48mm x 25m K140 x 2 boxes" at bounding box center [435, 464] width 197 height 19
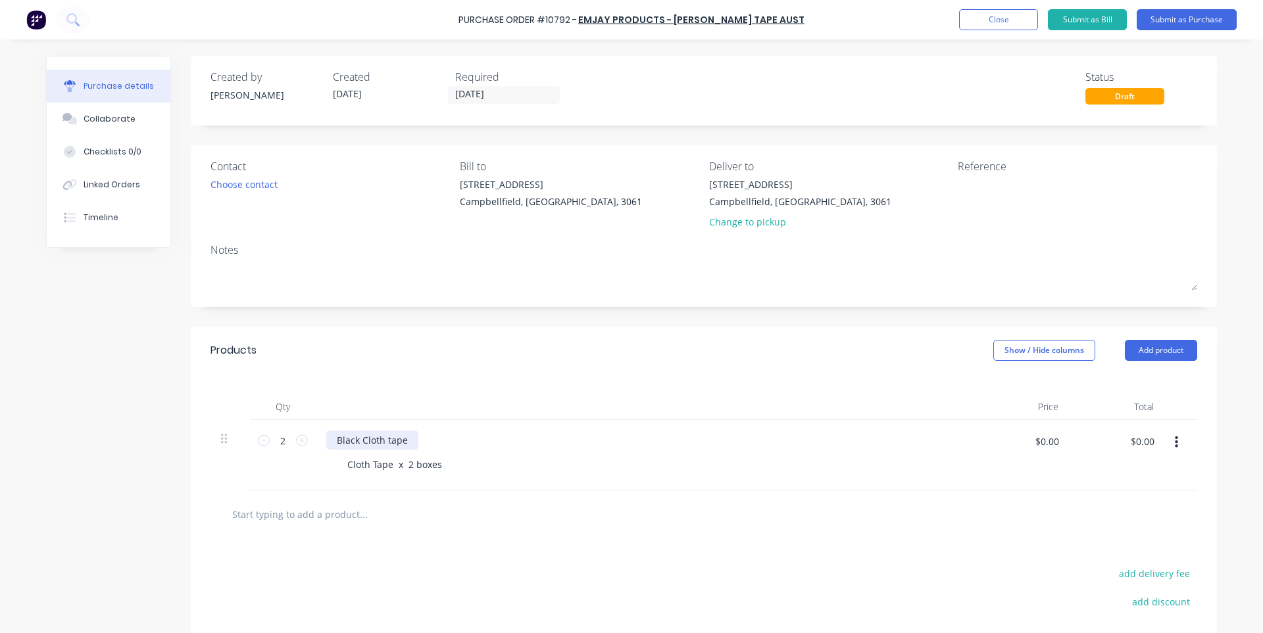
click at [411, 437] on div "Black Cloth tape" at bounding box center [372, 440] width 92 height 19
click at [396, 478] on div "Black Cloth tape 48mm x 25m Cloth Tape x 2 boxes" at bounding box center [645, 455] width 658 height 70
click at [385, 464] on div "Cloth Tape x 2 boxes" at bounding box center [395, 464] width 116 height 19
drag, startPoint x: 391, startPoint y: 468, endPoint x: 307, endPoint y: 468, distance: 83.5
click at [307, 468] on div "2 2 Black Cloth tape 48mm x 25m Cloth Tape x 2 boxes $0.00 $0.00 $0.00 $0.00" at bounding box center [703, 455] width 986 height 70
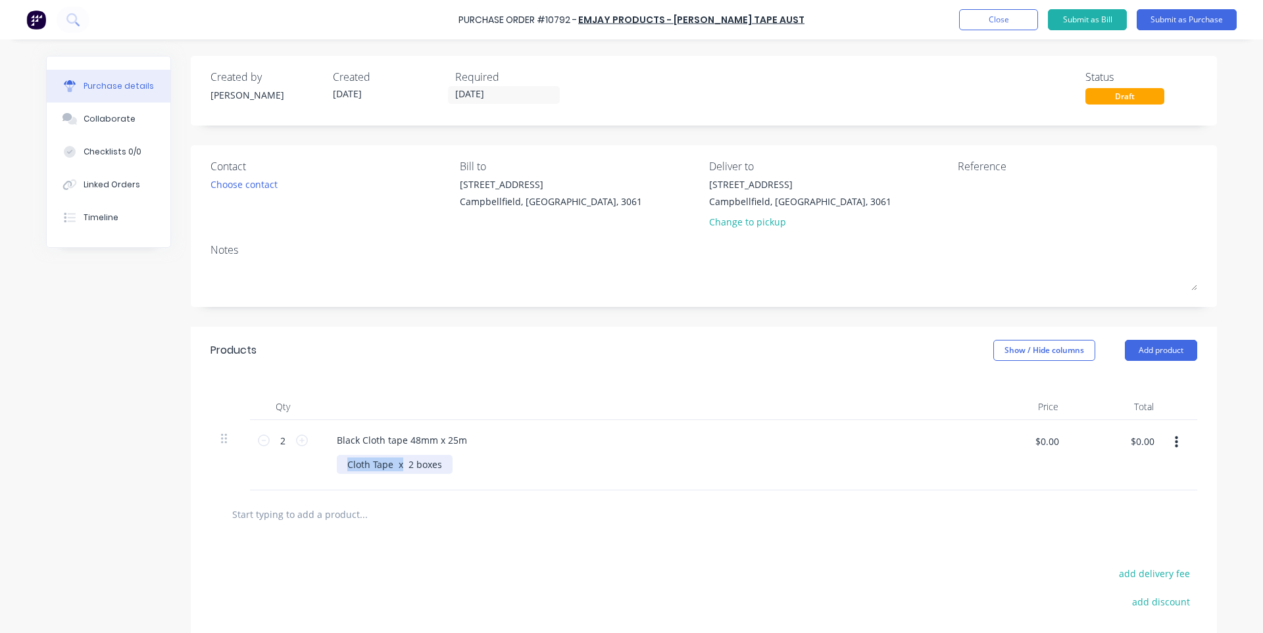
drag, startPoint x: 397, startPoint y: 466, endPoint x: 293, endPoint y: 466, distance: 104.6
click at [293, 466] on div "2 2 Black Cloth tape 48mm x 25m Cloth Tape x 2 boxes $0.00 $0.00 $0.00 $0.00" at bounding box center [703, 455] width 986 height 70
click at [431, 506] on input "text" at bounding box center [362, 514] width 263 height 26
click at [462, 446] on div "Black Cloth tape 48mm x 25m" at bounding box center [401, 440] width 151 height 19
click at [467, 498] on div at bounding box center [703, 515] width 986 height 48
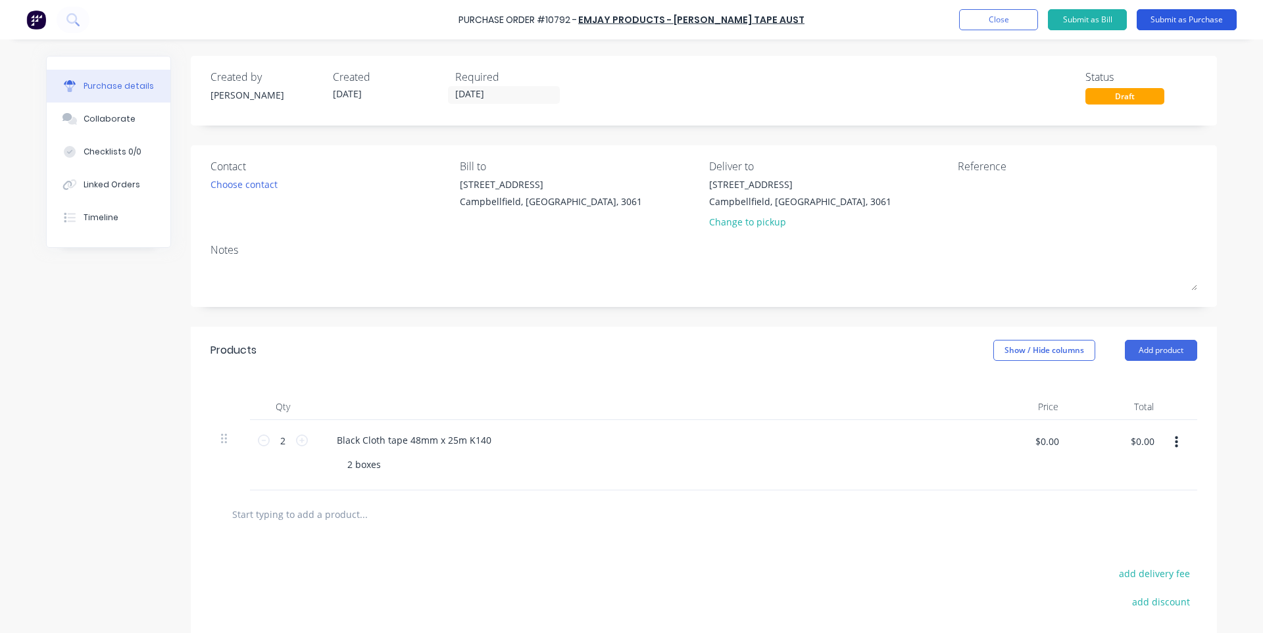
click at [1176, 21] on button "Submit as Purchase" at bounding box center [1186, 19] width 100 height 21
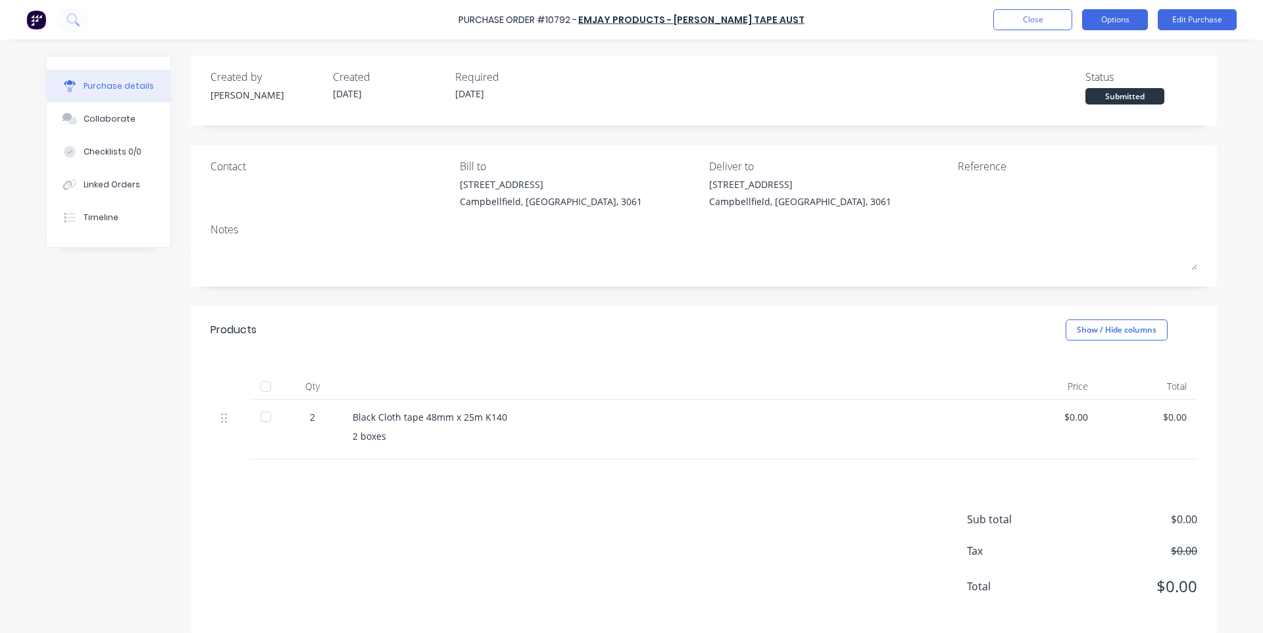
click at [1132, 23] on button "Options" at bounding box center [1115, 19] width 66 height 21
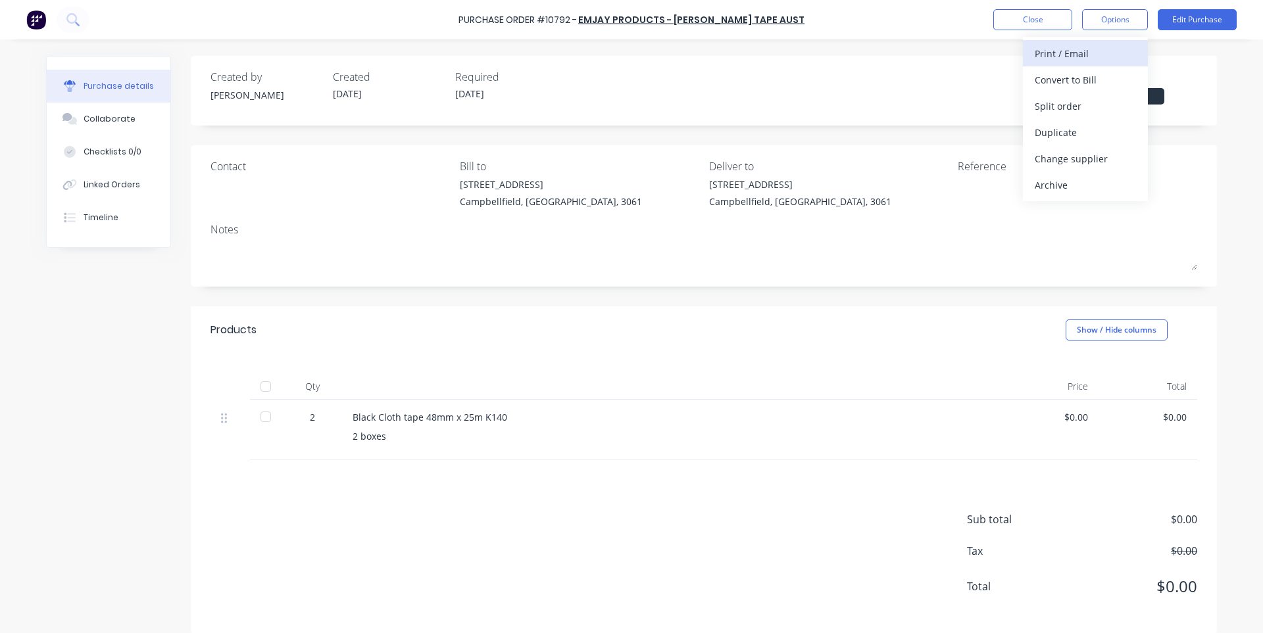
click at [1077, 57] on div "Print / Email" at bounding box center [1084, 53] width 101 height 19
click at [1059, 82] on div "With pricing" at bounding box center [1084, 79] width 101 height 19
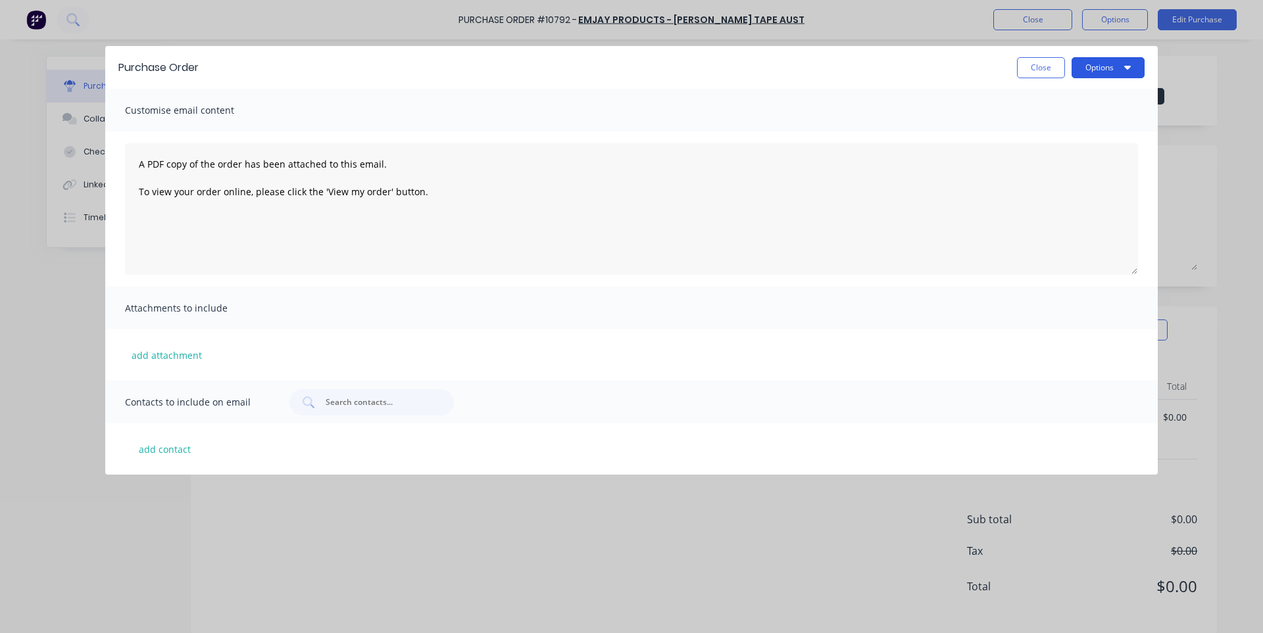
click at [1093, 66] on button "Options" at bounding box center [1107, 67] width 73 height 21
click at [1068, 122] on div "Email" at bounding box center [1081, 127] width 101 height 19
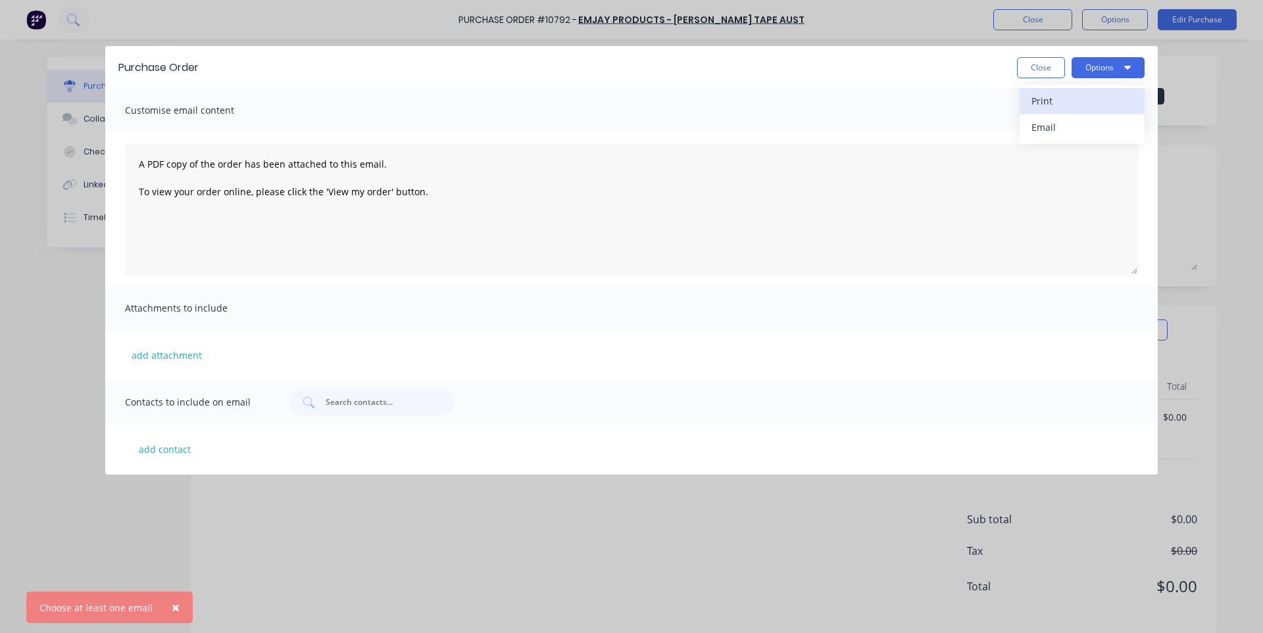
click at [1042, 101] on div "Print" at bounding box center [1081, 100] width 101 height 19
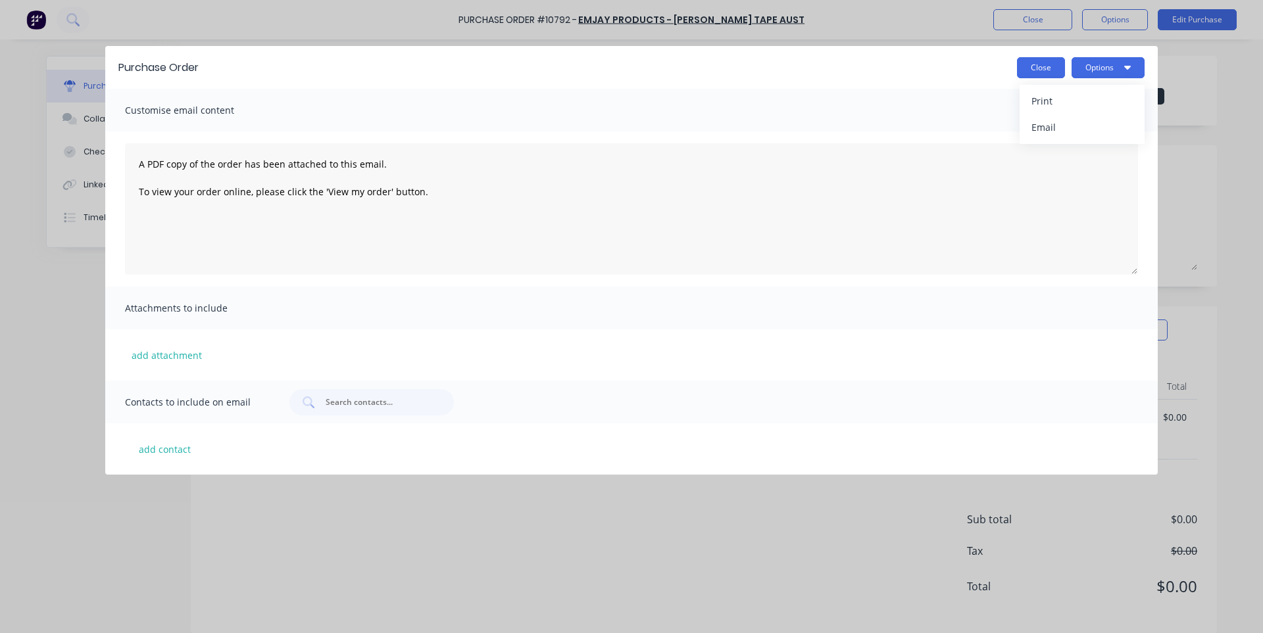
click at [1039, 71] on button "Close" at bounding box center [1041, 67] width 48 height 21
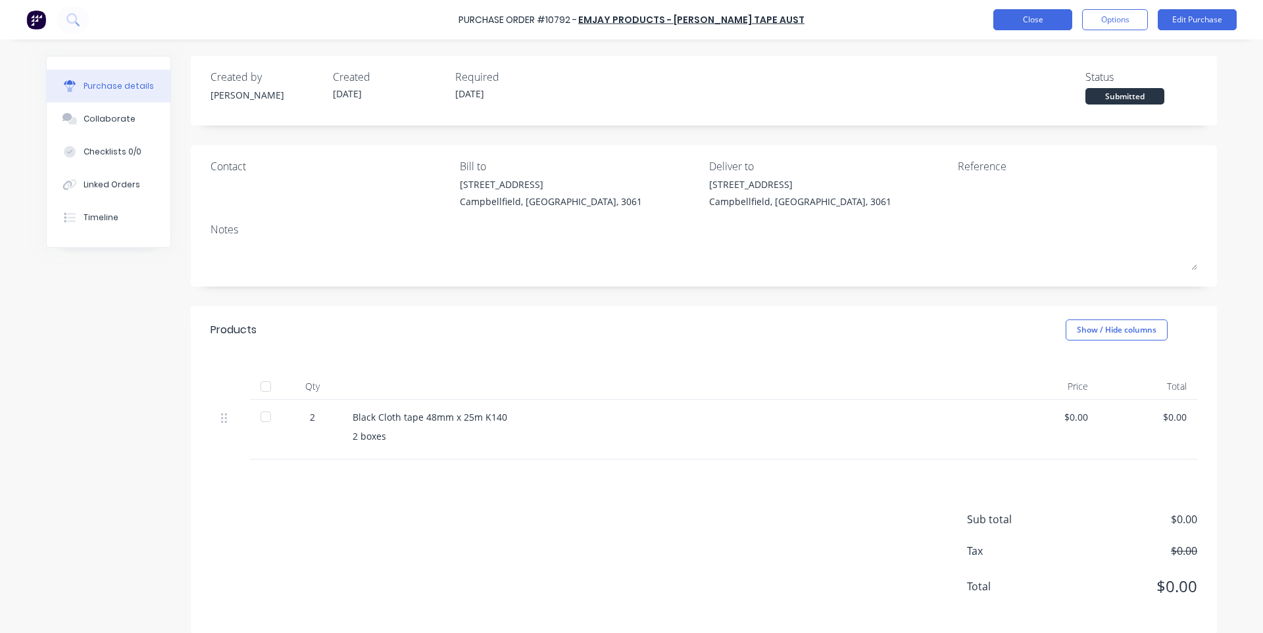
click at [1016, 26] on button "Close" at bounding box center [1032, 19] width 79 height 21
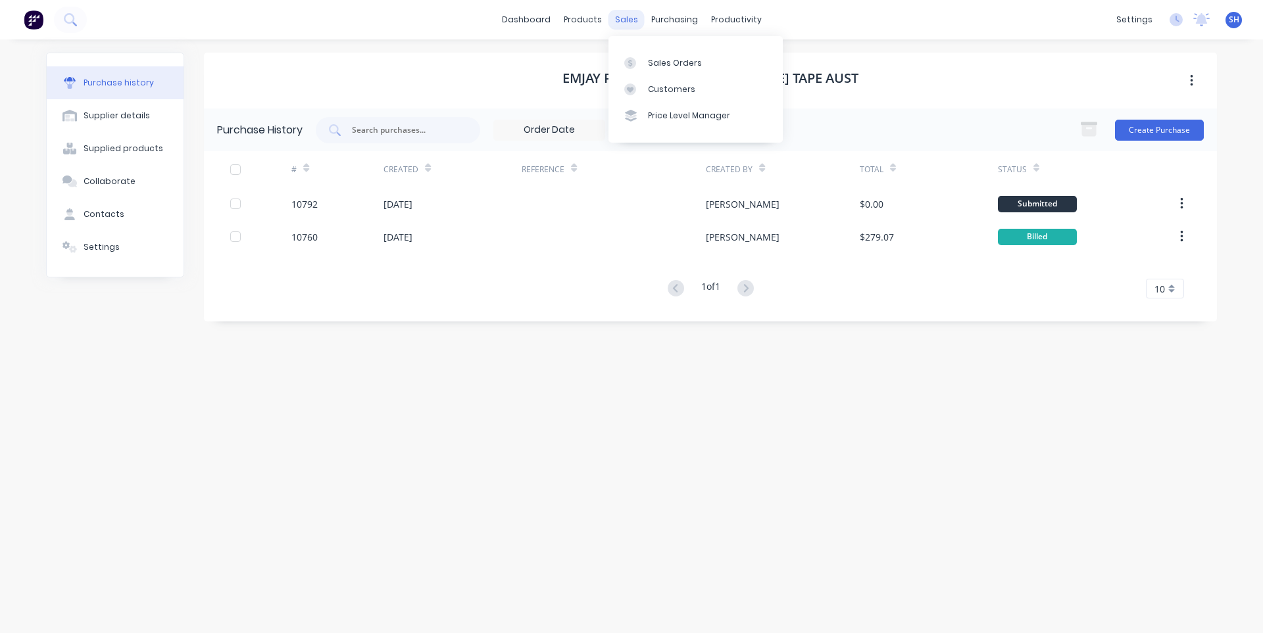
click at [620, 22] on div "sales" at bounding box center [626, 20] width 36 height 20
click at [656, 66] on div "Sales Orders" at bounding box center [675, 63] width 54 height 12
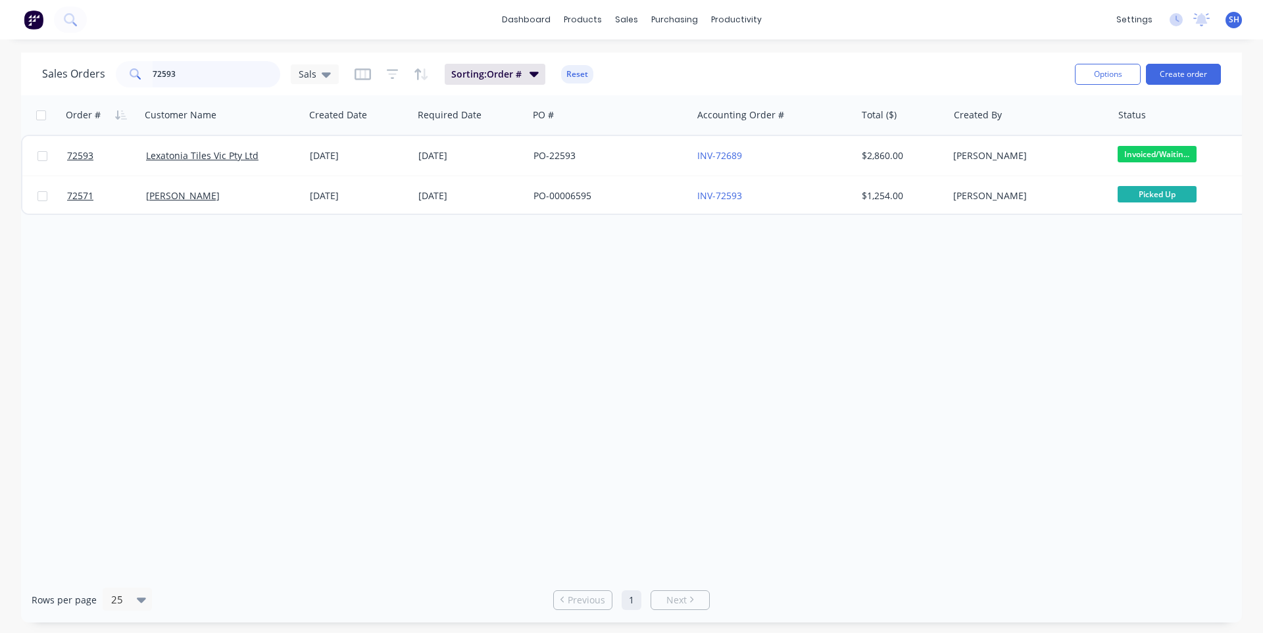
drag, startPoint x: 189, startPoint y: 76, endPoint x: 141, endPoint y: 76, distance: 48.7
click at [141, 76] on div "72593" at bounding box center [198, 74] width 164 height 26
